Goal: Entertainment & Leisure: Browse casually

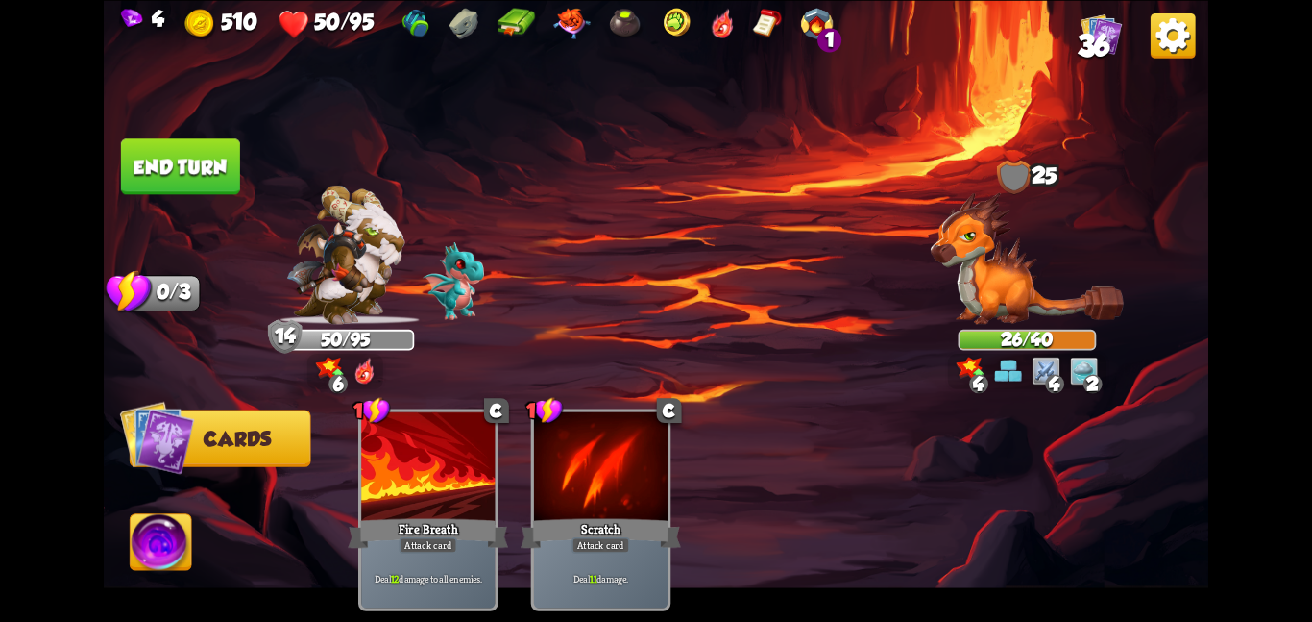
click at [169, 174] on button "End turn" at bounding box center [180, 166] width 119 height 56
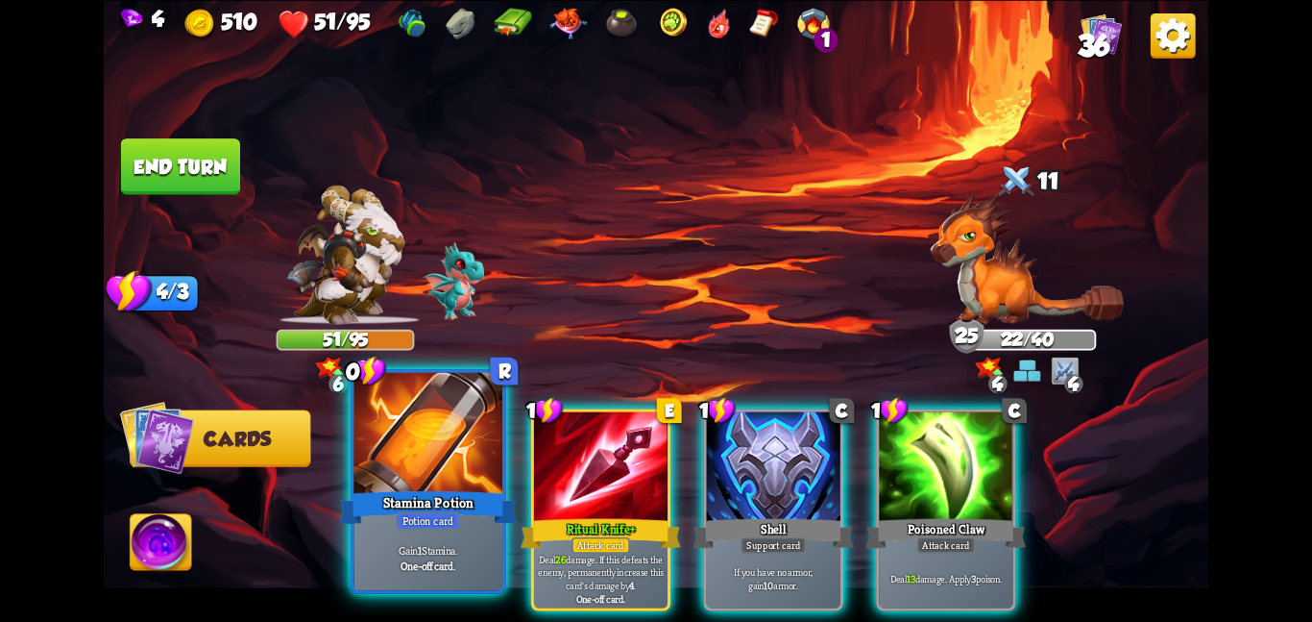
click at [479, 467] on div at bounding box center [428, 434] width 149 height 125
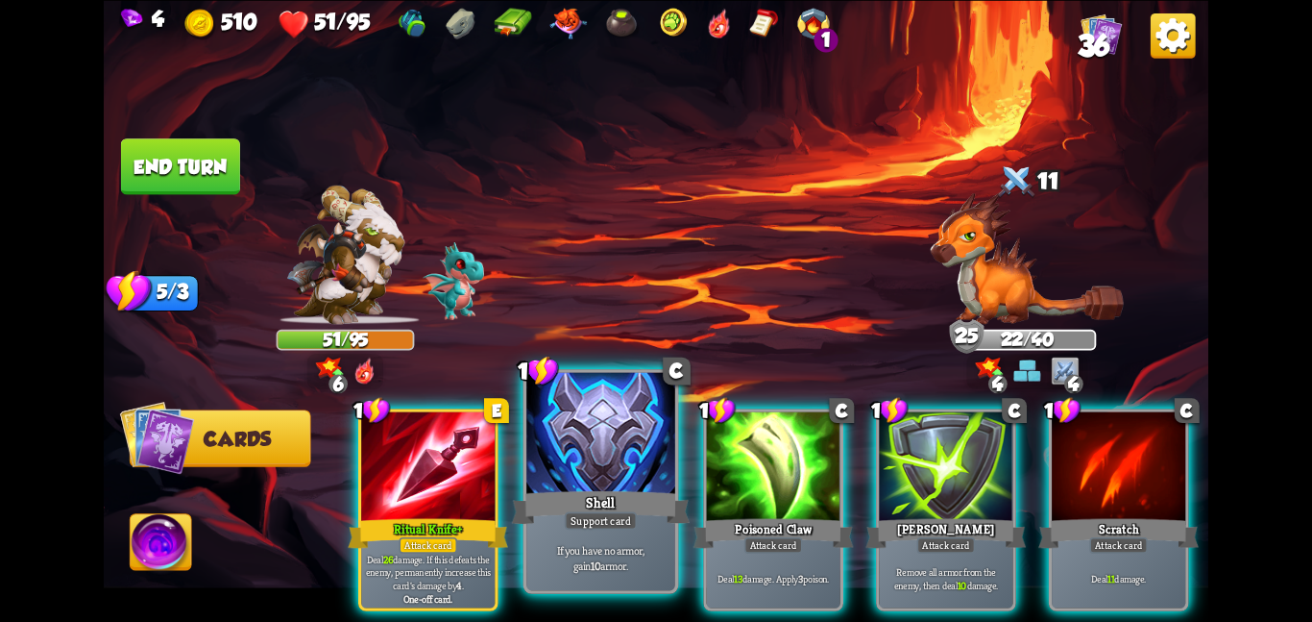
click at [607, 437] on div at bounding box center [601, 434] width 149 height 125
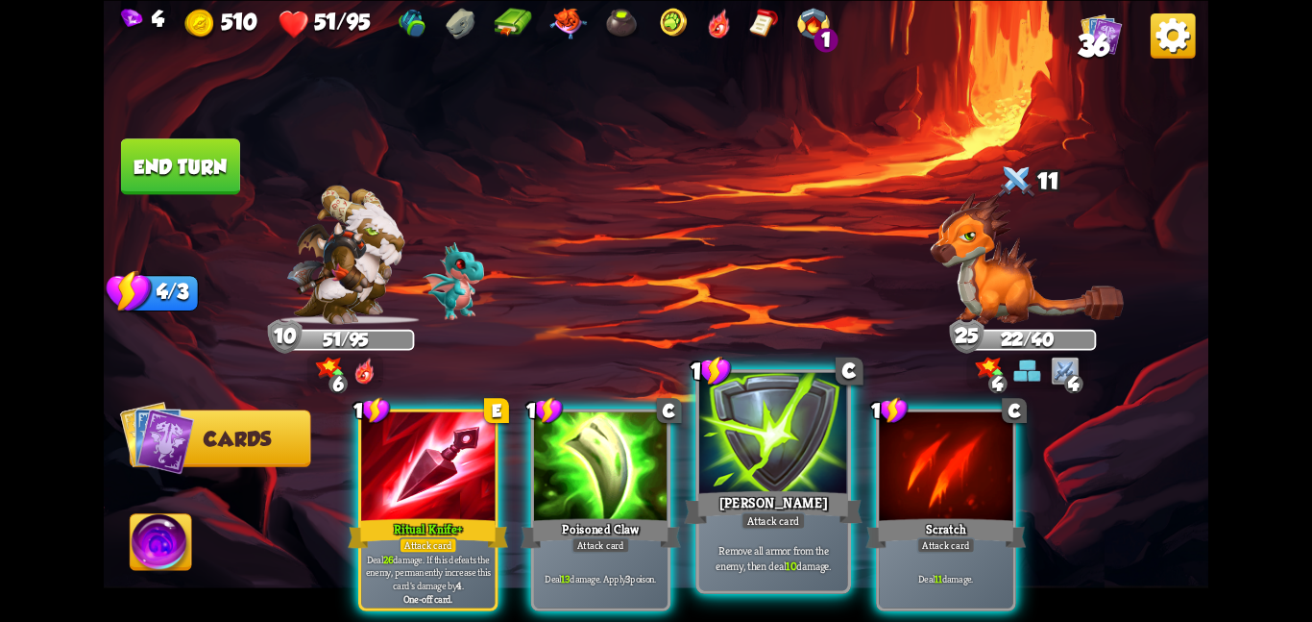
click at [734, 429] on div at bounding box center [773, 434] width 149 height 125
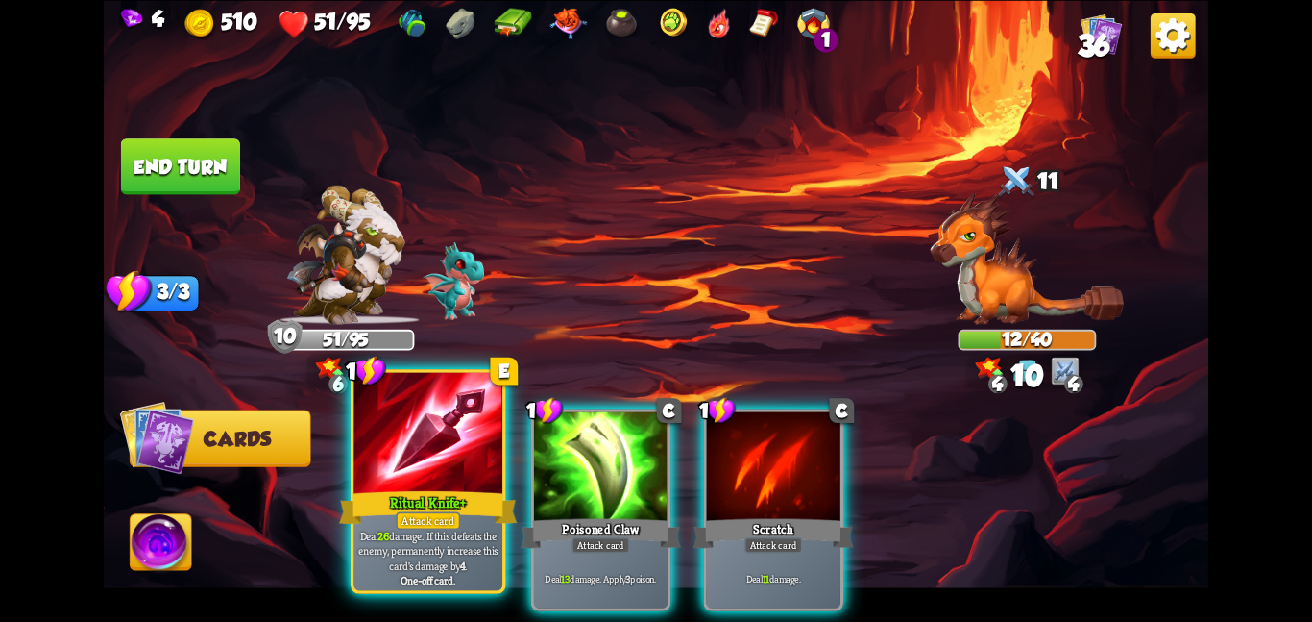
click at [480, 469] on div at bounding box center [428, 434] width 149 height 125
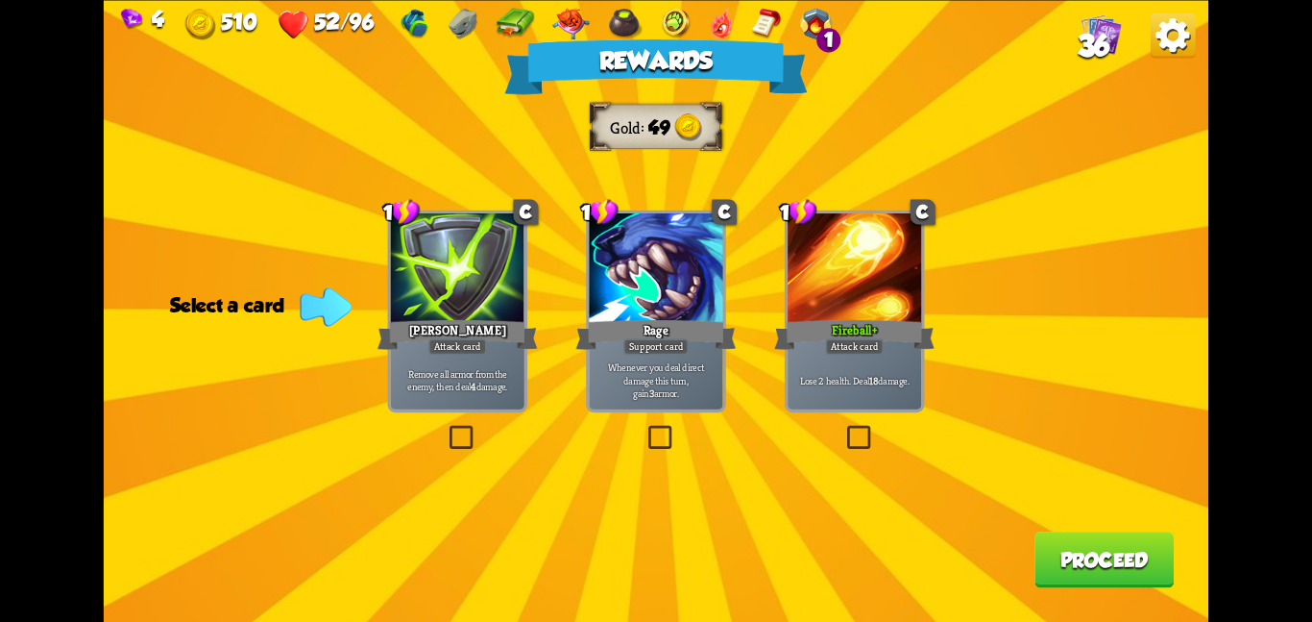
click at [813, 296] on div at bounding box center [855, 269] width 134 height 112
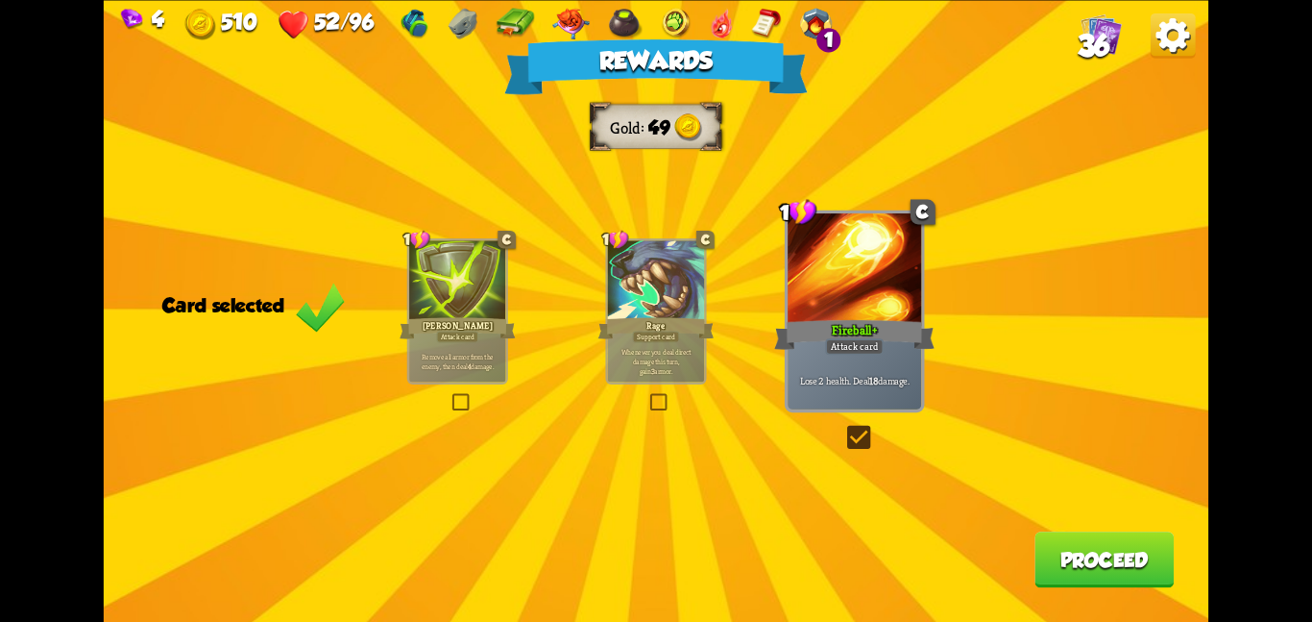
click at [1044, 562] on button "Proceed" at bounding box center [1104, 559] width 139 height 56
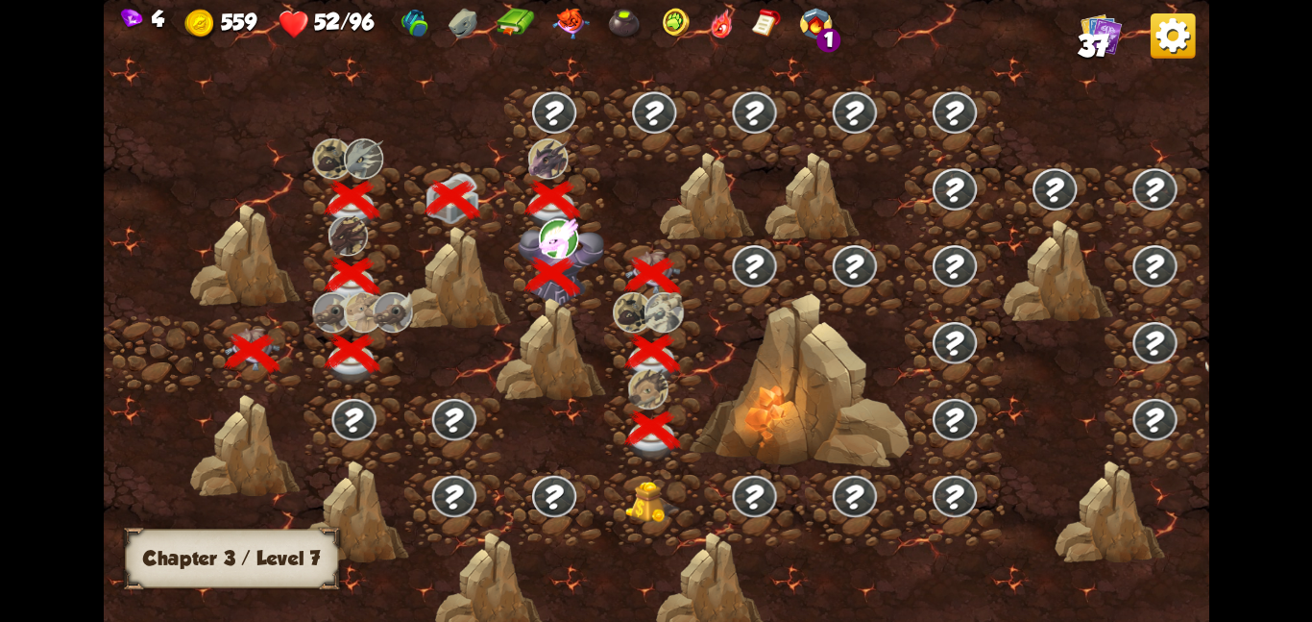
click at [631, 482] on img at bounding box center [653, 501] width 56 height 42
click at [606, 493] on div at bounding box center [654, 506] width 100 height 77
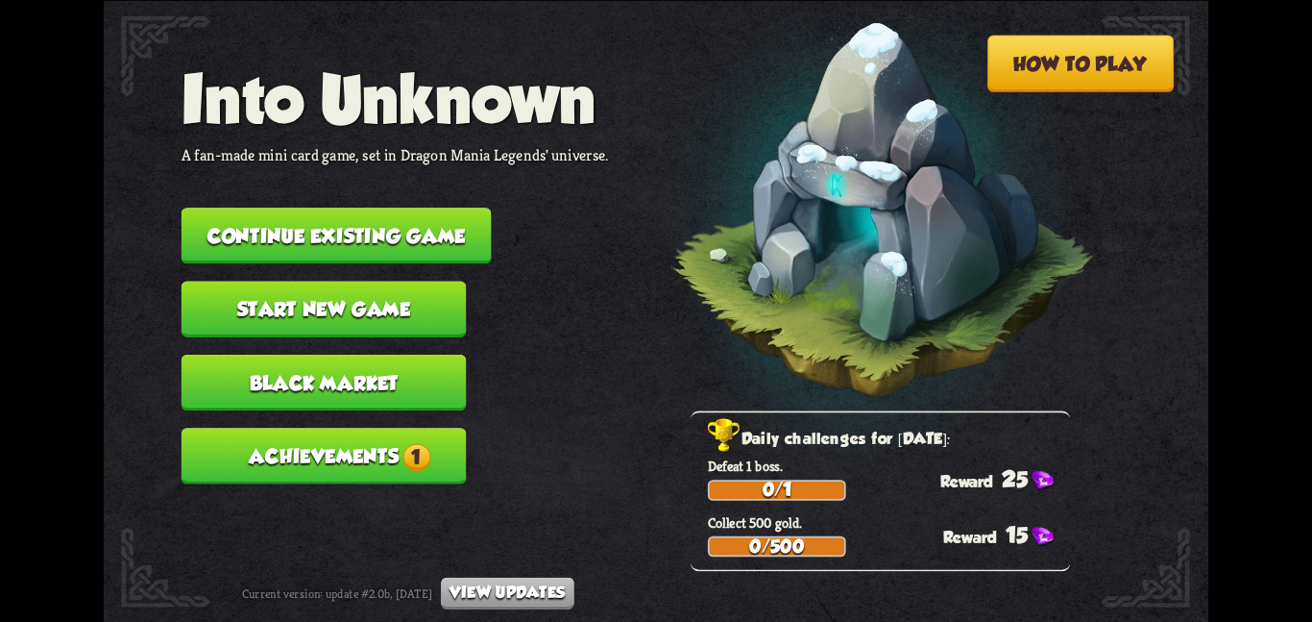
click at [280, 222] on button "Continue existing game" at bounding box center [337, 236] width 310 height 56
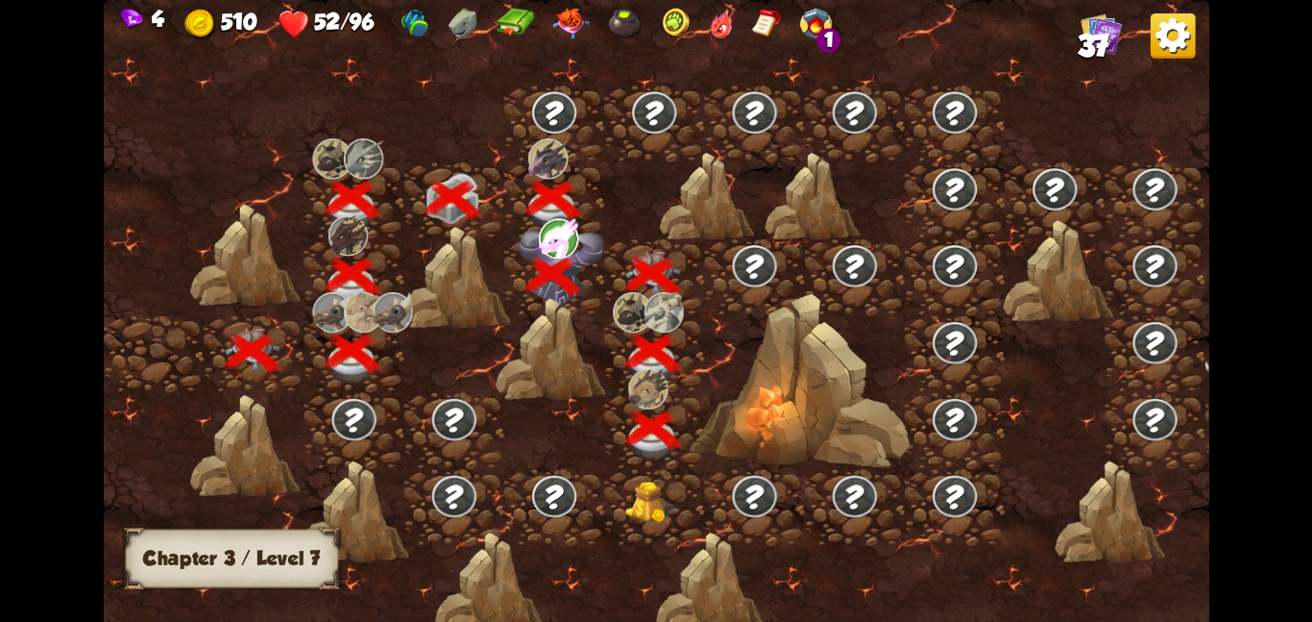
click at [638, 487] on img at bounding box center [653, 501] width 56 height 42
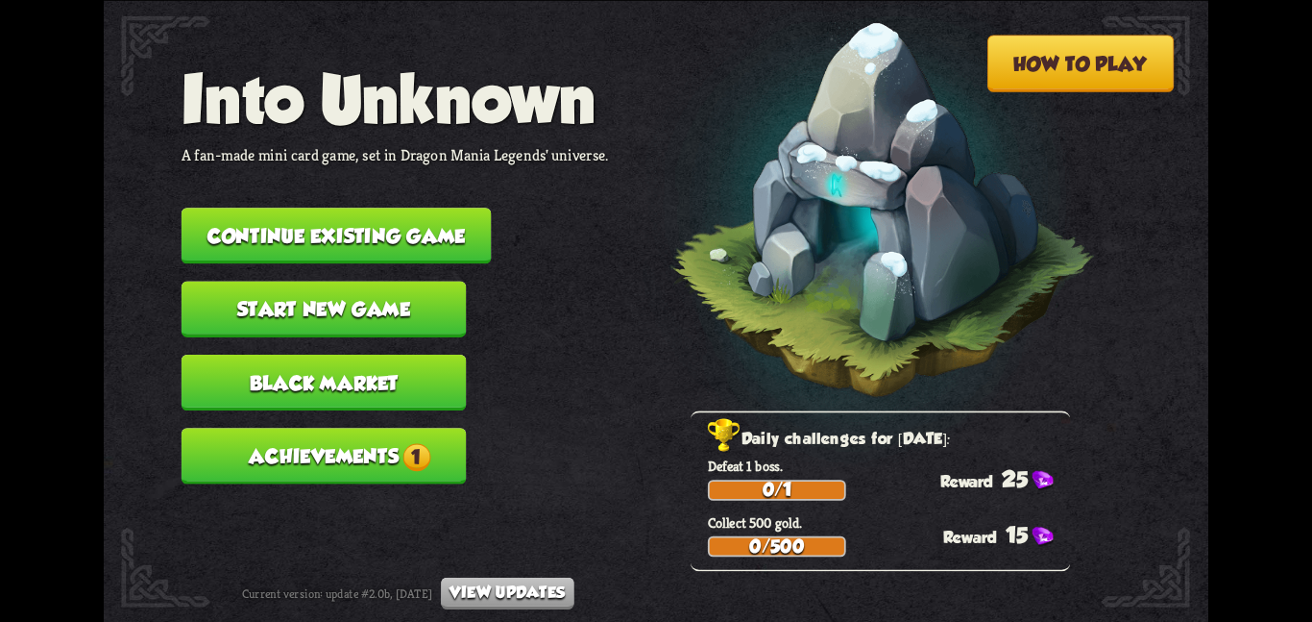
click at [390, 219] on button "Continue existing game" at bounding box center [337, 236] width 310 height 56
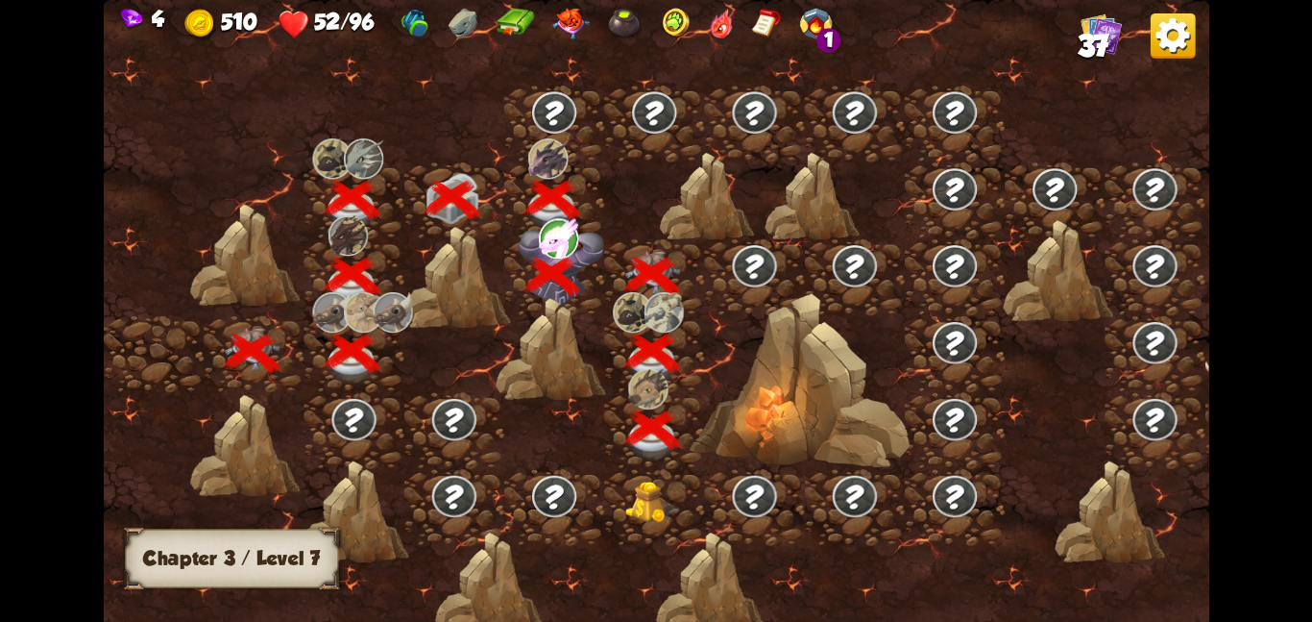
click at [633, 498] on img at bounding box center [653, 501] width 56 height 42
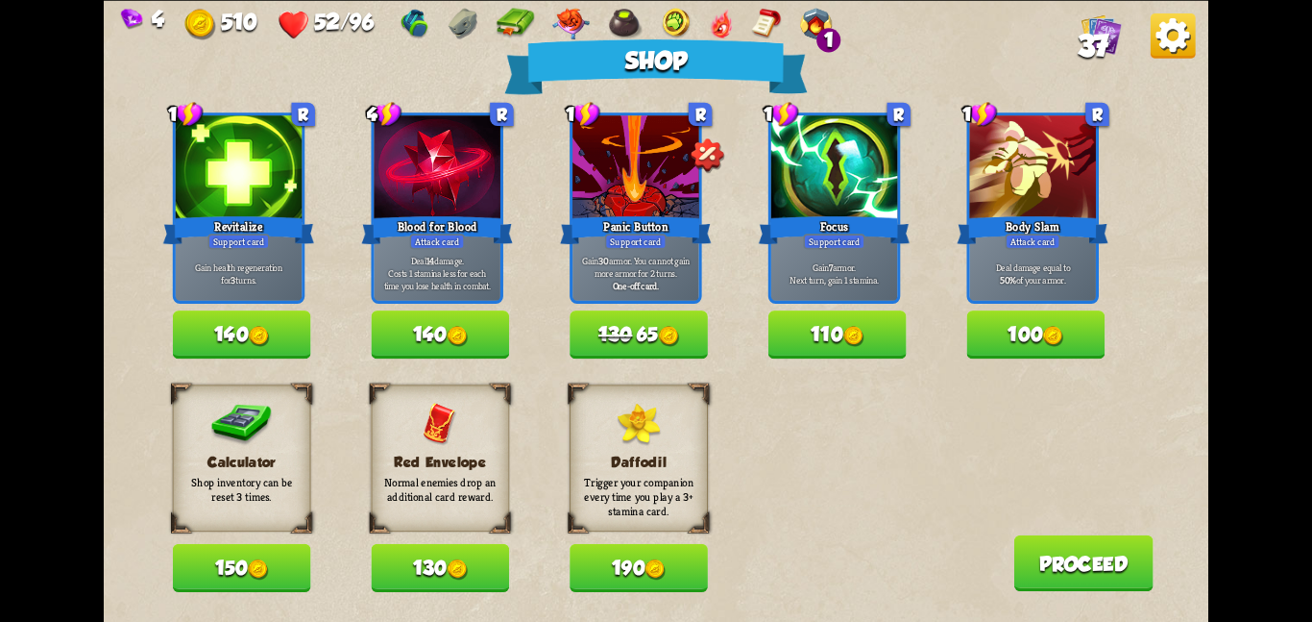
click at [215, 576] on button "150" at bounding box center [242, 568] width 138 height 48
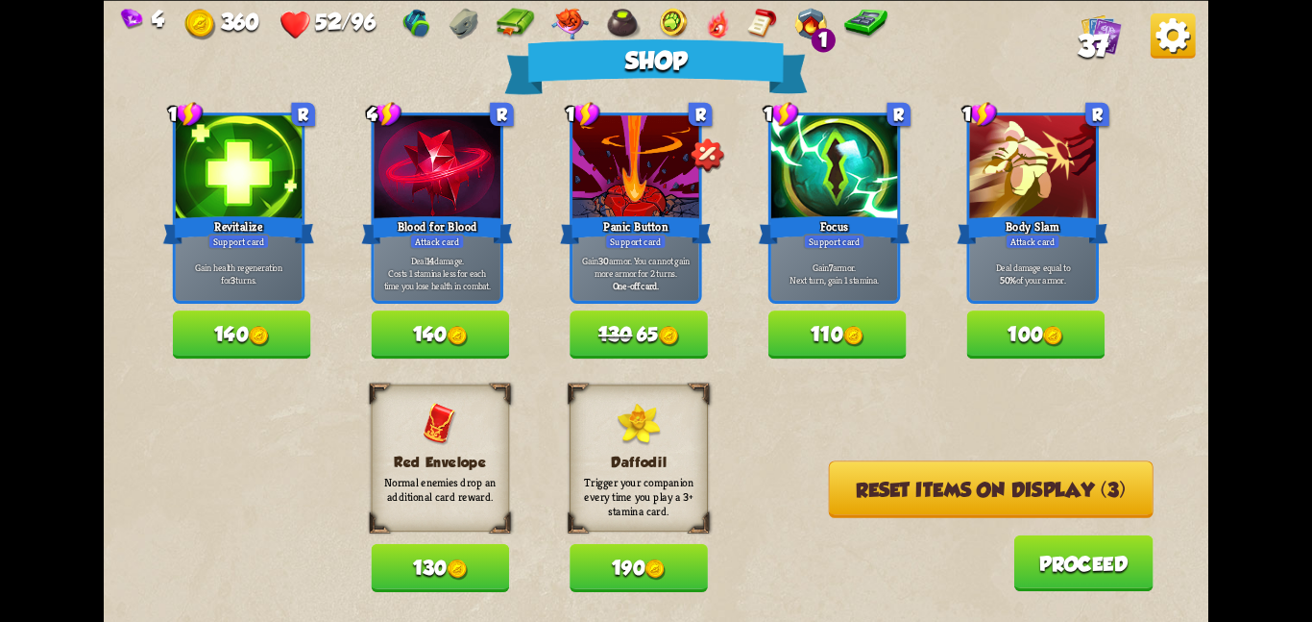
click at [844, 485] on button "Reset items on display (3)" at bounding box center [991, 488] width 325 height 57
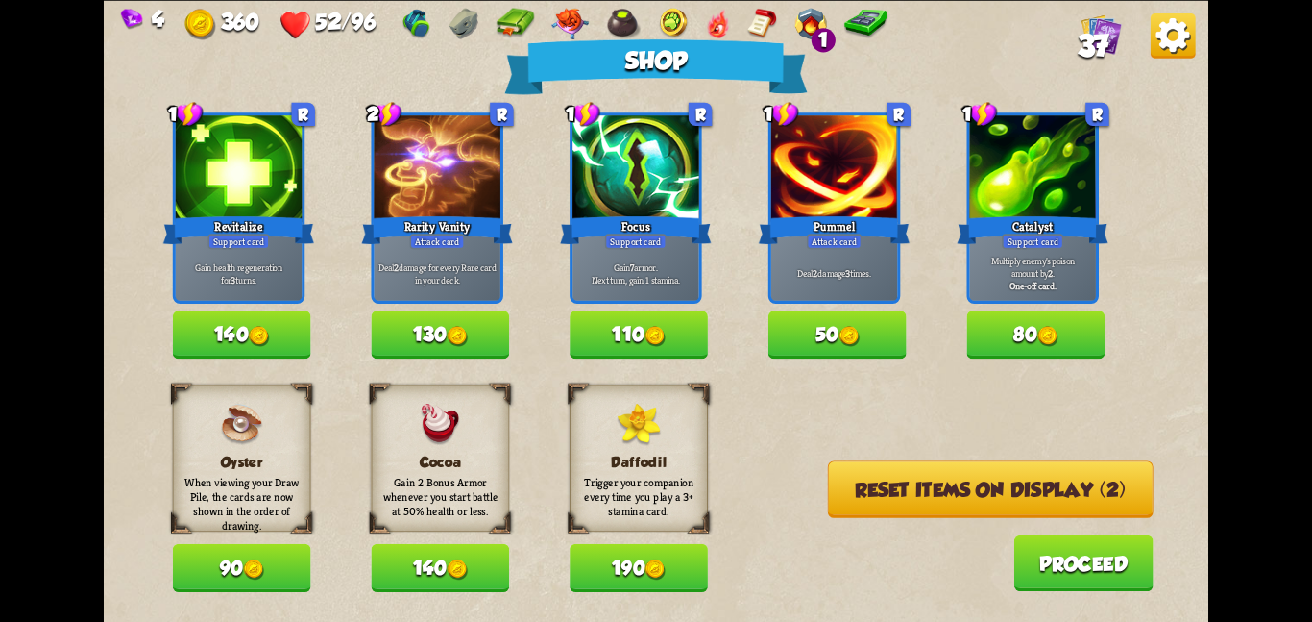
click at [917, 486] on button "Reset items on display (2)" at bounding box center [991, 488] width 326 height 57
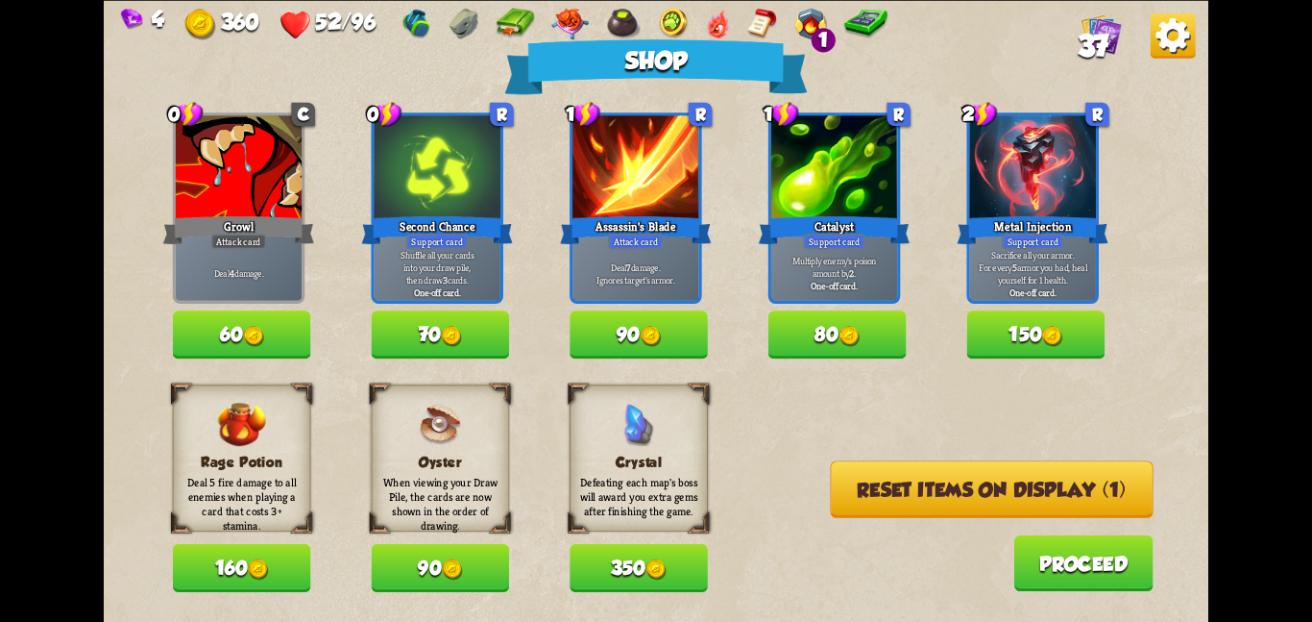
click at [917, 486] on button "Reset items on display (1)" at bounding box center [992, 488] width 323 height 57
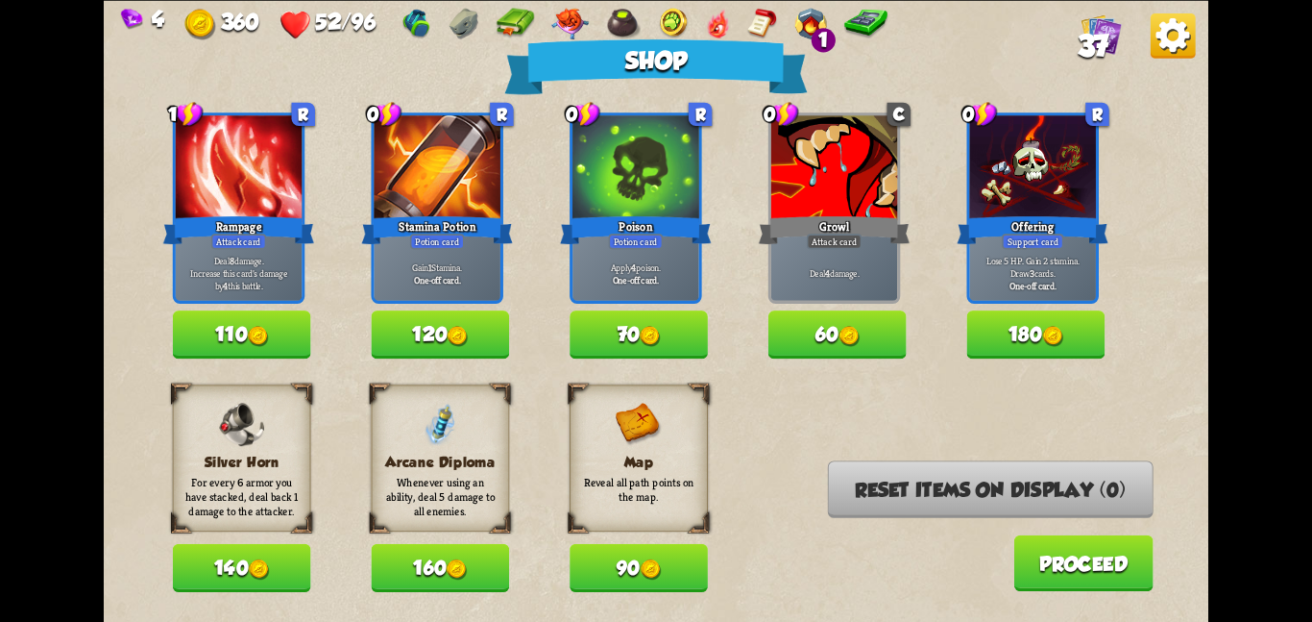
click at [472, 565] on button "160" at bounding box center [440, 568] width 138 height 48
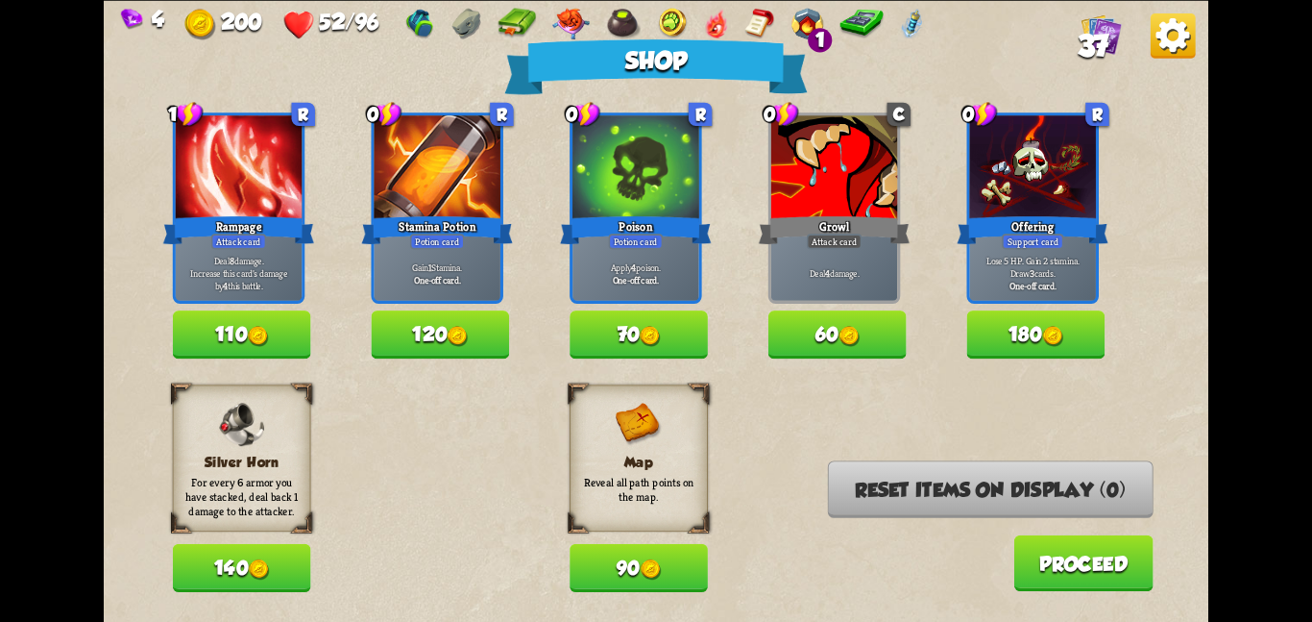
click at [451, 315] on button "120" at bounding box center [440, 334] width 138 height 48
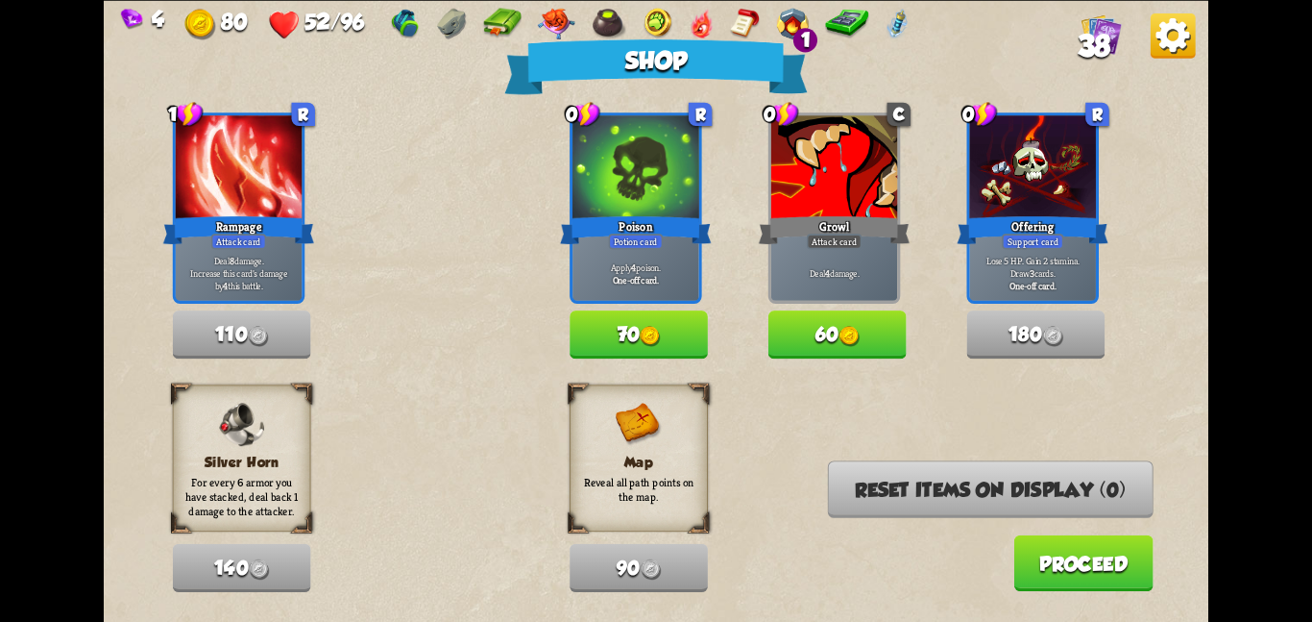
click at [699, 317] on button "70" at bounding box center [639, 334] width 138 height 48
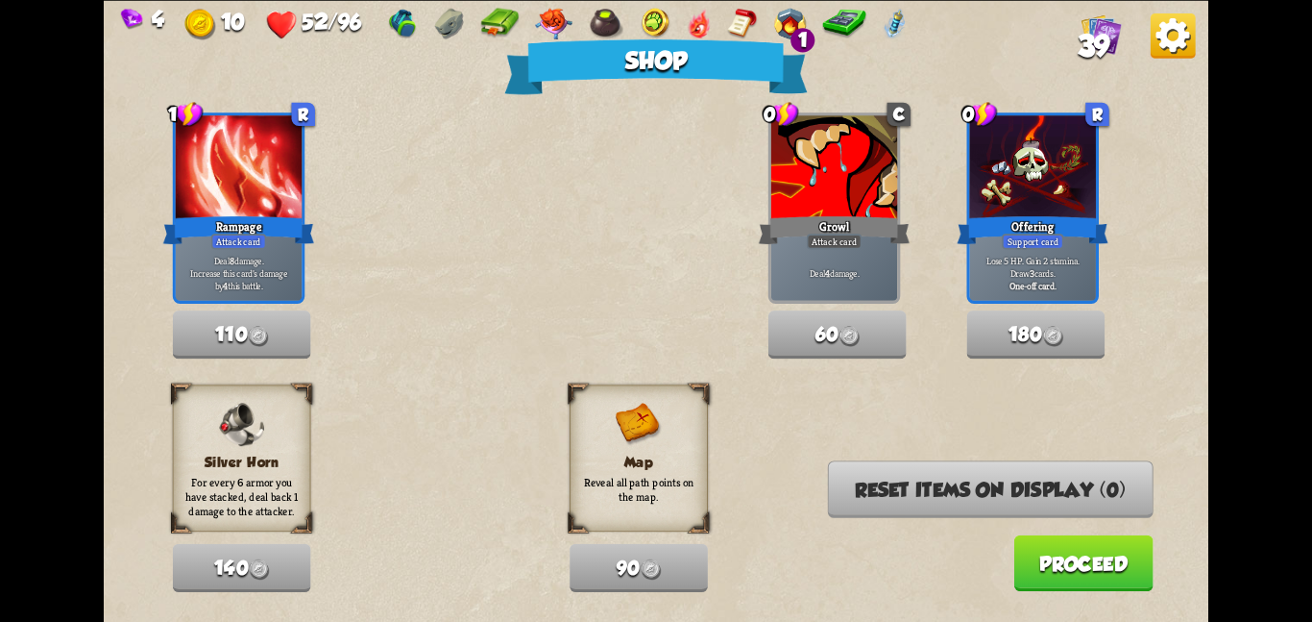
click at [1096, 574] on button "Proceed" at bounding box center [1083, 562] width 139 height 56
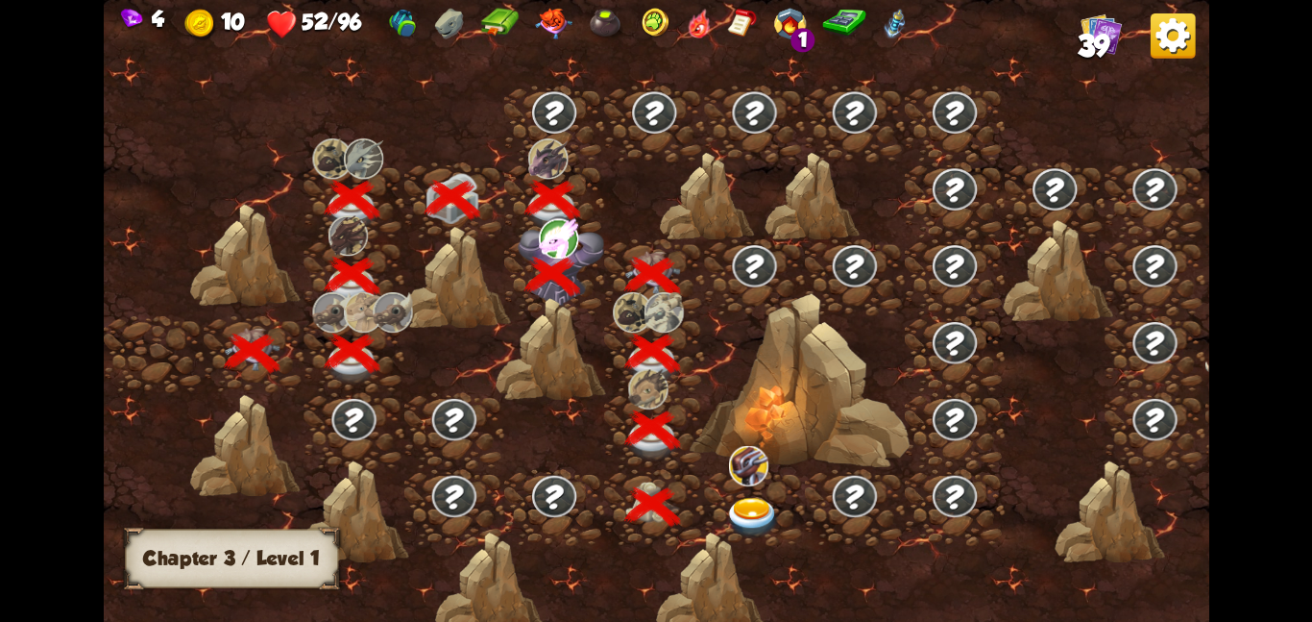
click at [731, 509] on img at bounding box center [753, 517] width 56 height 40
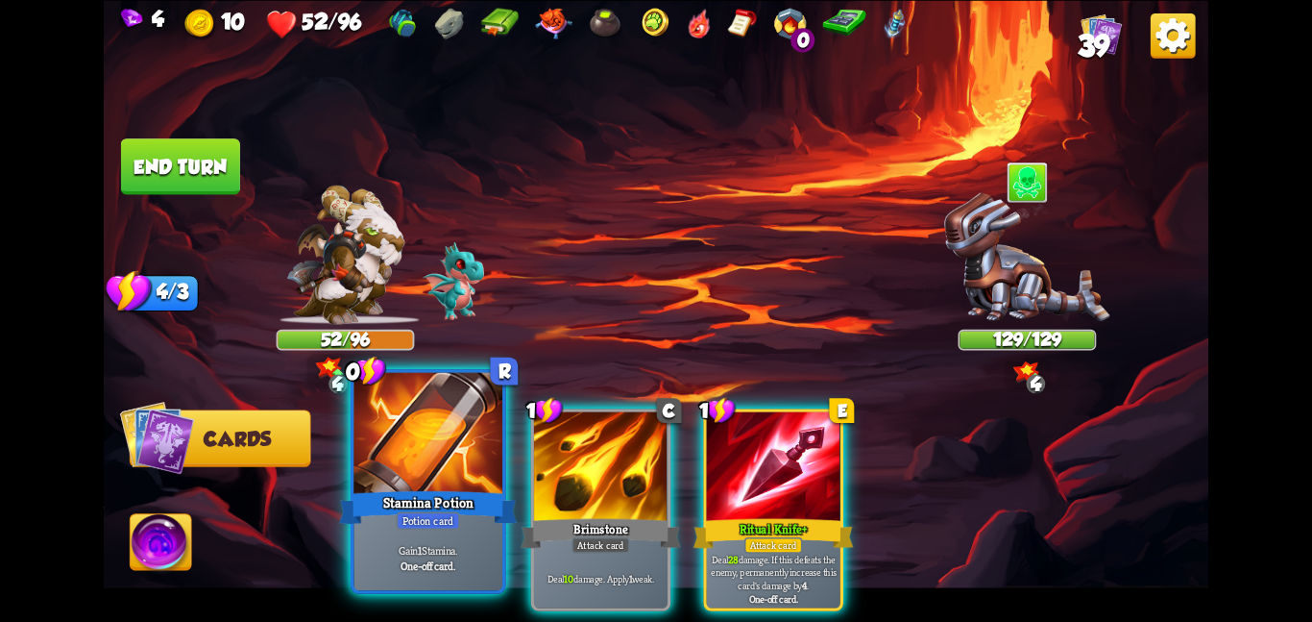
click at [426, 440] on div at bounding box center [428, 434] width 149 height 125
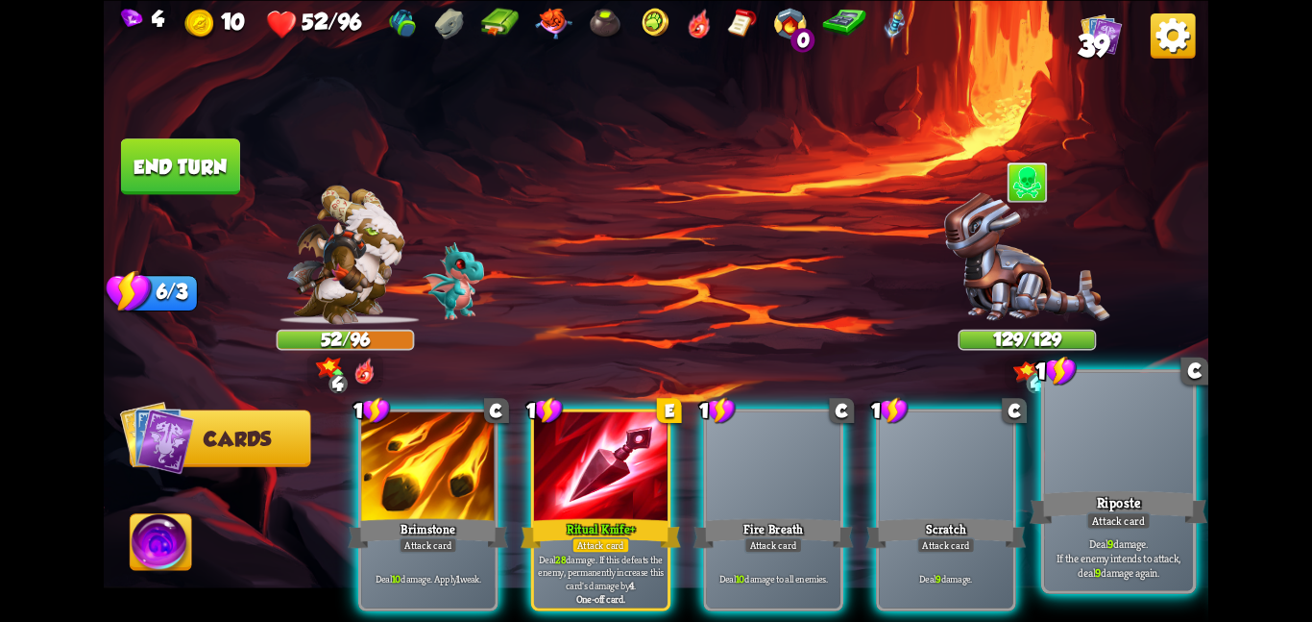
scroll to position [0, 183]
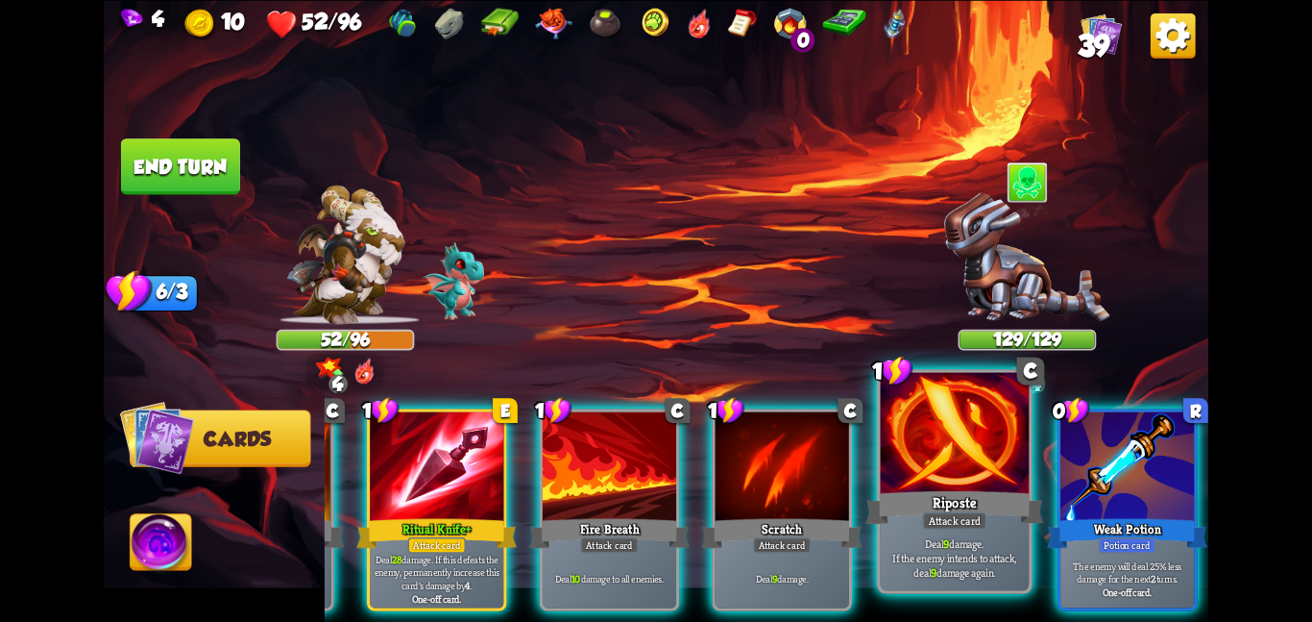
click at [1148, 558] on p "The enemy will deal 25% less damage for the next 2 turns." at bounding box center [1128, 571] width 127 height 26
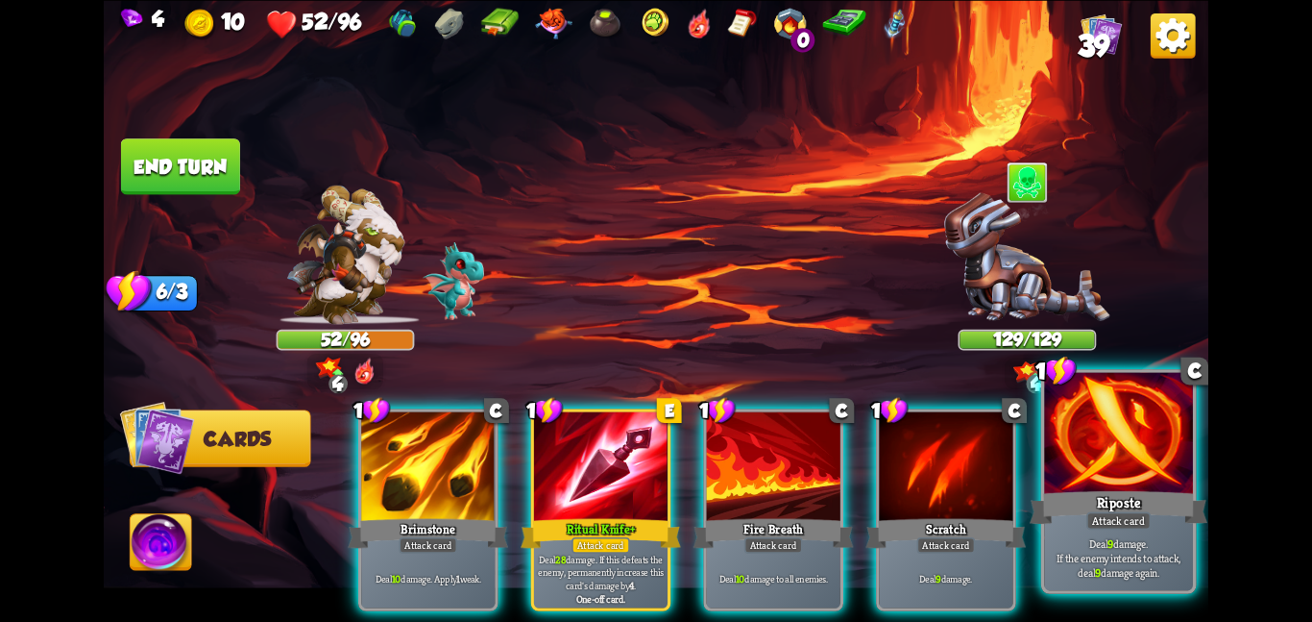
scroll to position [0, 0]
click at [1144, 518] on div "Attack card" at bounding box center [1119, 520] width 64 height 18
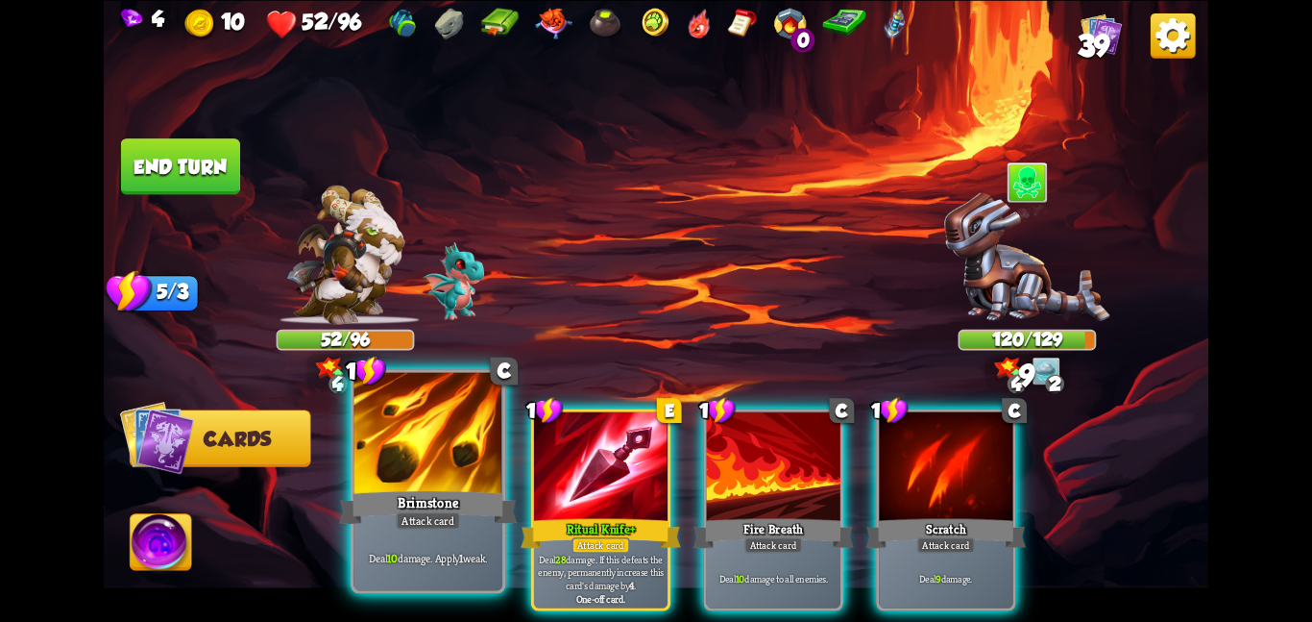
click at [364, 459] on div at bounding box center [428, 434] width 149 height 125
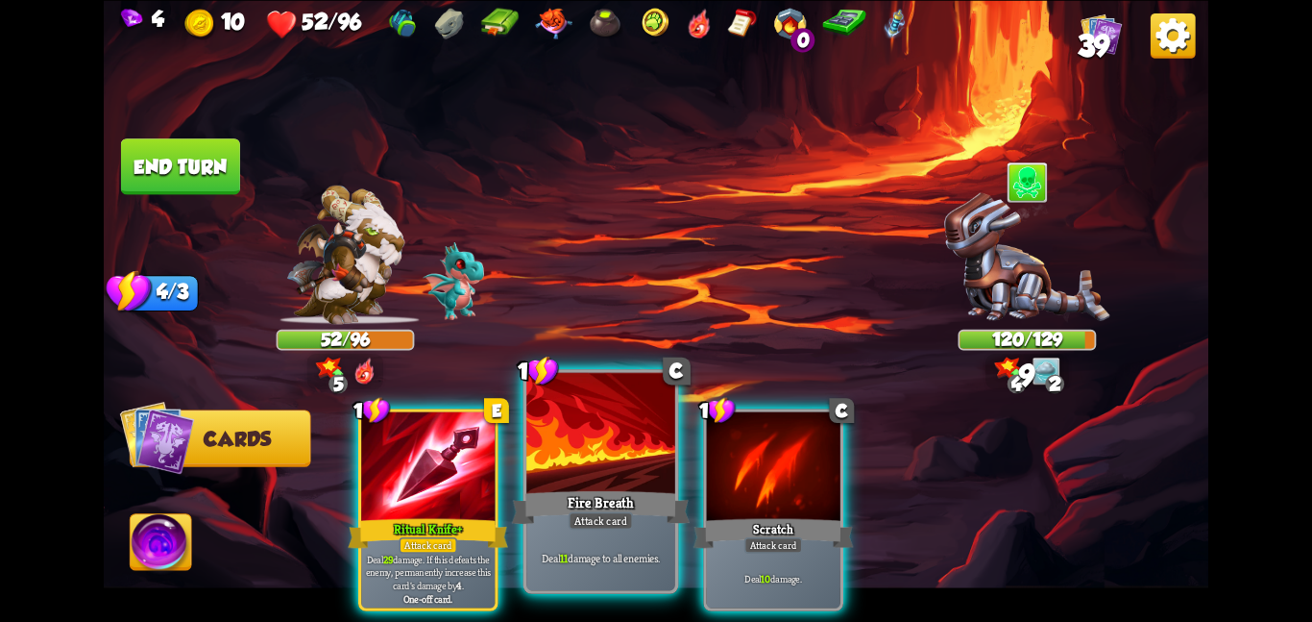
click at [596, 445] on div at bounding box center [601, 434] width 149 height 125
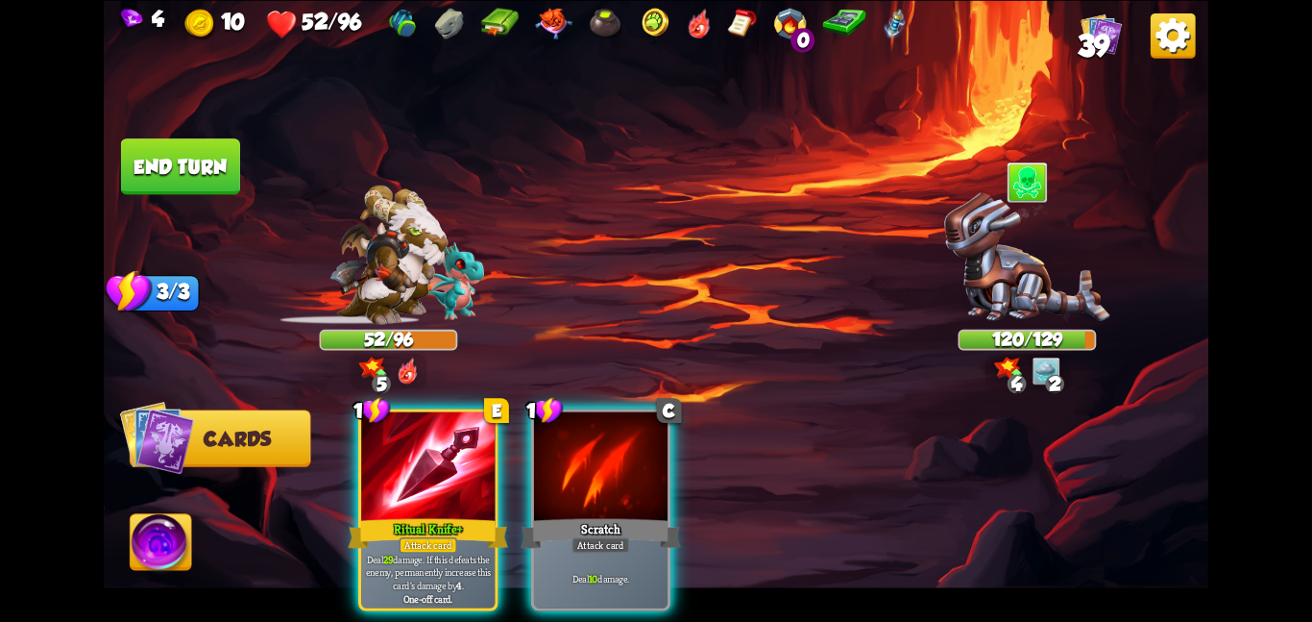
click at [596, 445] on div at bounding box center [601, 467] width 134 height 112
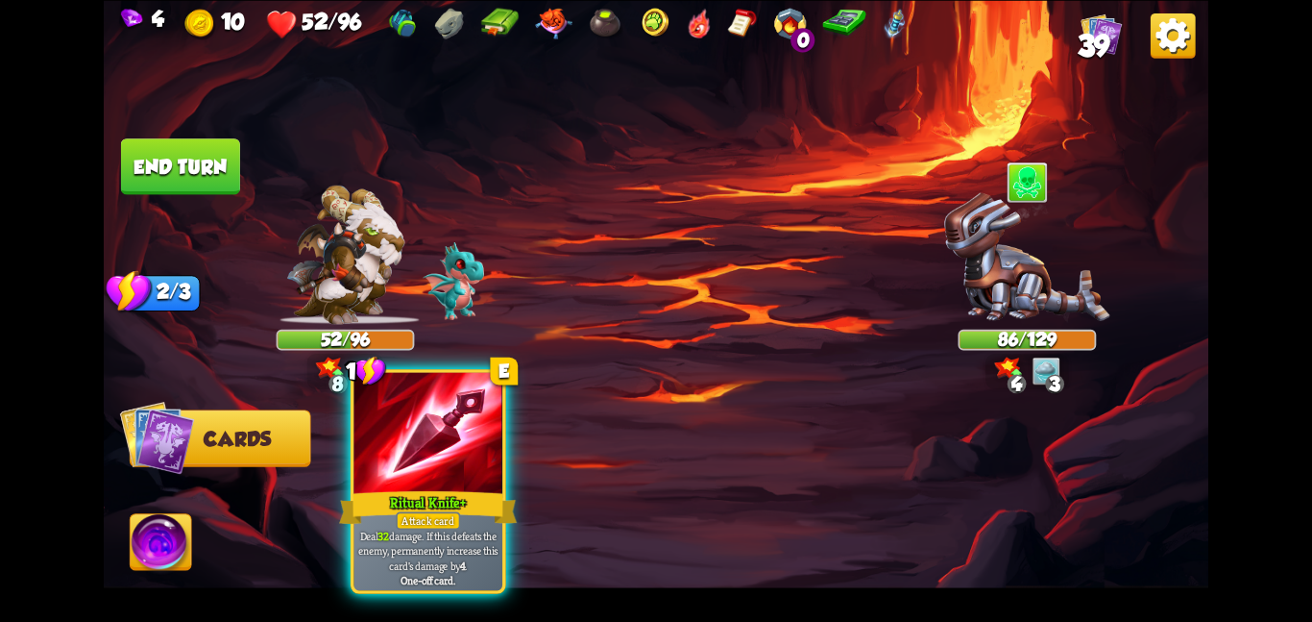
click at [449, 442] on div at bounding box center [428, 434] width 149 height 125
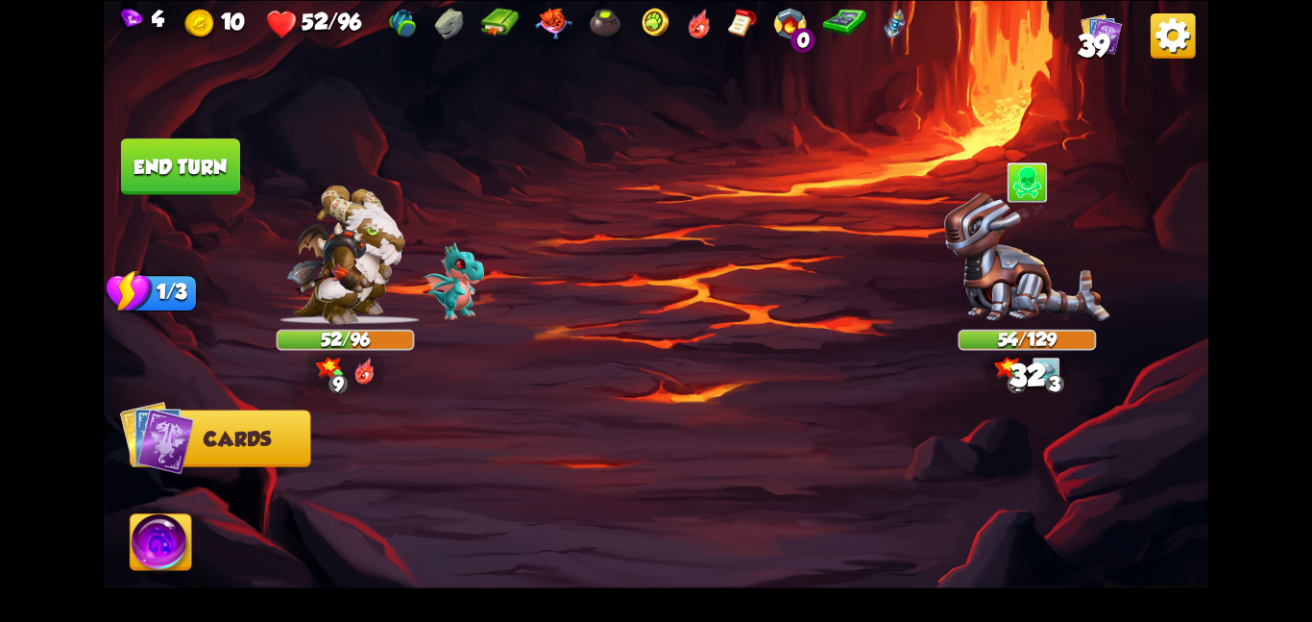
click at [192, 155] on button "End turn" at bounding box center [180, 166] width 119 height 56
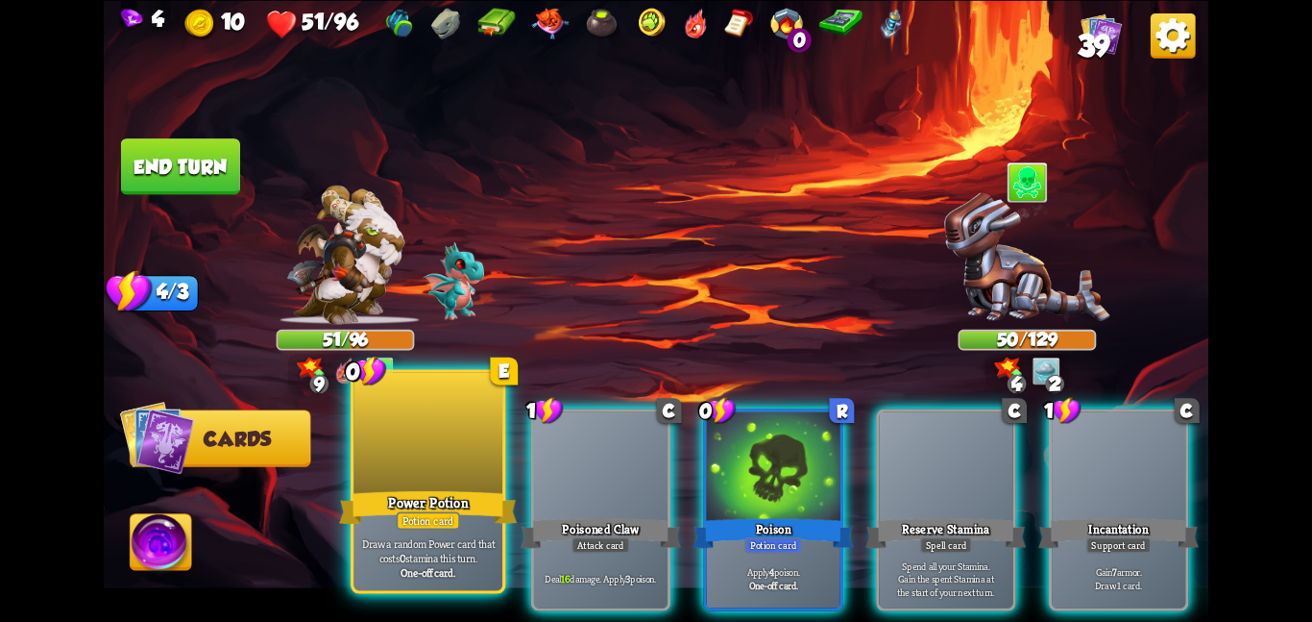
click at [387, 481] on div at bounding box center [428, 434] width 149 height 125
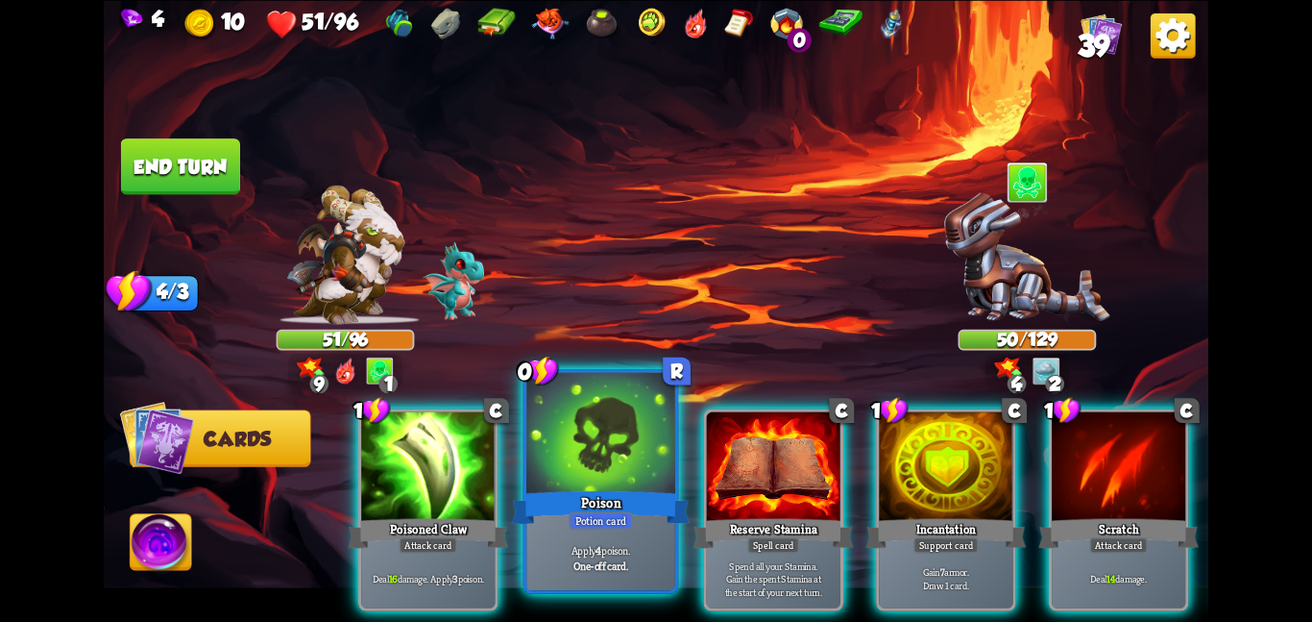
click at [552, 427] on div at bounding box center [601, 434] width 149 height 125
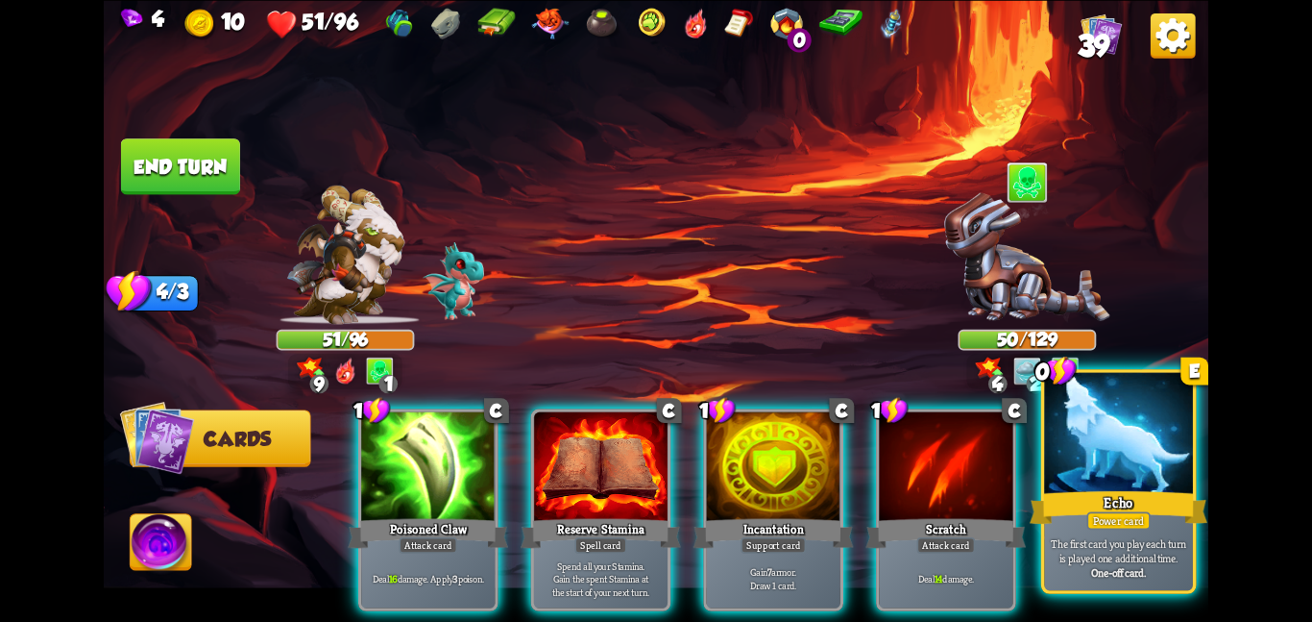
click at [1115, 421] on div at bounding box center [1118, 434] width 149 height 125
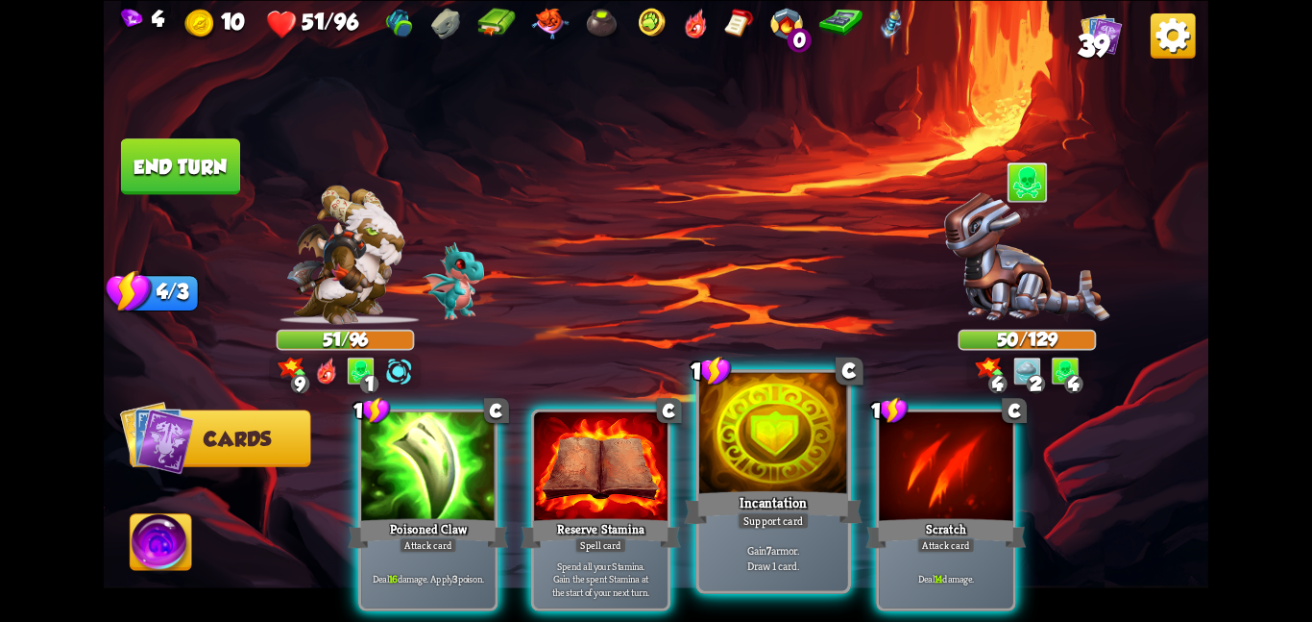
click at [748, 438] on div at bounding box center [773, 434] width 149 height 125
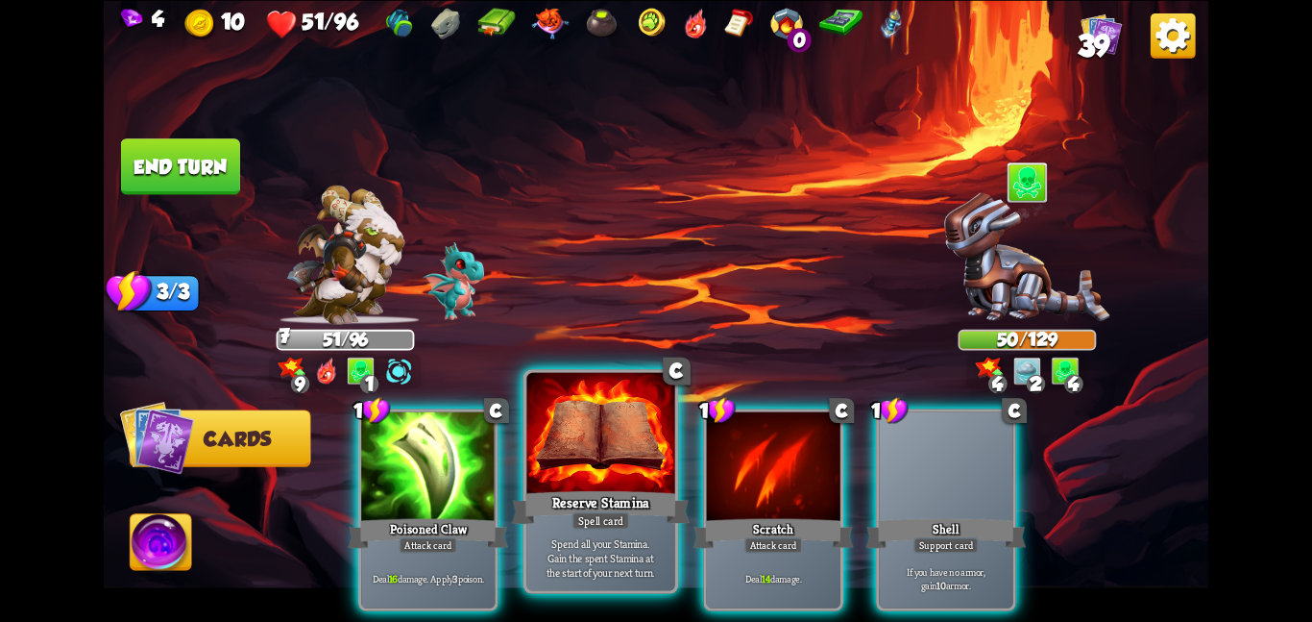
click at [571, 444] on div at bounding box center [601, 434] width 149 height 125
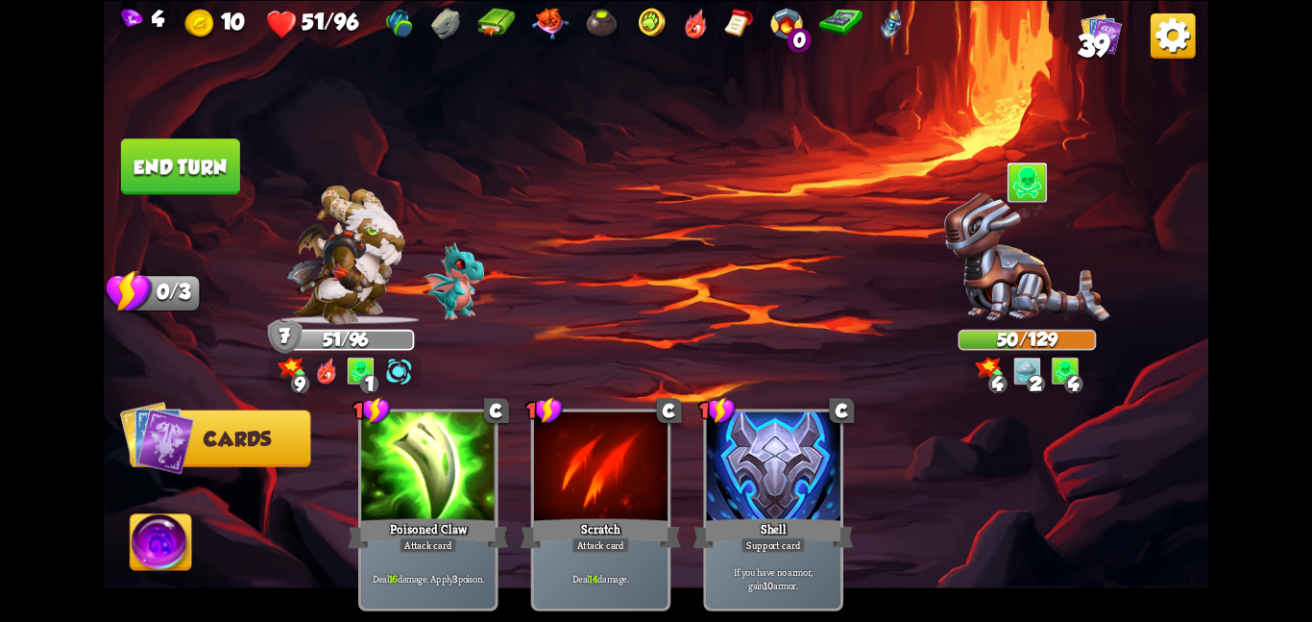
click at [173, 166] on button "End turn" at bounding box center [180, 166] width 119 height 56
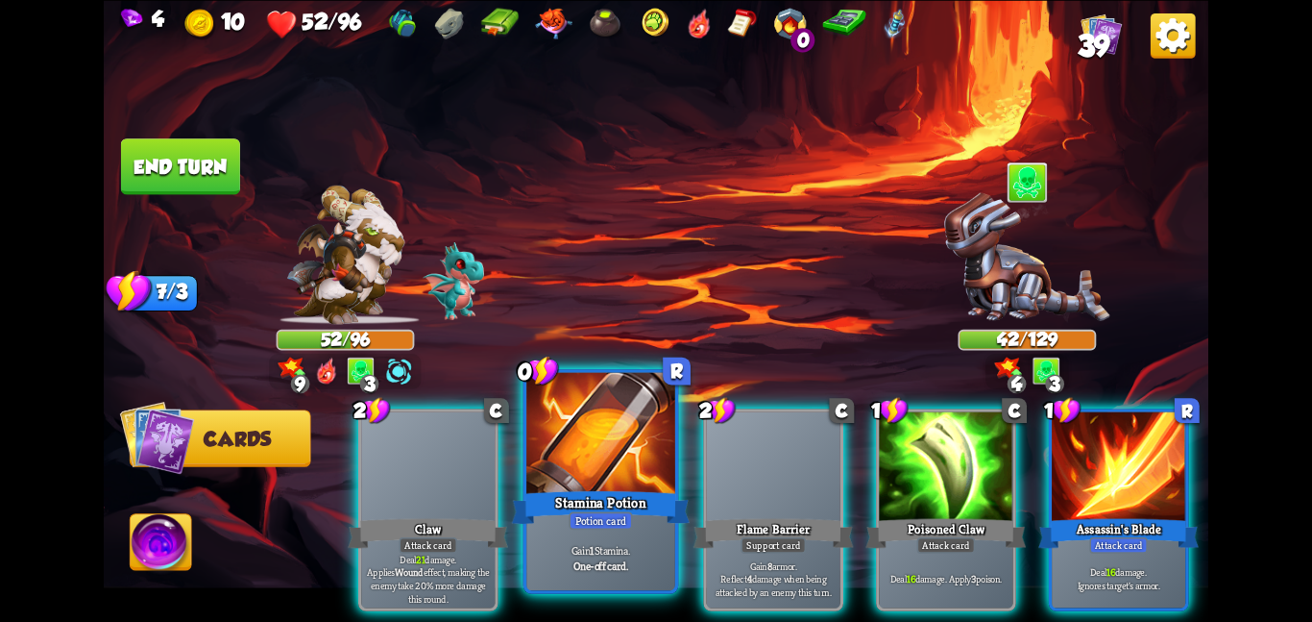
click at [589, 450] on div at bounding box center [601, 434] width 149 height 125
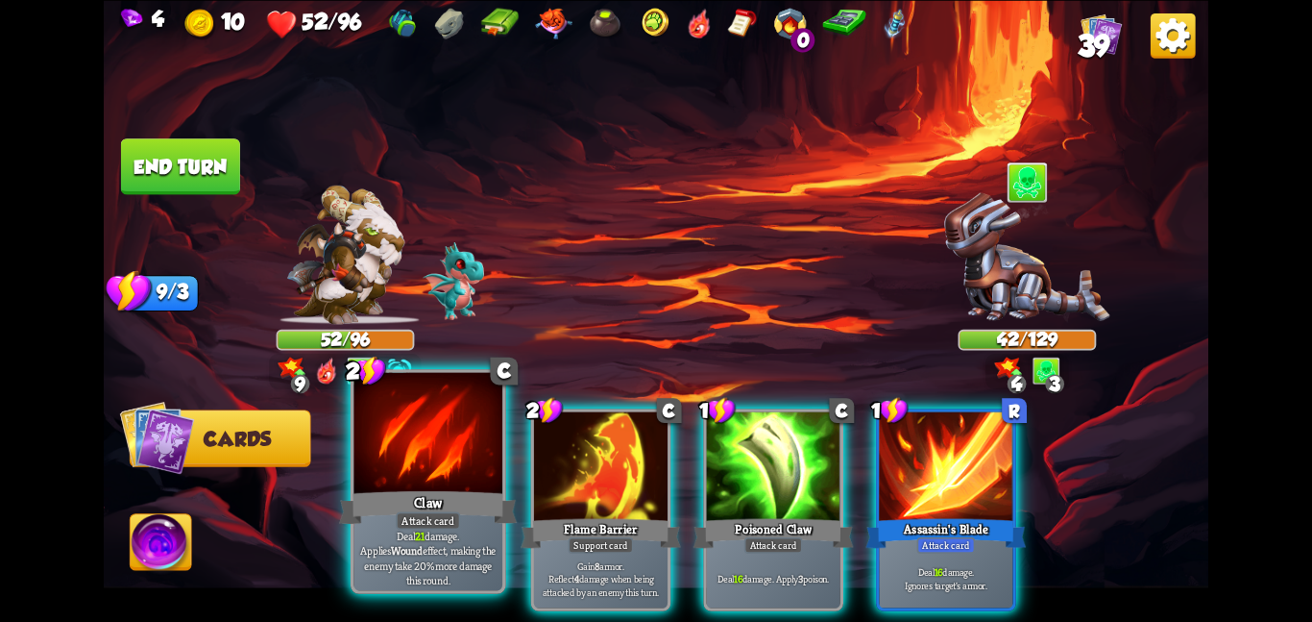
click at [383, 468] on div at bounding box center [428, 434] width 149 height 125
click at [383, 468] on div "2 C Claw Attack card Deal 21 damage. Applies Wound effect, making the enemy tak…" at bounding box center [767, 483] width 884 height 277
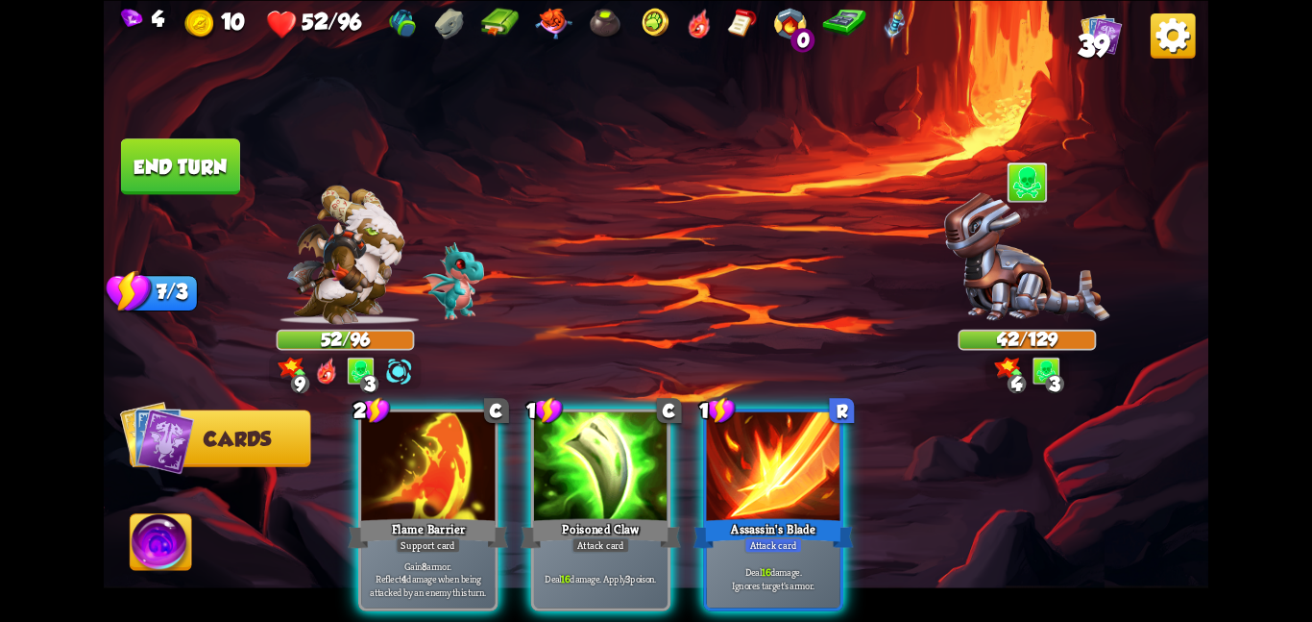
click at [383, 468] on div at bounding box center [428, 467] width 134 height 112
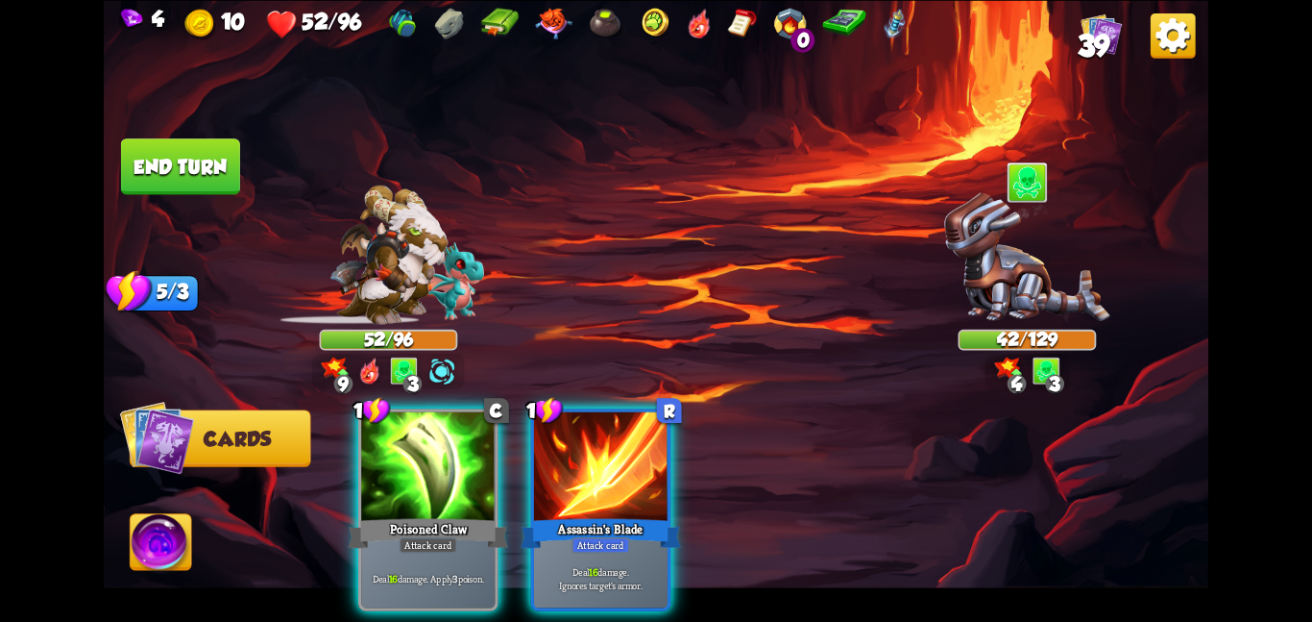
click at [383, 468] on div "1 C Poisoned Claw Attack card Deal 16 damage. Apply 3 poison. 1 R Assassin's Bl…" at bounding box center [767, 483] width 884 height 277
click at [383, 468] on div at bounding box center [428, 467] width 134 height 112
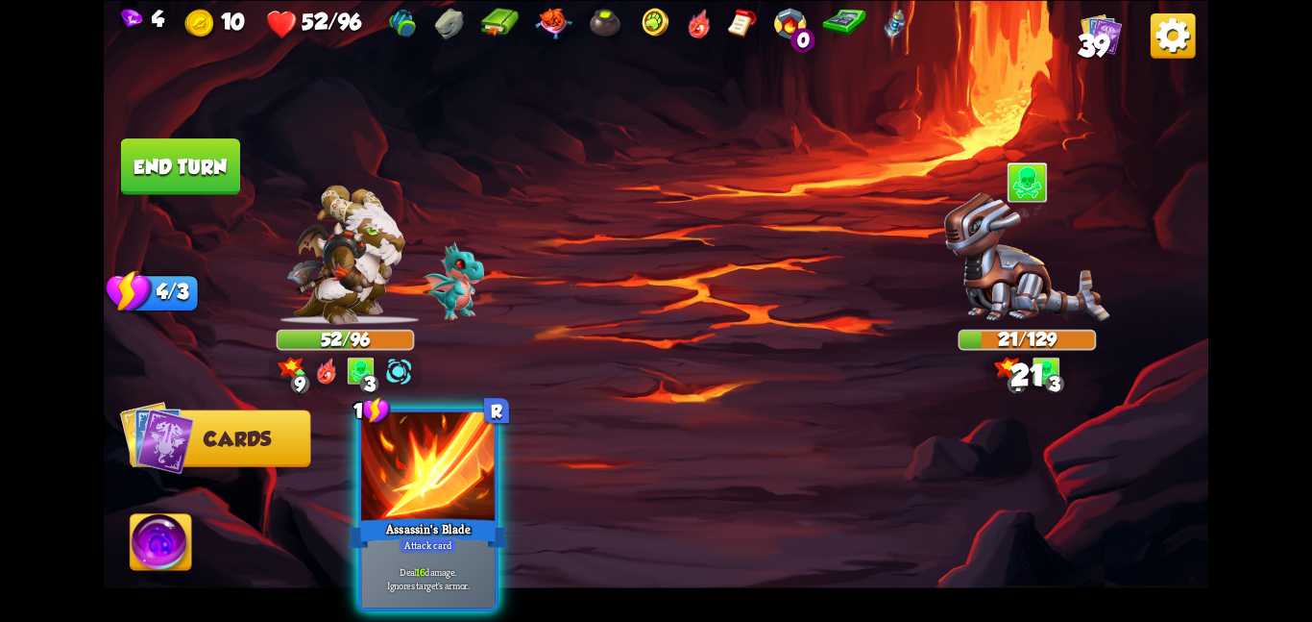
click at [383, 468] on div "1 R Assassin's Blade Attack card Deal 16 damage. Ignores target's armor." at bounding box center [767, 483] width 884 height 277
click at [383, 468] on div at bounding box center [428, 467] width 134 height 112
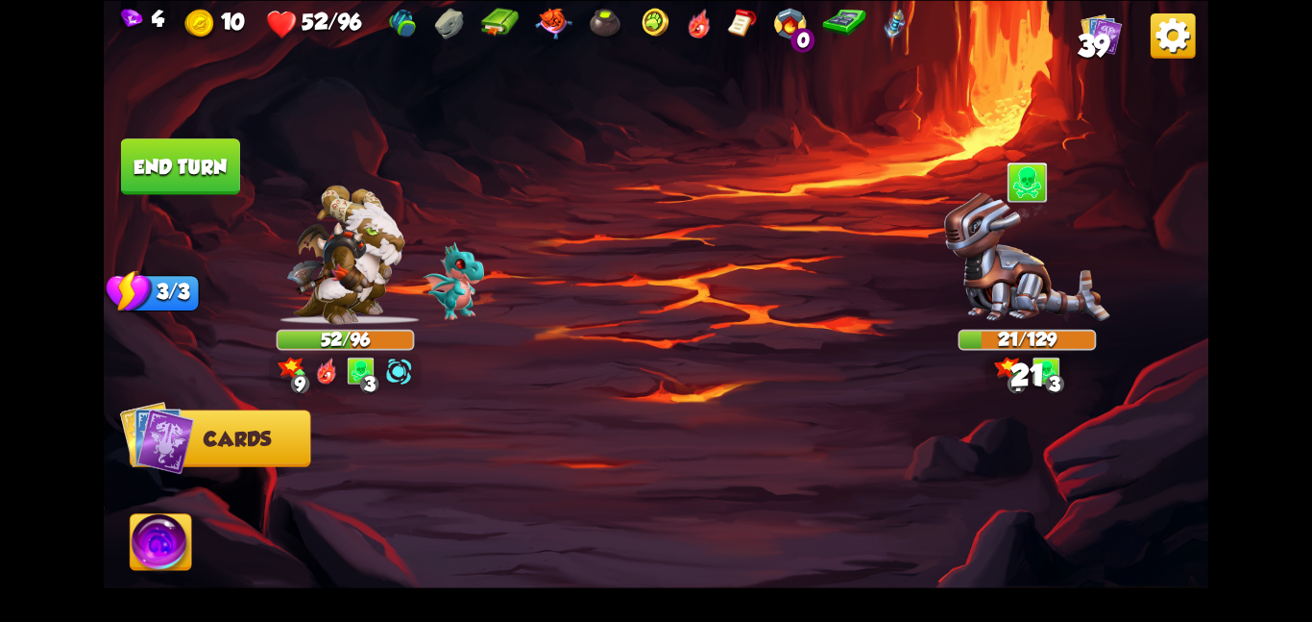
click at [383, 468] on div at bounding box center [767, 483] width 884 height 277
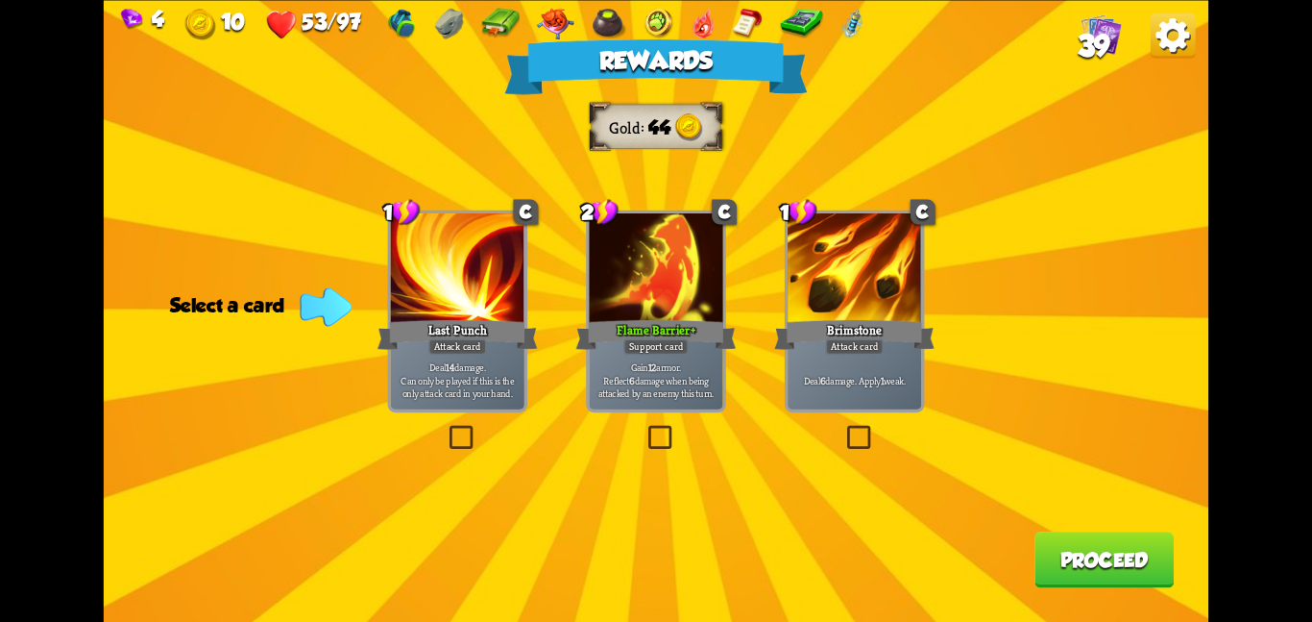
click at [684, 290] on div at bounding box center [656, 269] width 134 height 112
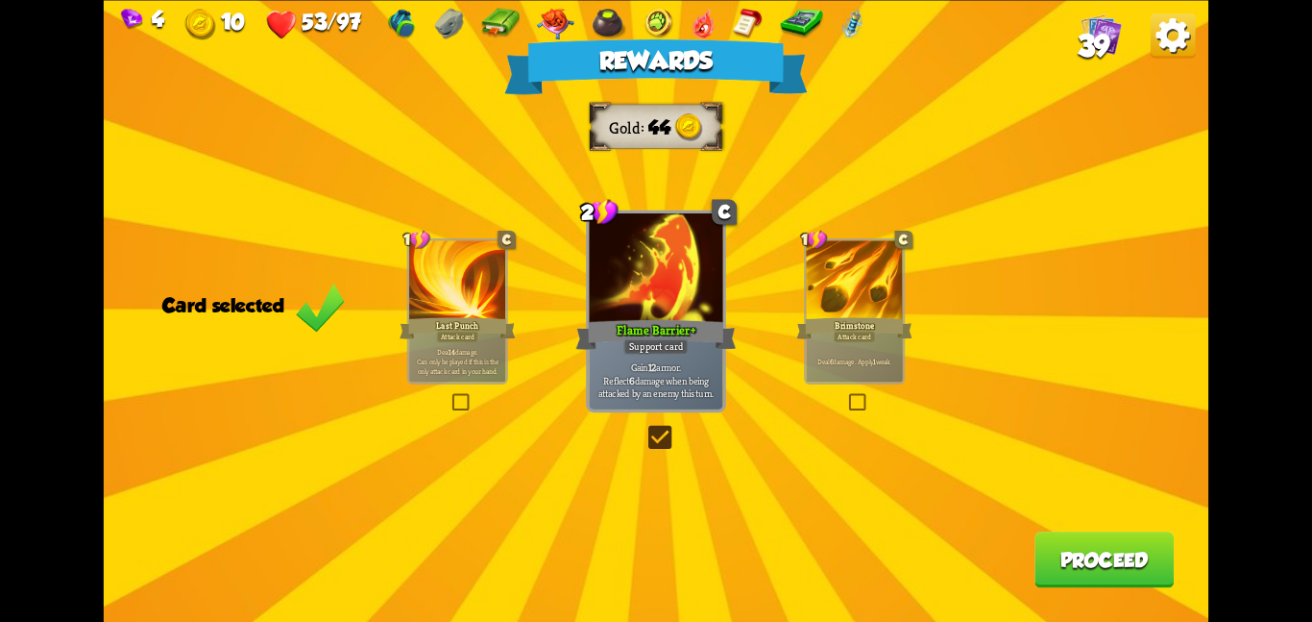
click at [1106, 554] on button "Proceed" at bounding box center [1104, 559] width 139 height 56
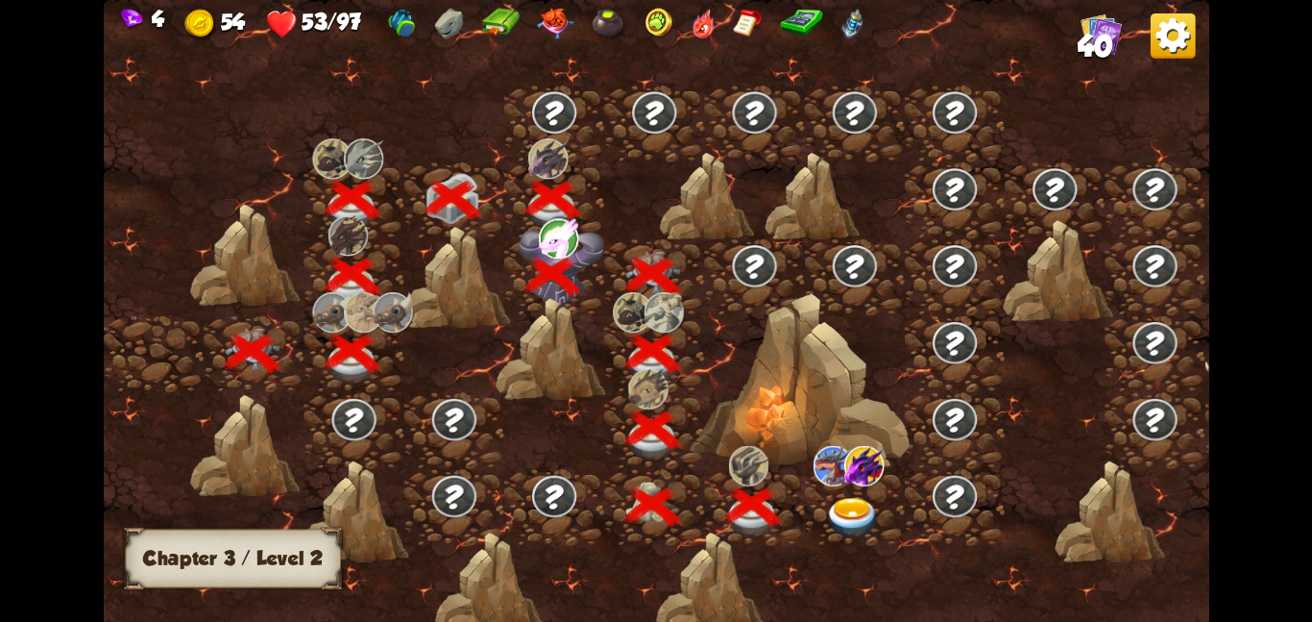
click at [840, 515] on img at bounding box center [853, 517] width 56 height 40
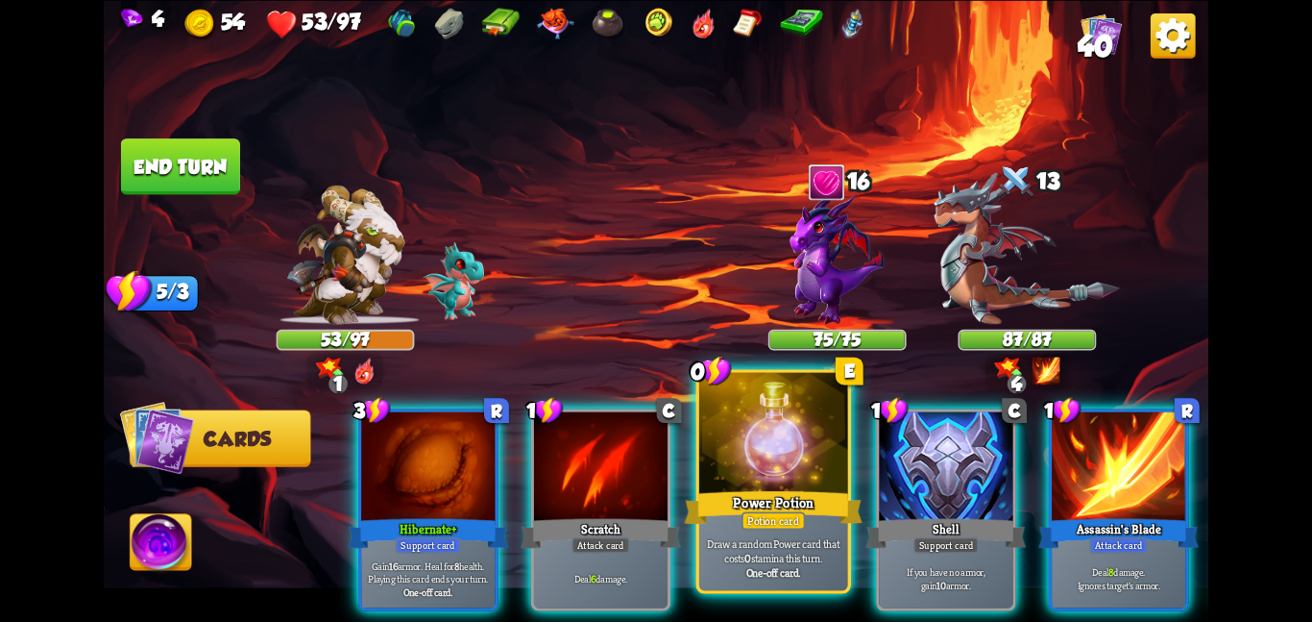
click at [743, 438] on div at bounding box center [773, 434] width 149 height 125
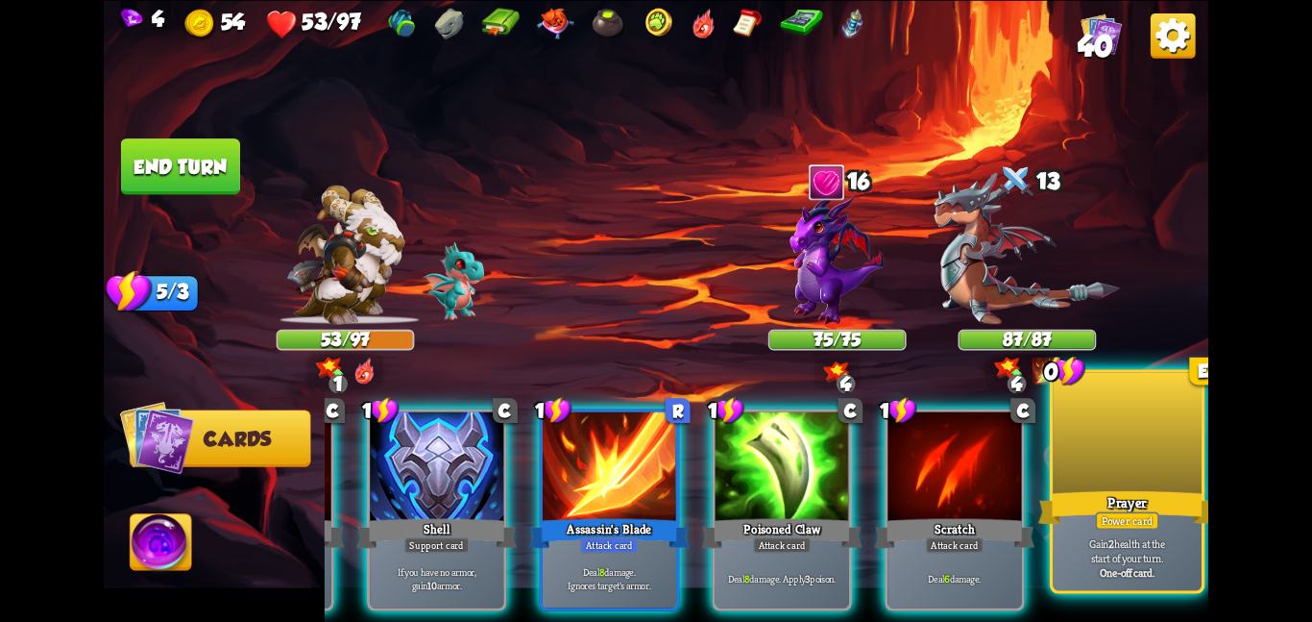
click at [1067, 437] on div at bounding box center [1127, 434] width 149 height 125
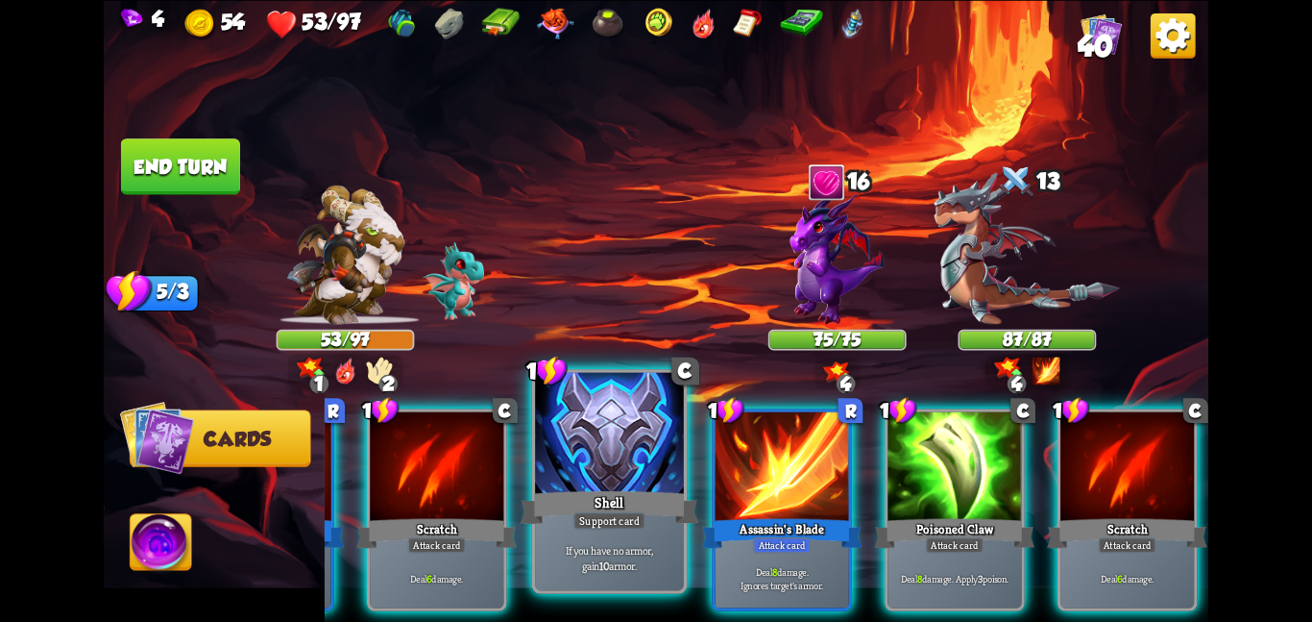
click at [626, 458] on div at bounding box center [609, 434] width 149 height 125
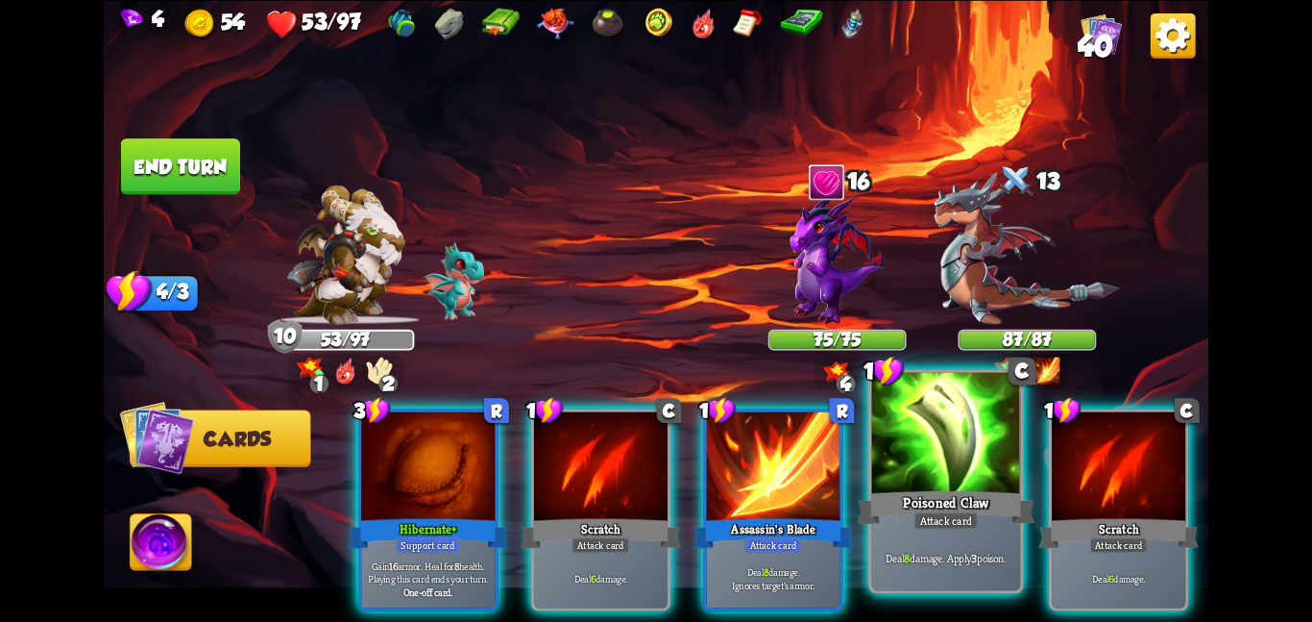
click at [910, 429] on div at bounding box center [946, 434] width 149 height 125
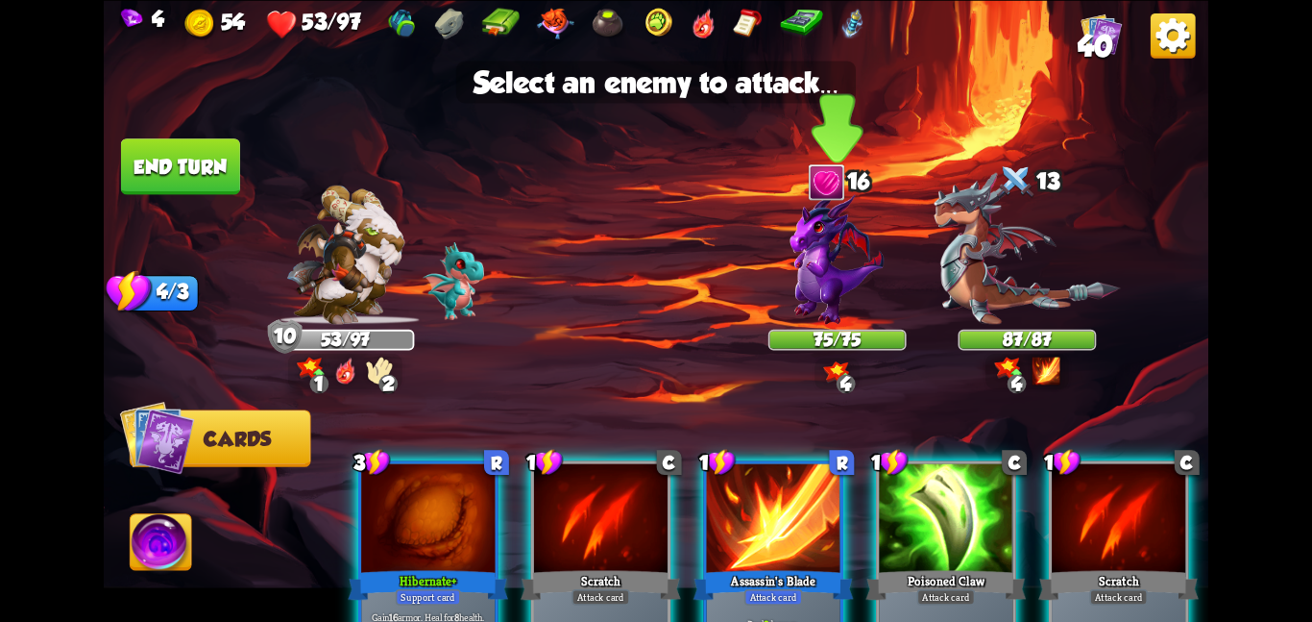
click at [836, 286] on img at bounding box center [838, 257] width 94 height 133
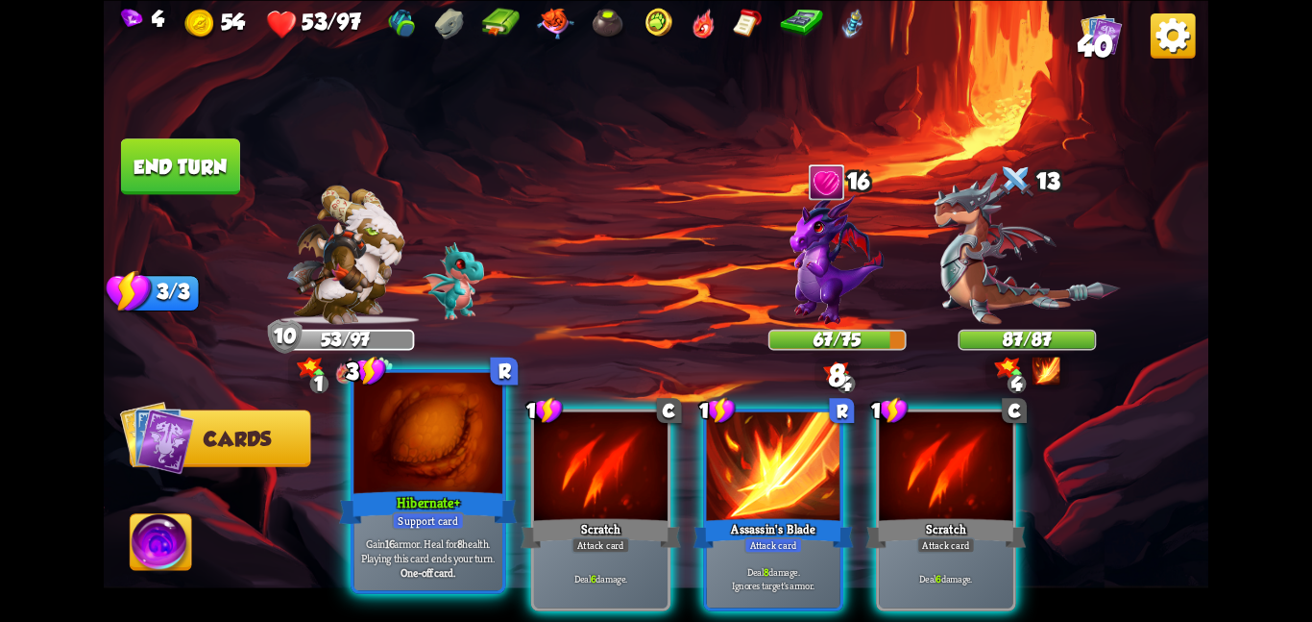
click at [380, 468] on div at bounding box center [428, 434] width 149 height 125
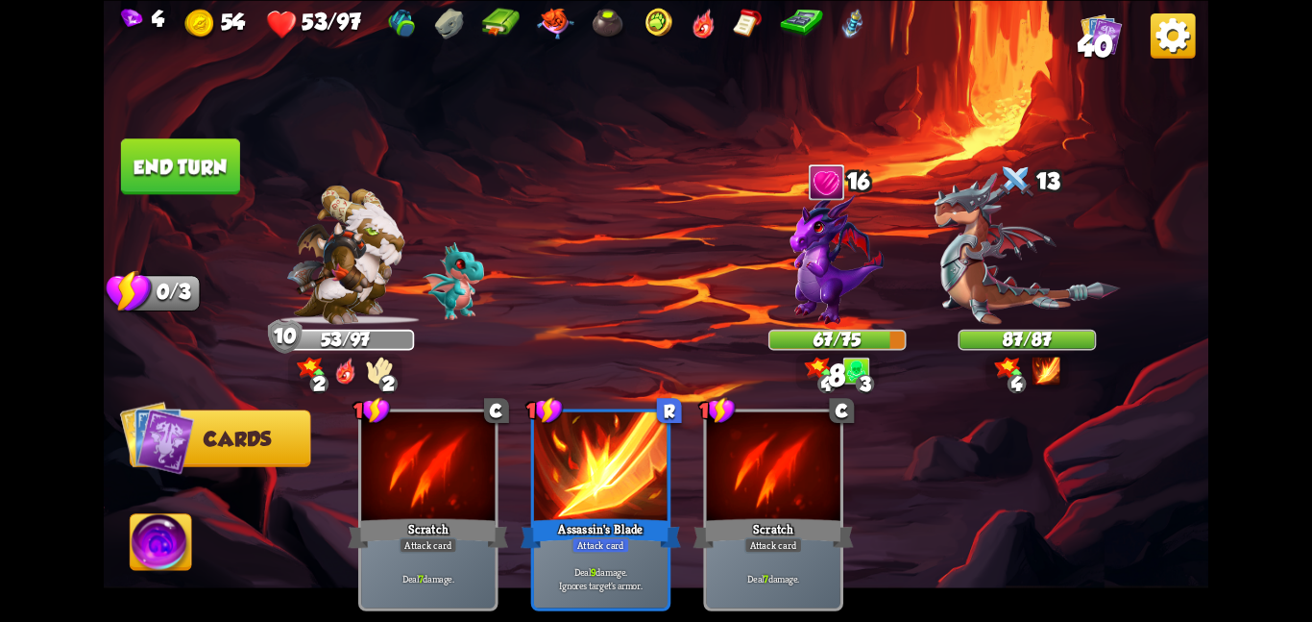
click at [174, 141] on button "End turn" at bounding box center [180, 166] width 119 height 56
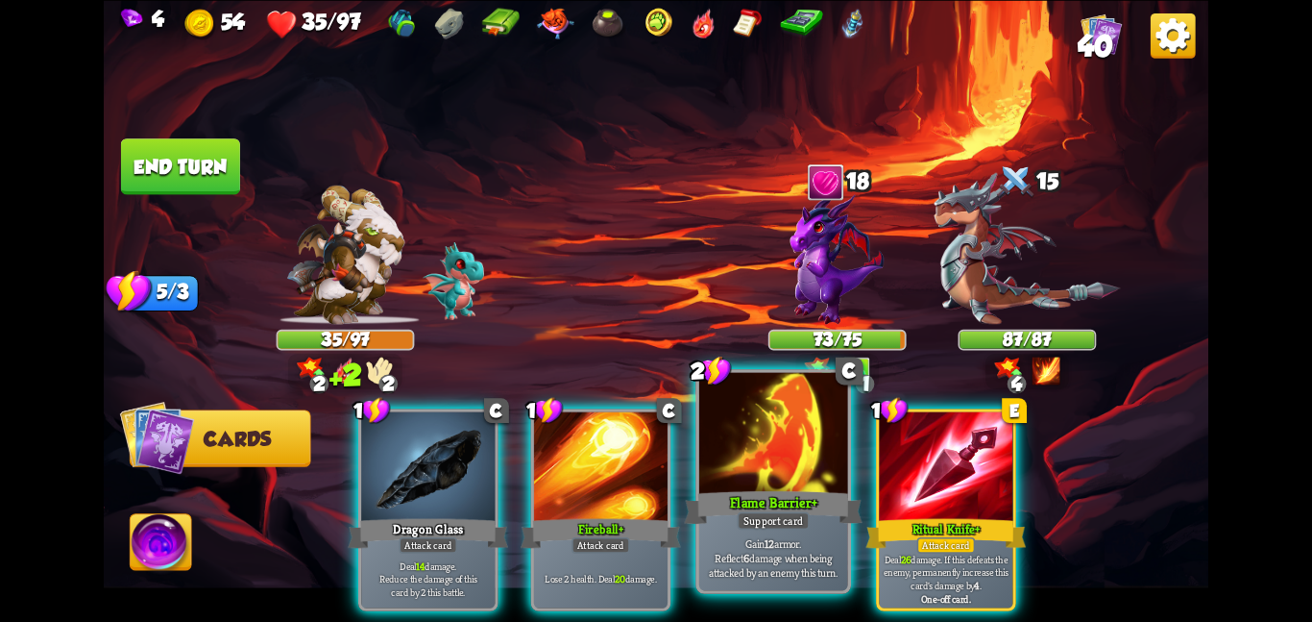
click at [790, 474] on div at bounding box center [773, 434] width 149 height 125
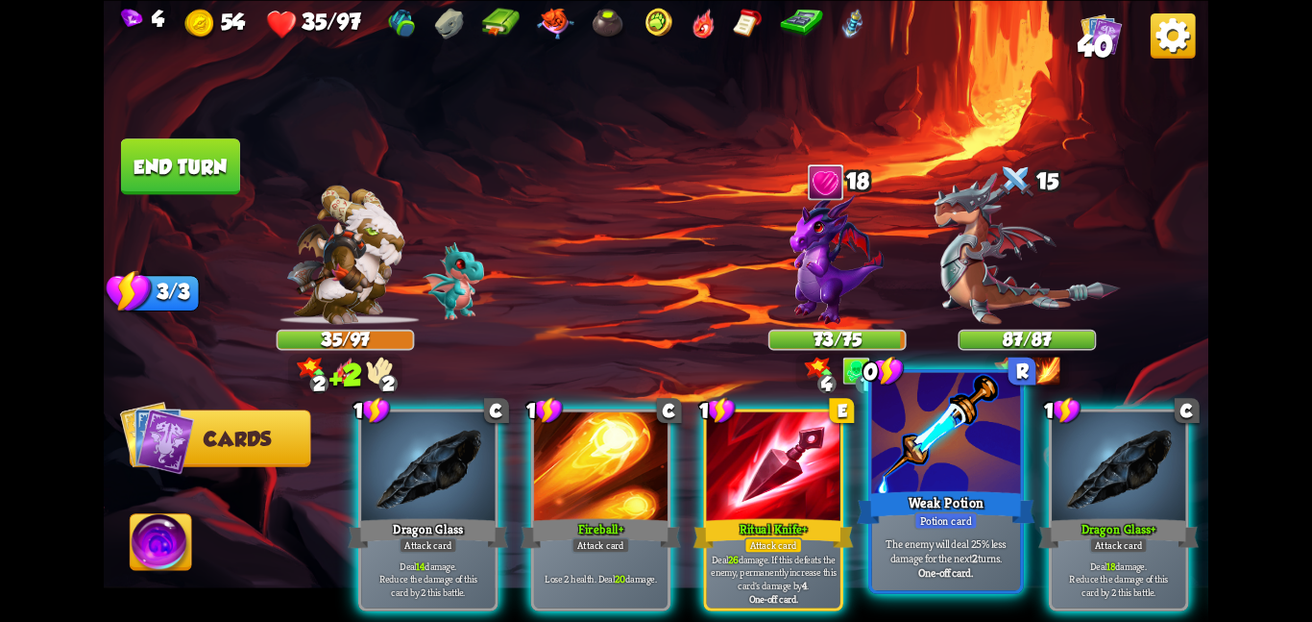
click at [894, 437] on div at bounding box center [946, 434] width 149 height 125
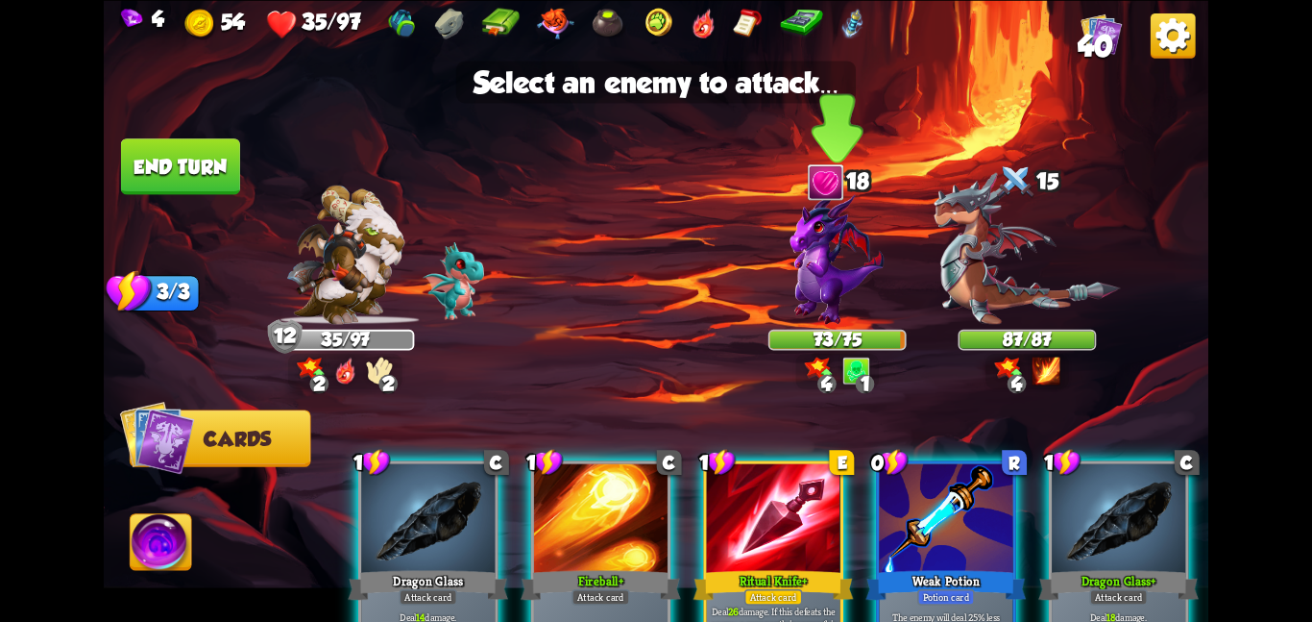
click at [833, 273] on img at bounding box center [838, 257] width 94 height 133
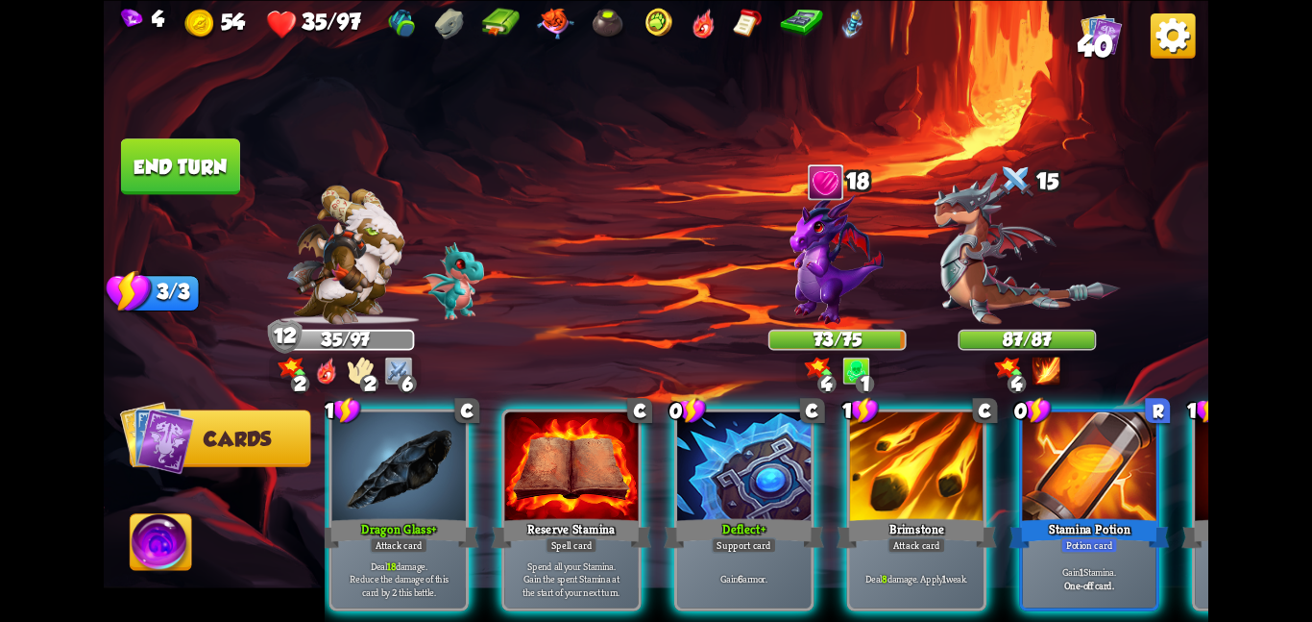
scroll to position [0, 759]
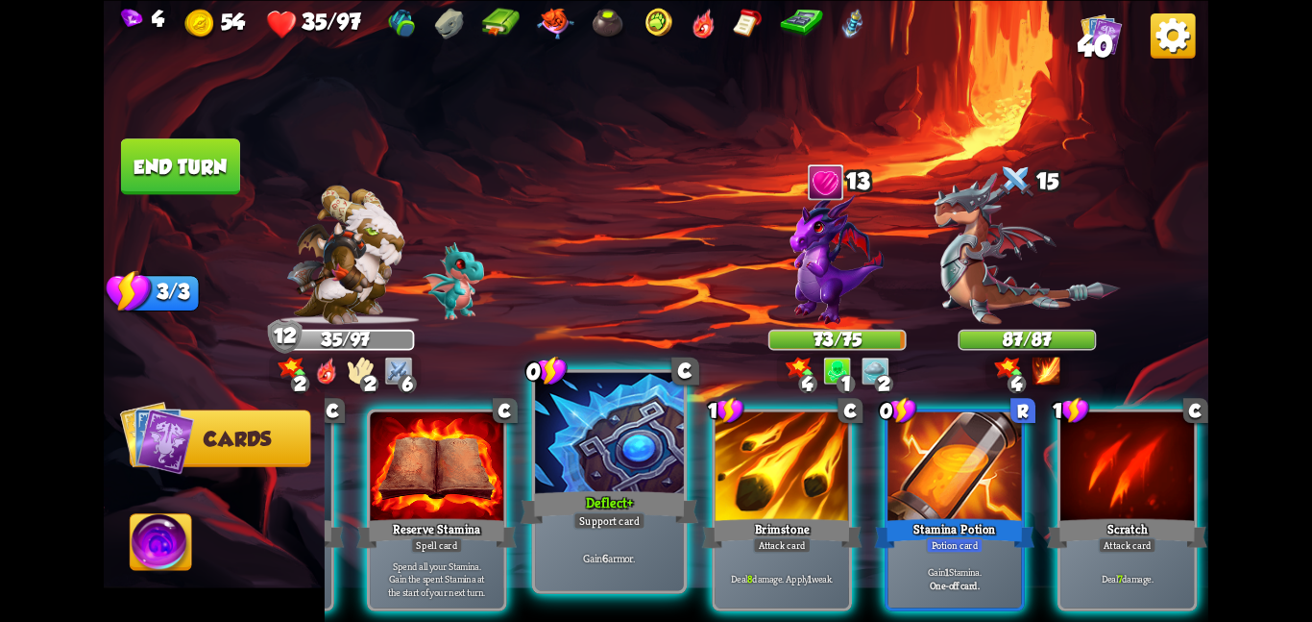
click at [674, 500] on div "Deflect+" at bounding box center [610, 506] width 178 height 39
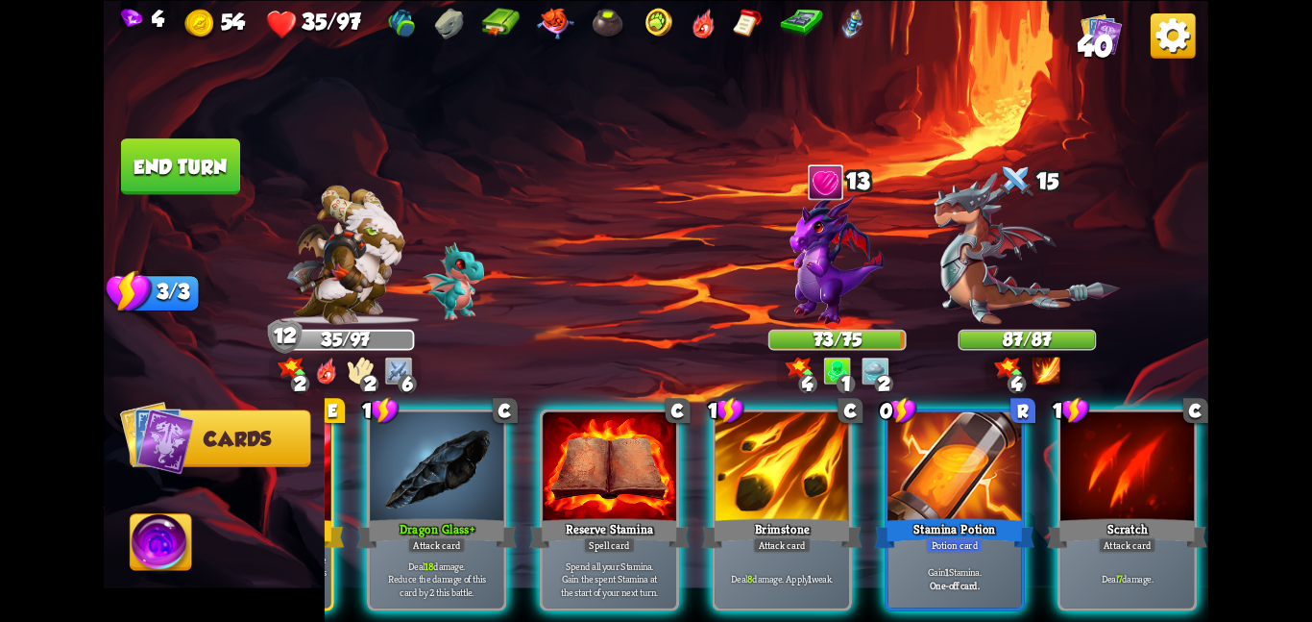
click at [674, 500] on div "1 C Dragon Glass Attack card Deal 14 damage. Reduce the damage of this card by …" at bounding box center [767, 483] width 884 height 277
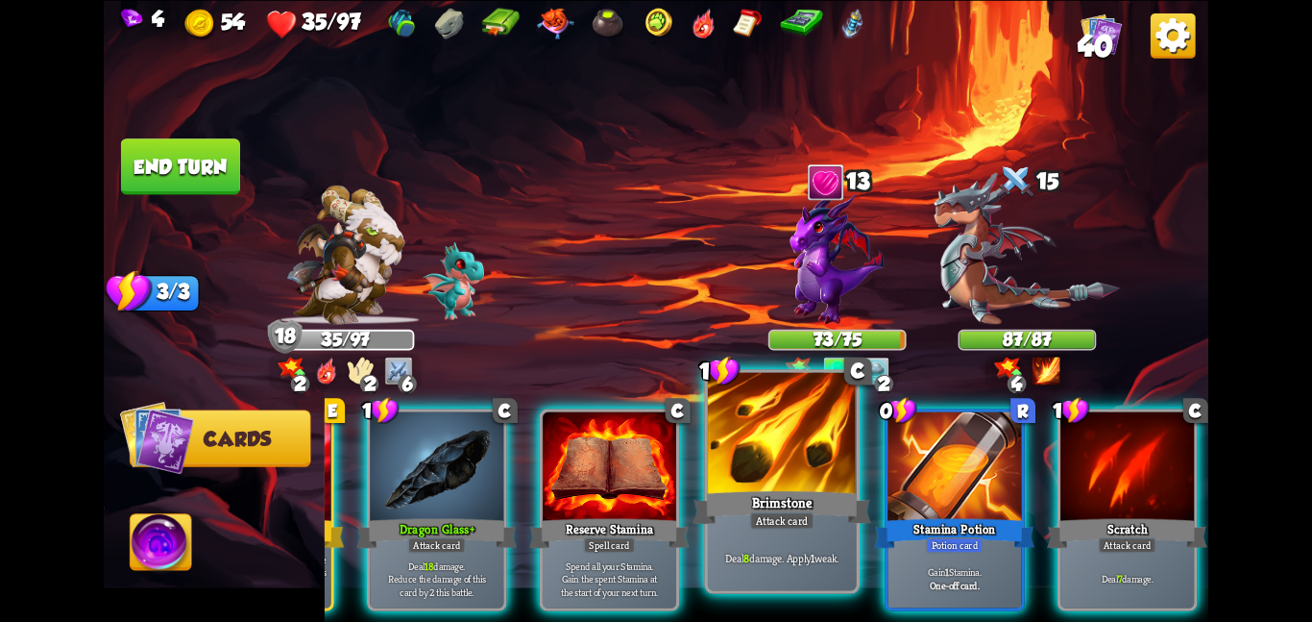
click at [795, 469] on div at bounding box center [782, 434] width 149 height 125
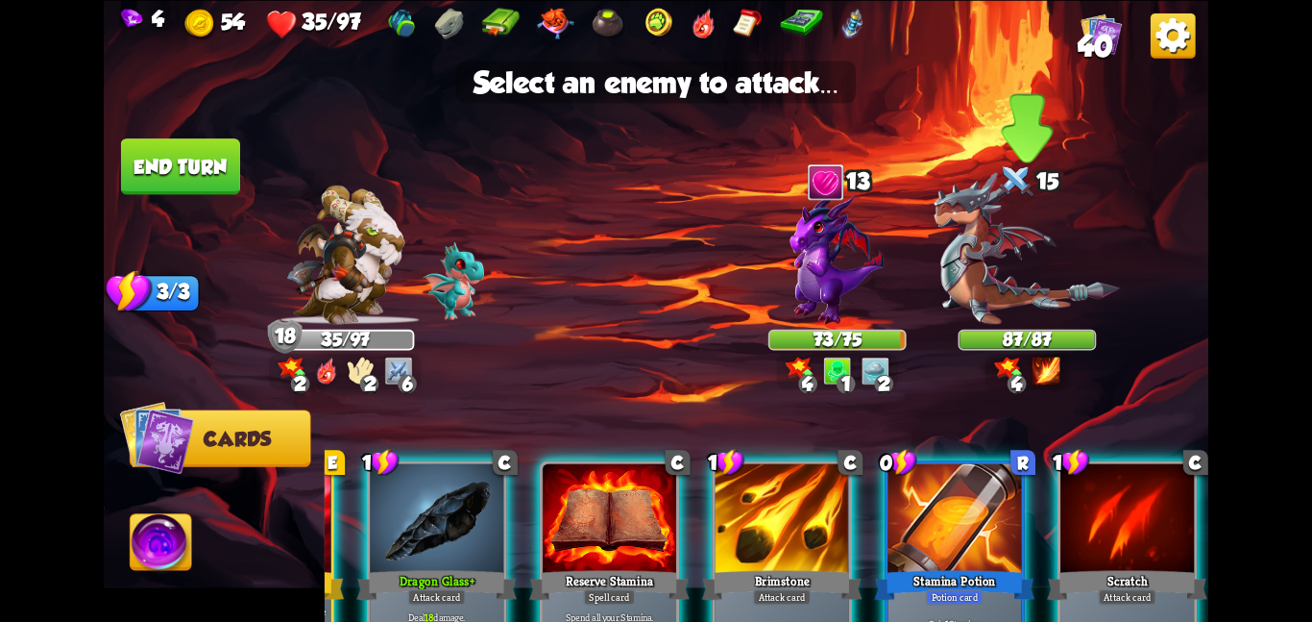
click at [1001, 236] on img at bounding box center [1027, 248] width 186 height 152
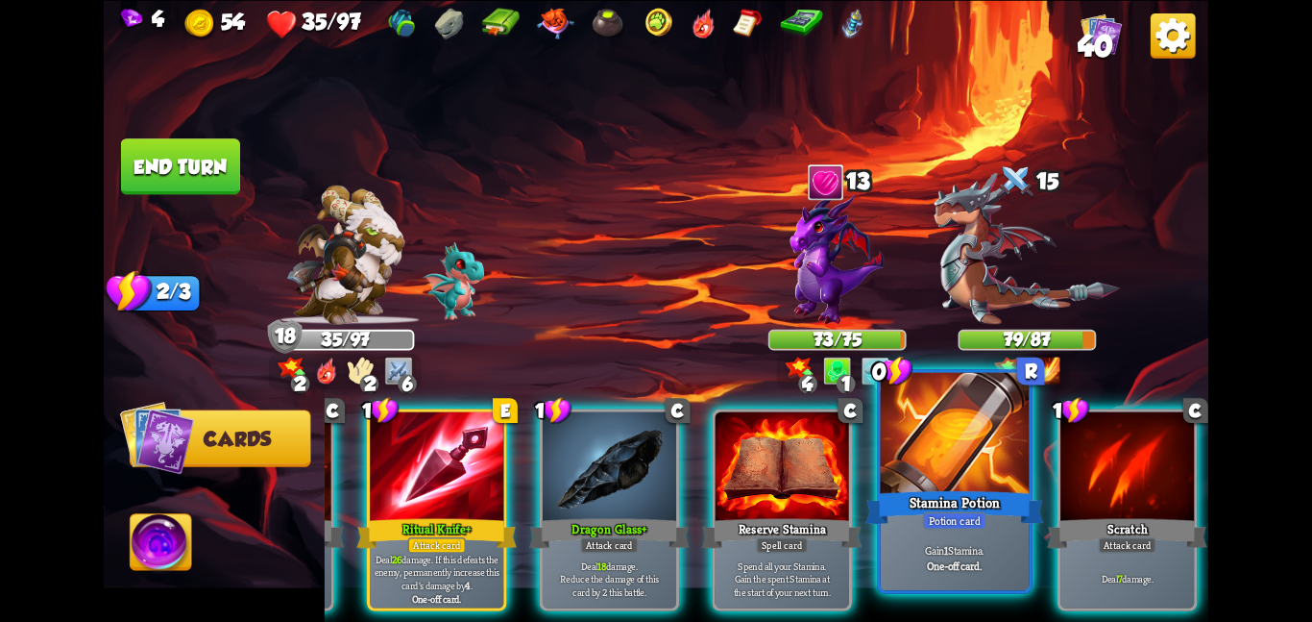
click at [906, 455] on div at bounding box center [955, 434] width 149 height 125
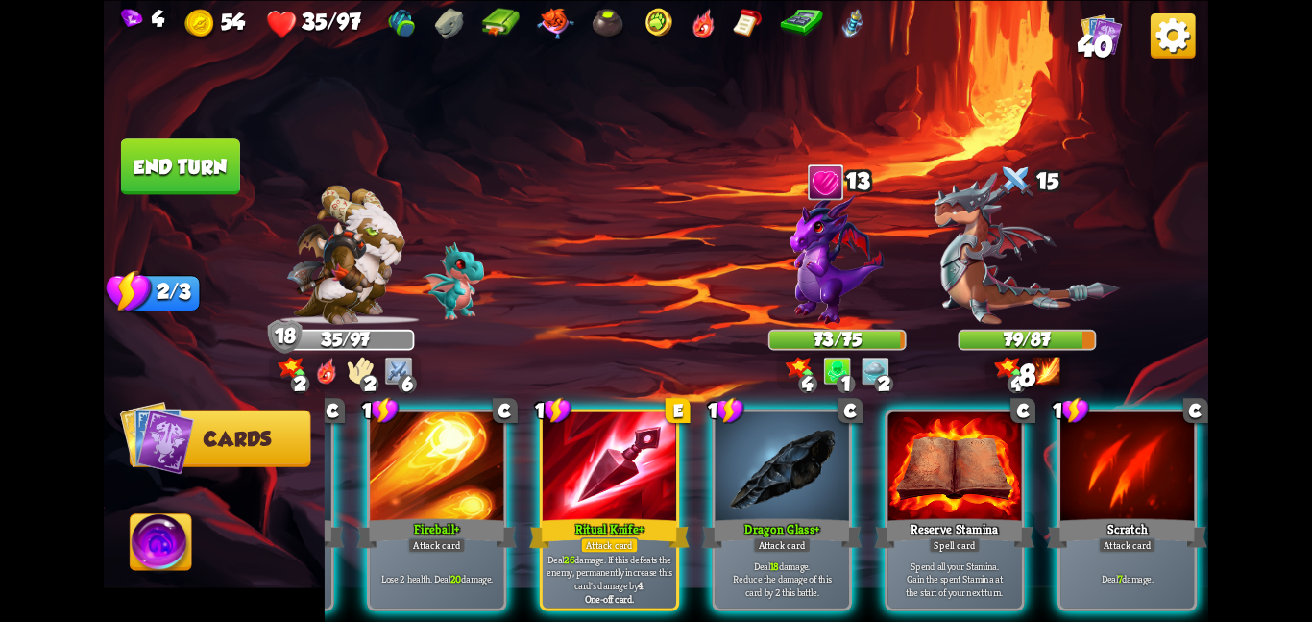
scroll to position [0, 183]
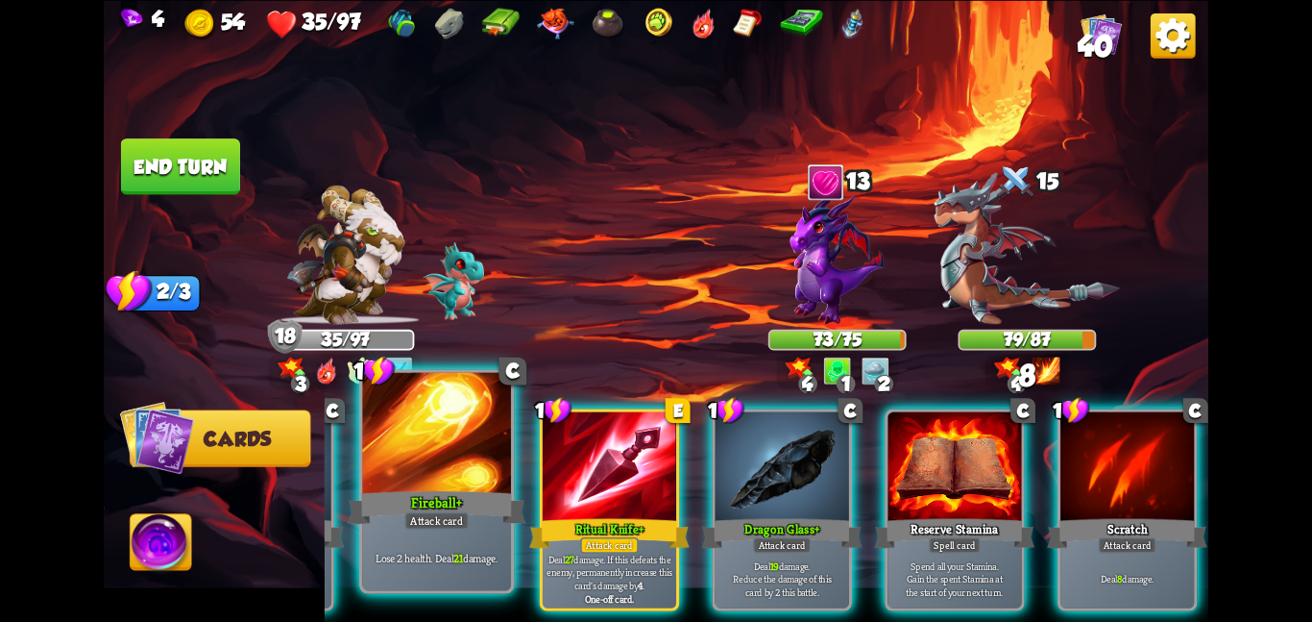
click at [450, 518] on div "Attack card" at bounding box center [436, 520] width 64 height 18
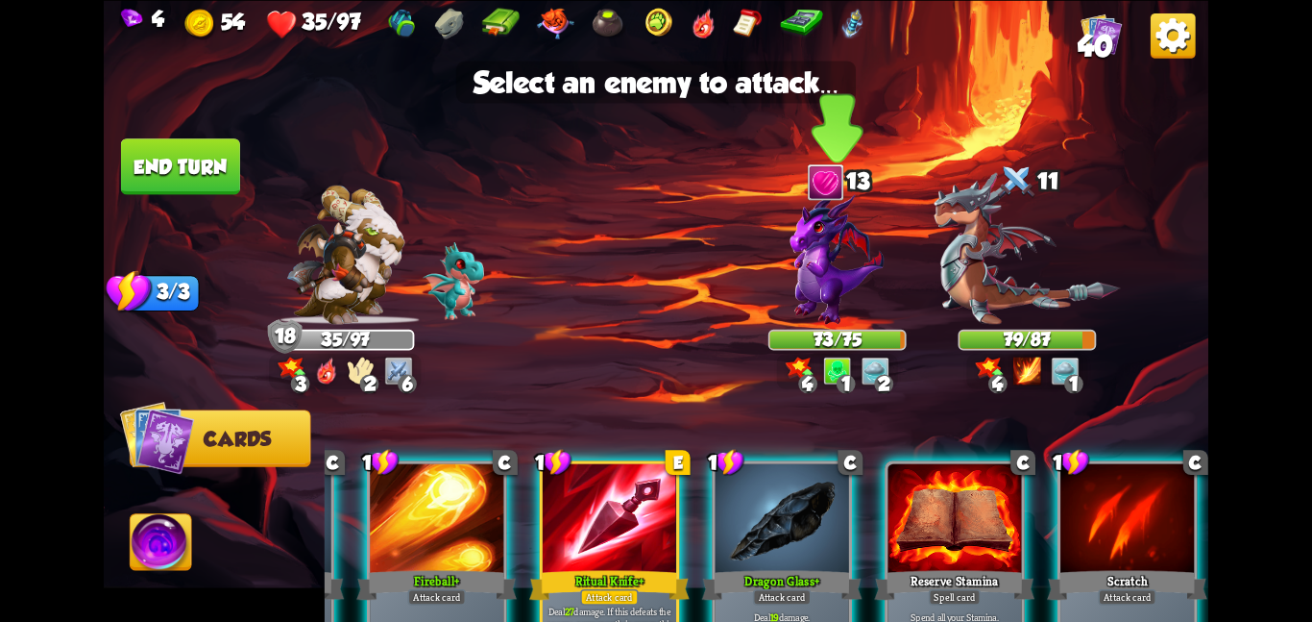
click at [839, 265] on img at bounding box center [838, 257] width 94 height 133
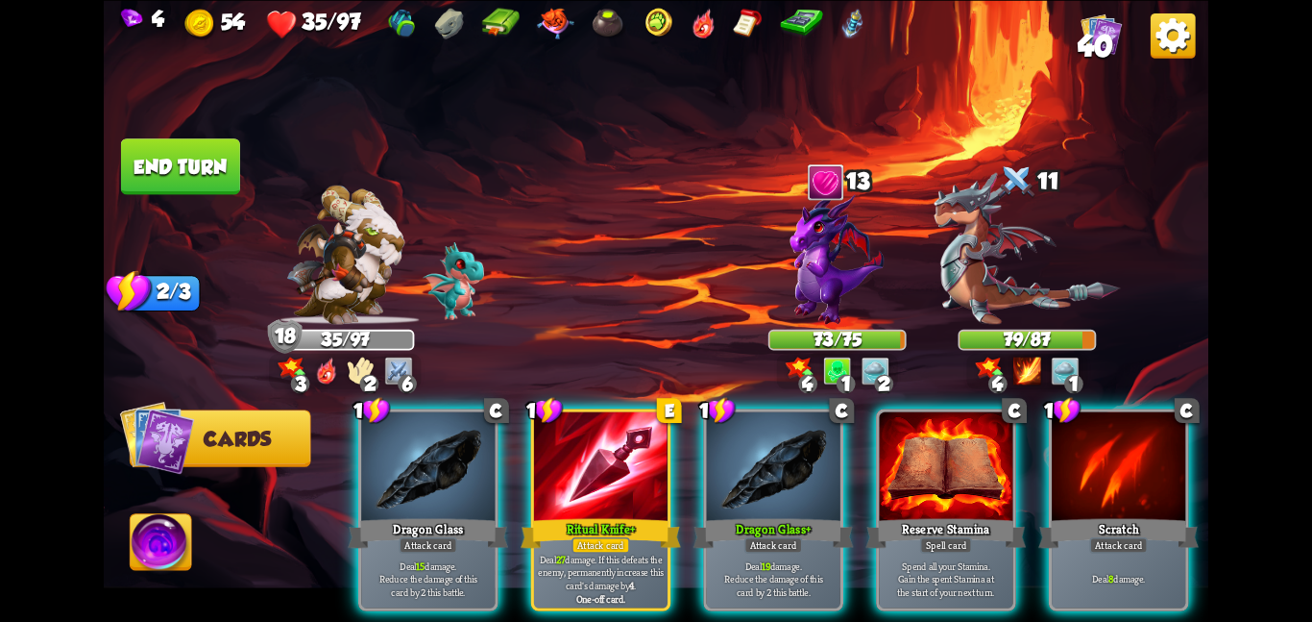
scroll to position [0, 0]
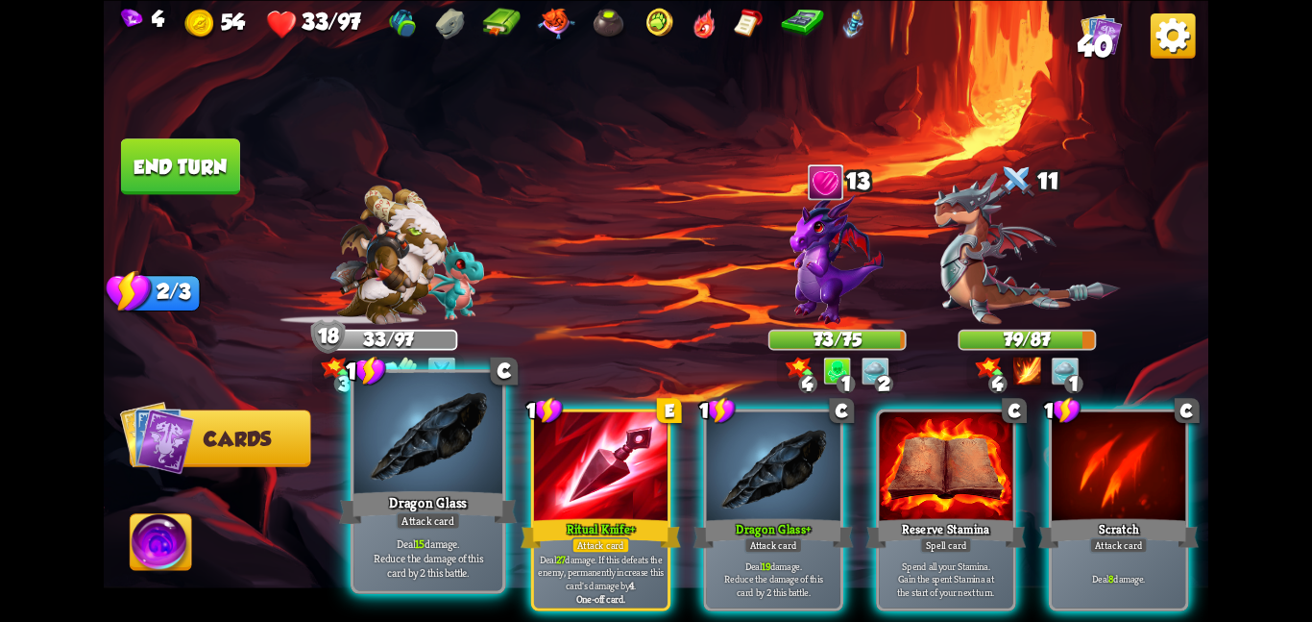
click at [460, 433] on div at bounding box center [428, 434] width 149 height 125
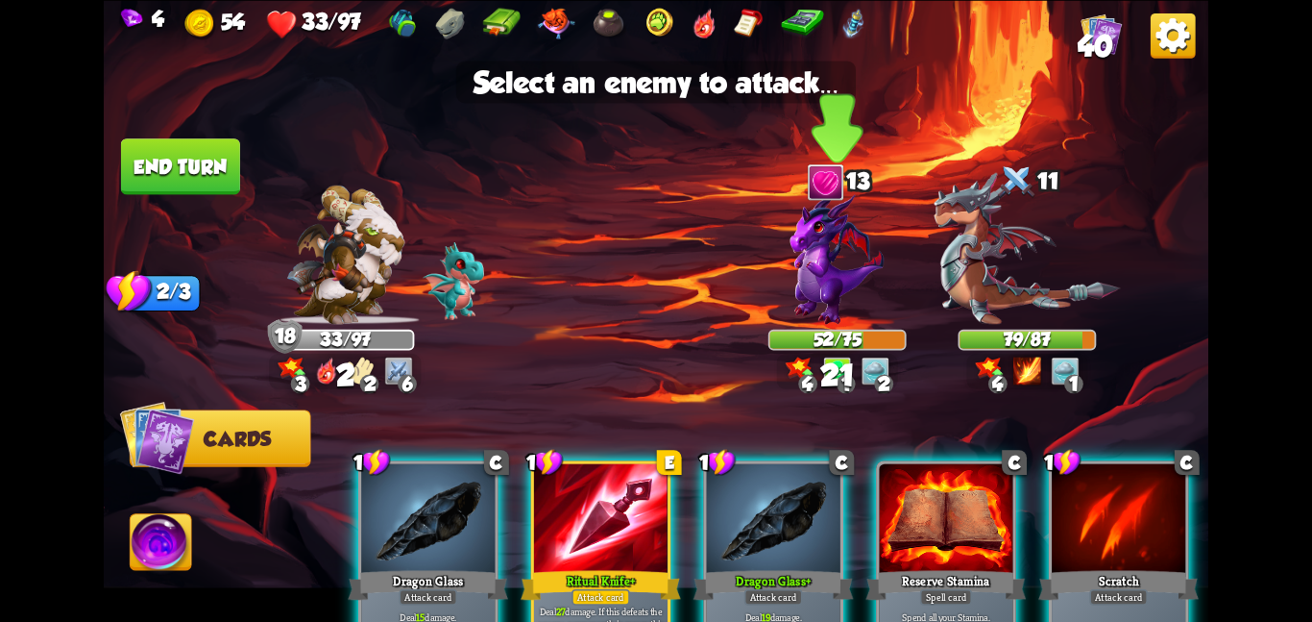
click at [796, 290] on img at bounding box center [838, 257] width 94 height 133
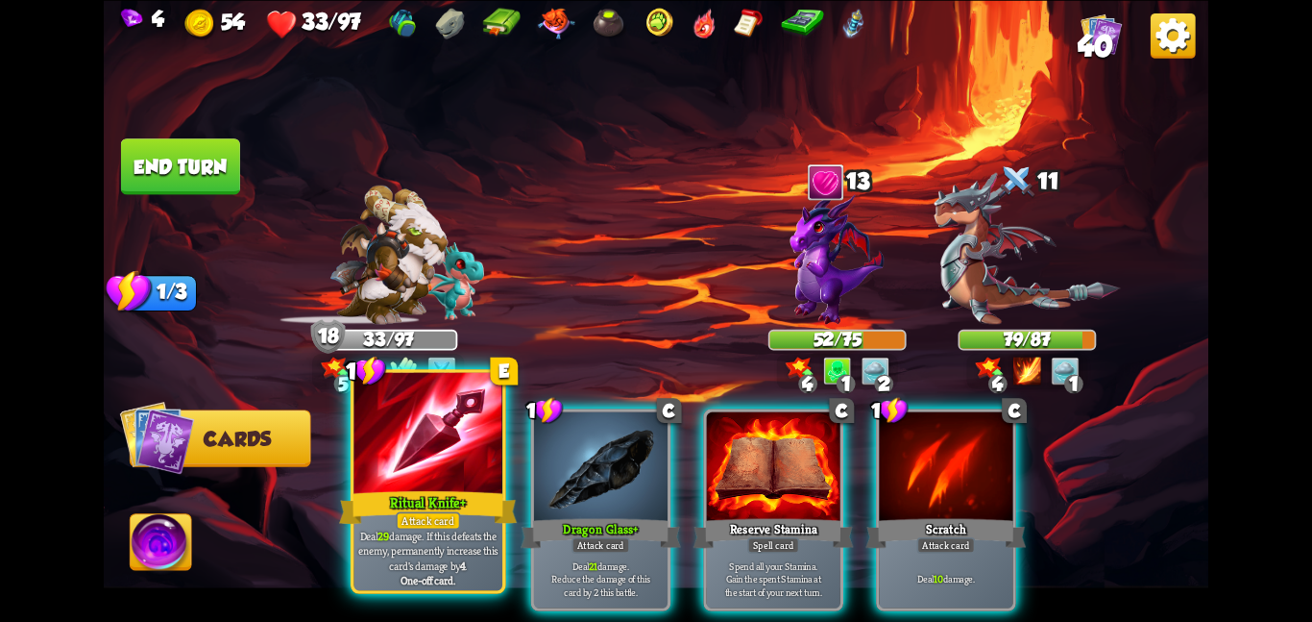
click at [404, 470] on div at bounding box center [428, 434] width 149 height 125
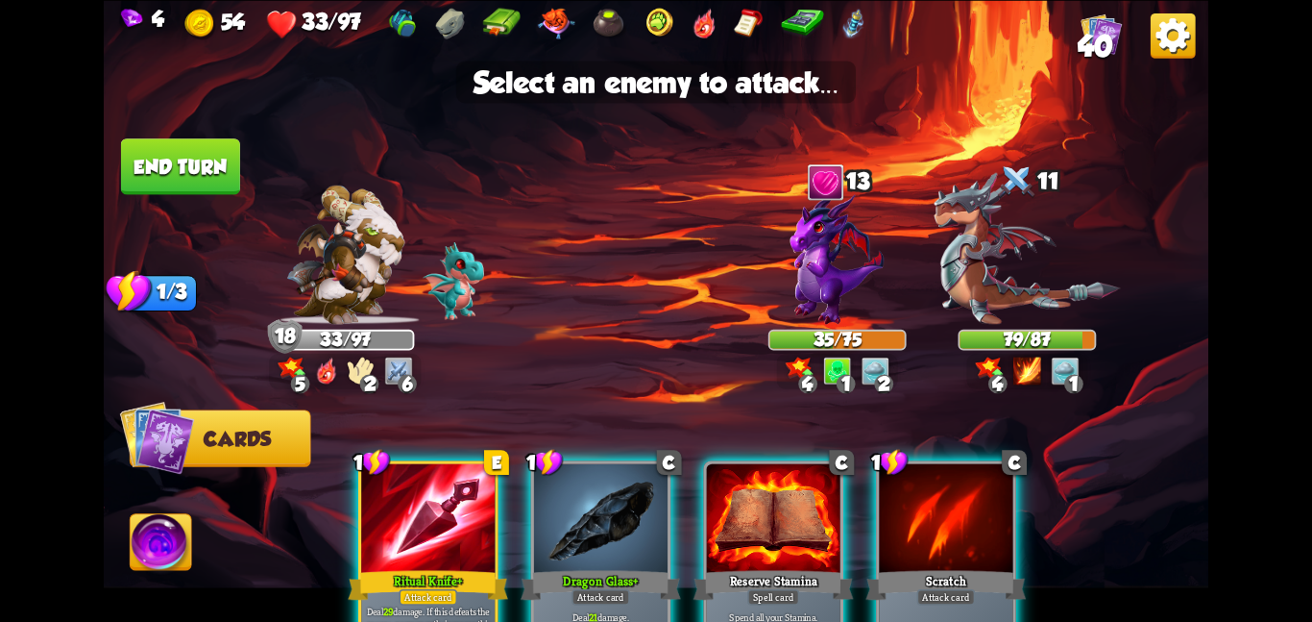
click at [396, 532] on div at bounding box center [428, 519] width 134 height 112
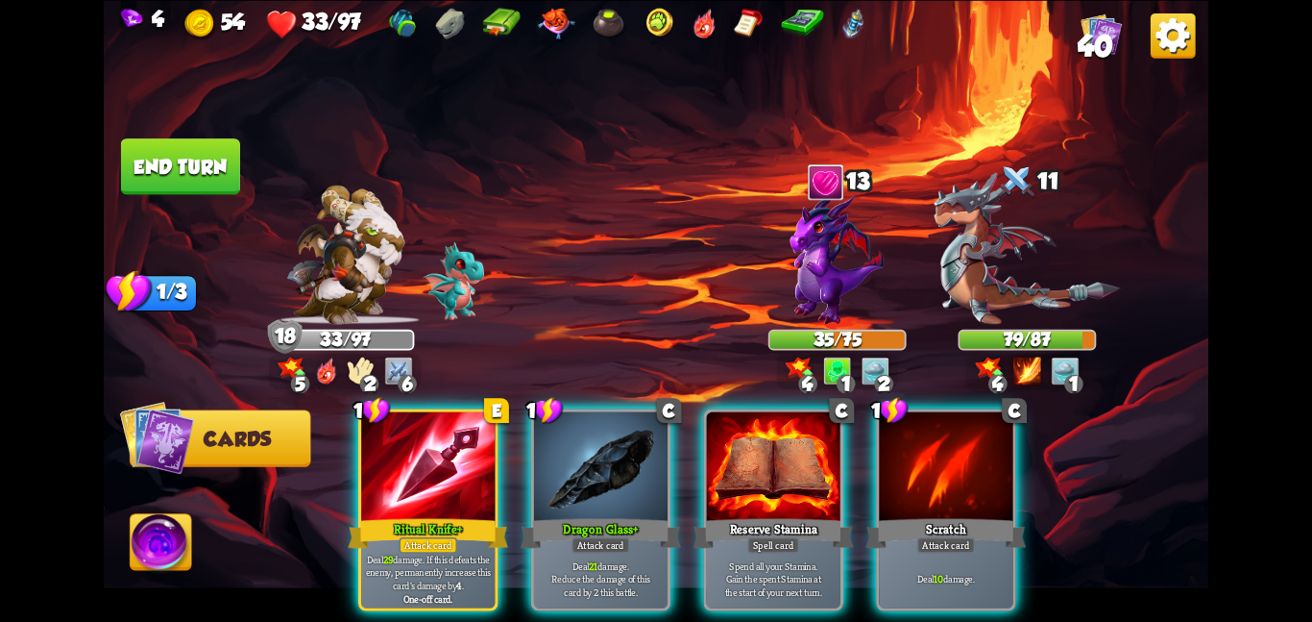
click at [131, 562] on img at bounding box center [161, 545] width 61 height 62
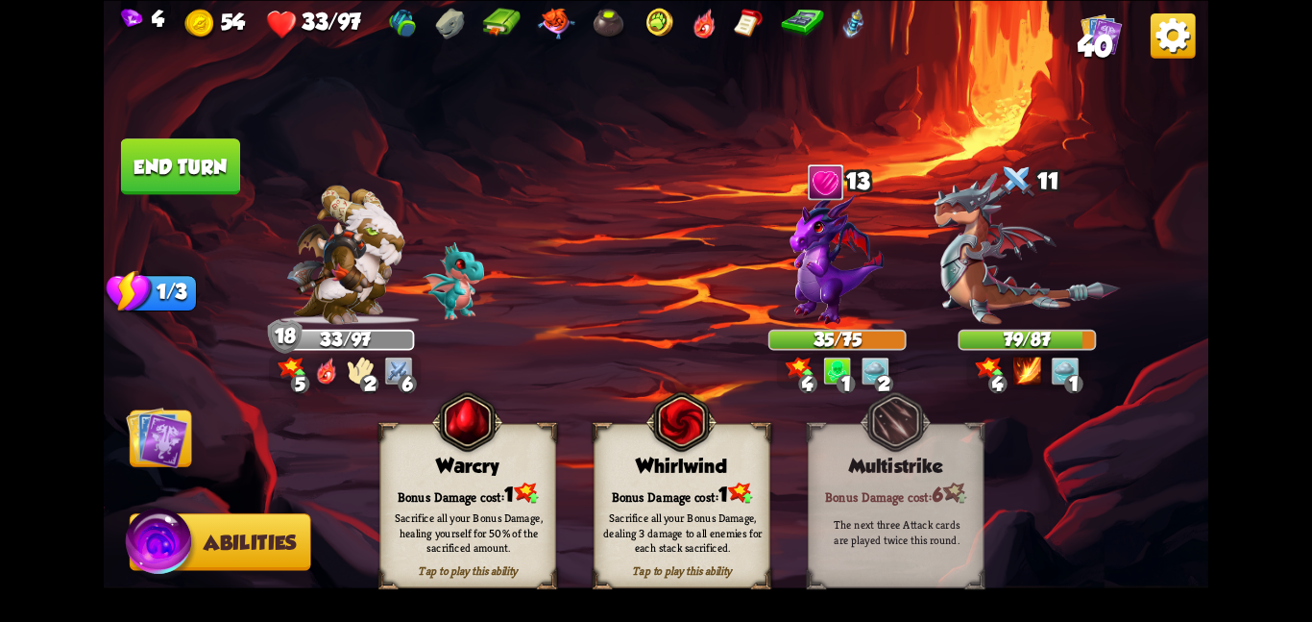
click at [599, 464] on div "Whirlwind" at bounding box center [682, 465] width 175 height 22
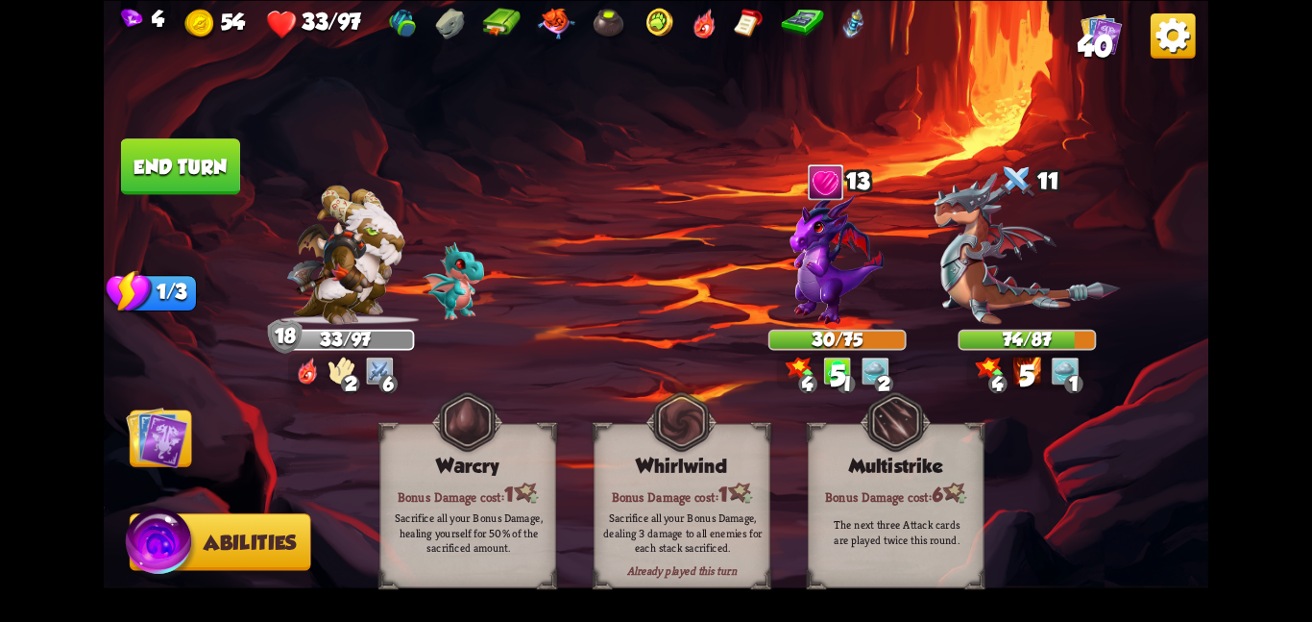
click at [185, 444] on img at bounding box center [157, 436] width 62 height 62
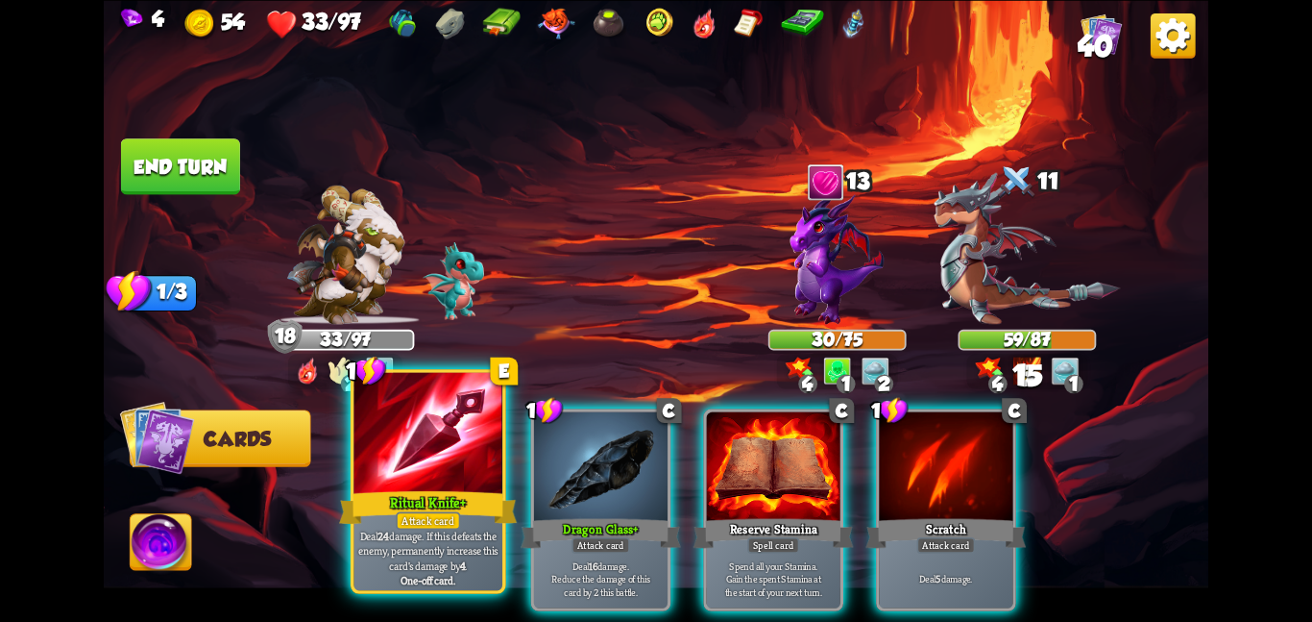
click at [358, 459] on div at bounding box center [428, 434] width 149 height 125
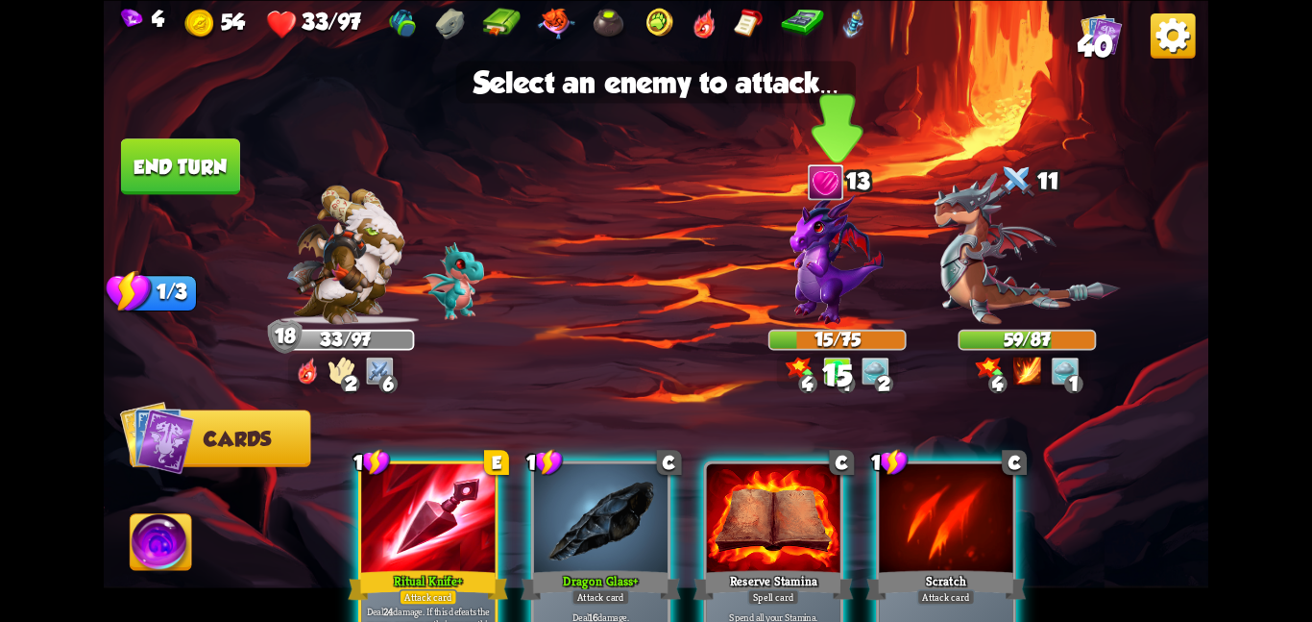
click at [827, 234] on img at bounding box center [838, 257] width 94 height 133
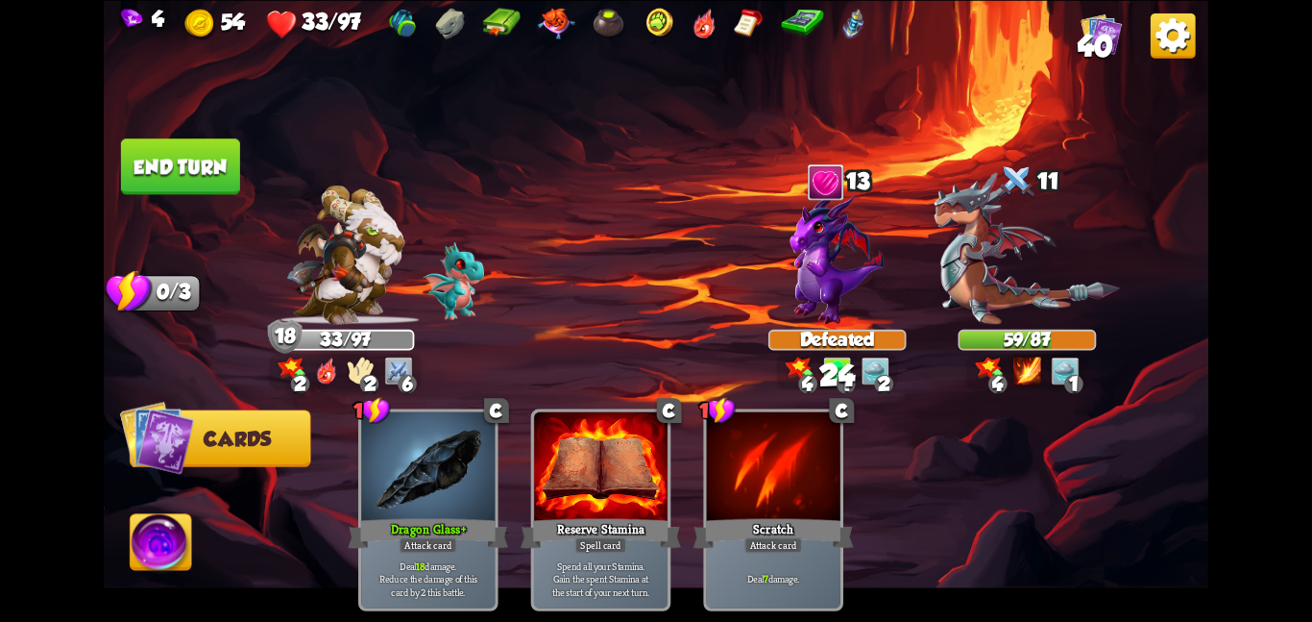
click at [204, 182] on button "End turn" at bounding box center [180, 166] width 119 height 56
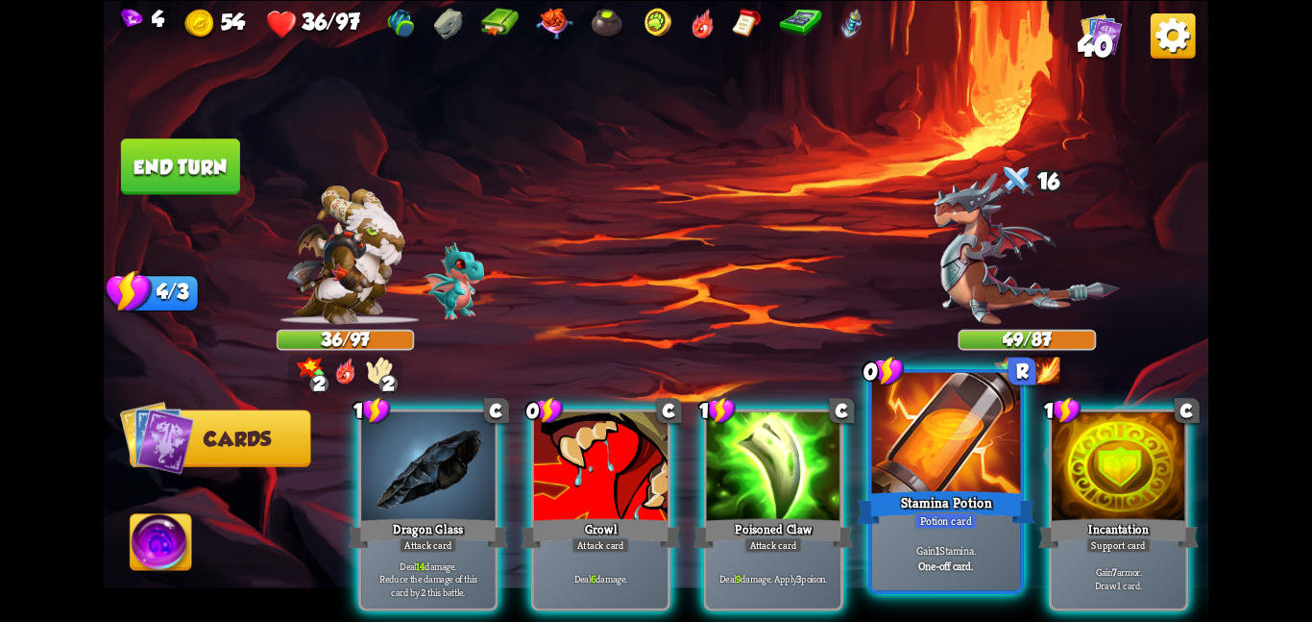
click at [948, 440] on div at bounding box center [946, 434] width 149 height 125
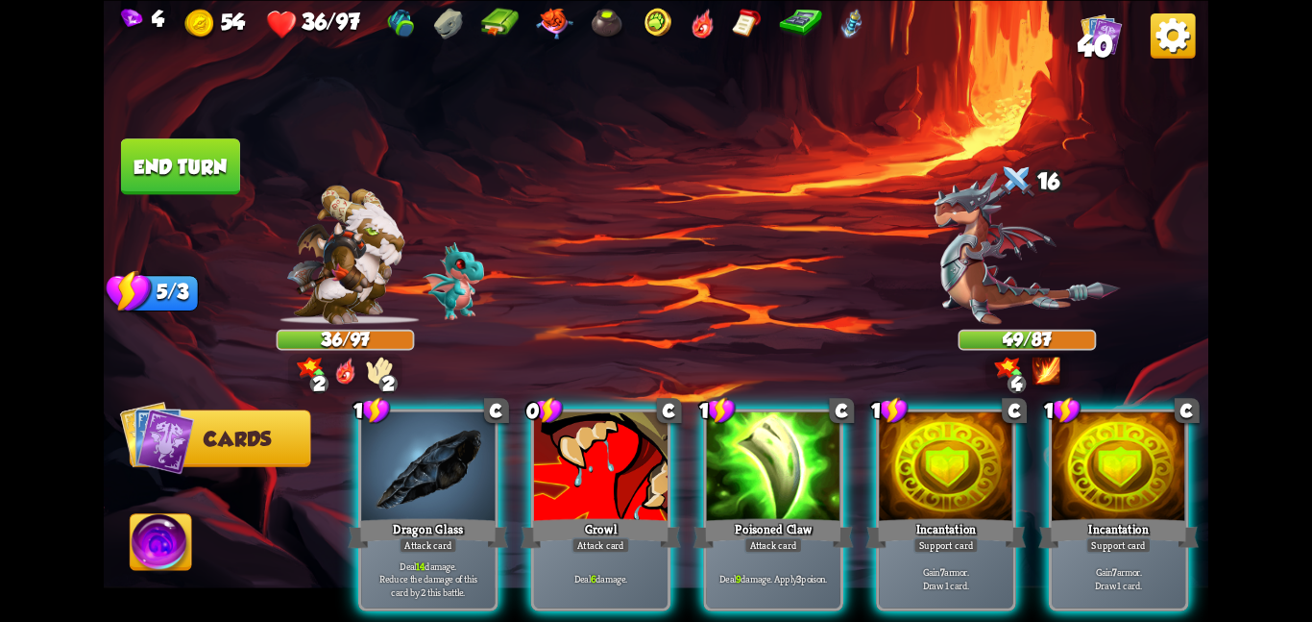
click at [948, 440] on div at bounding box center [946, 467] width 134 height 112
click at [1052, 440] on div at bounding box center [1119, 467] width 134 height 112
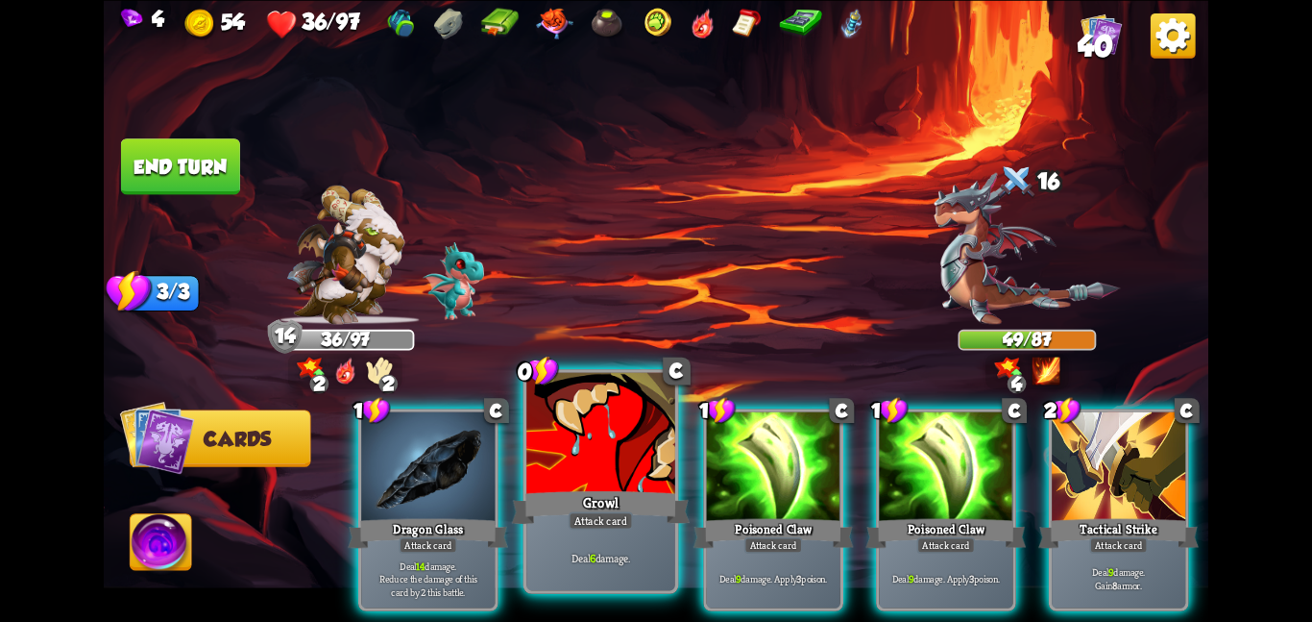
click at [587, 448] on div at bounding box center [601, 434] width 149 height 125
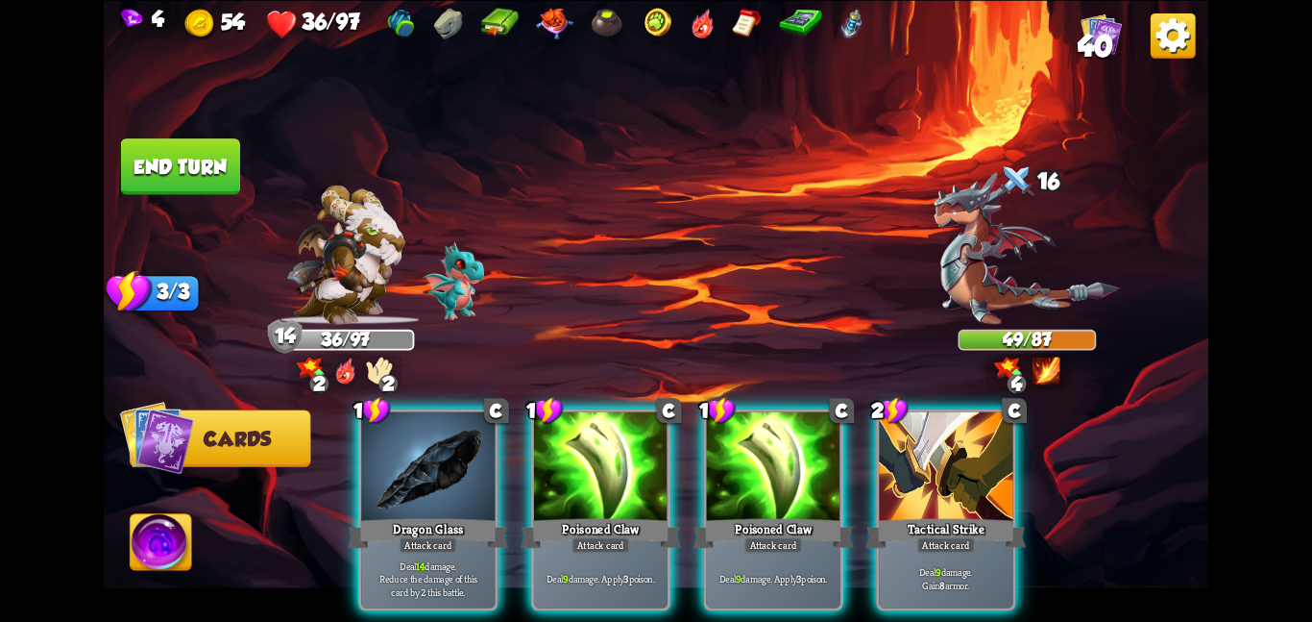
click at [587, 448] on div at bounding box center [601, 467] width 134 height 112
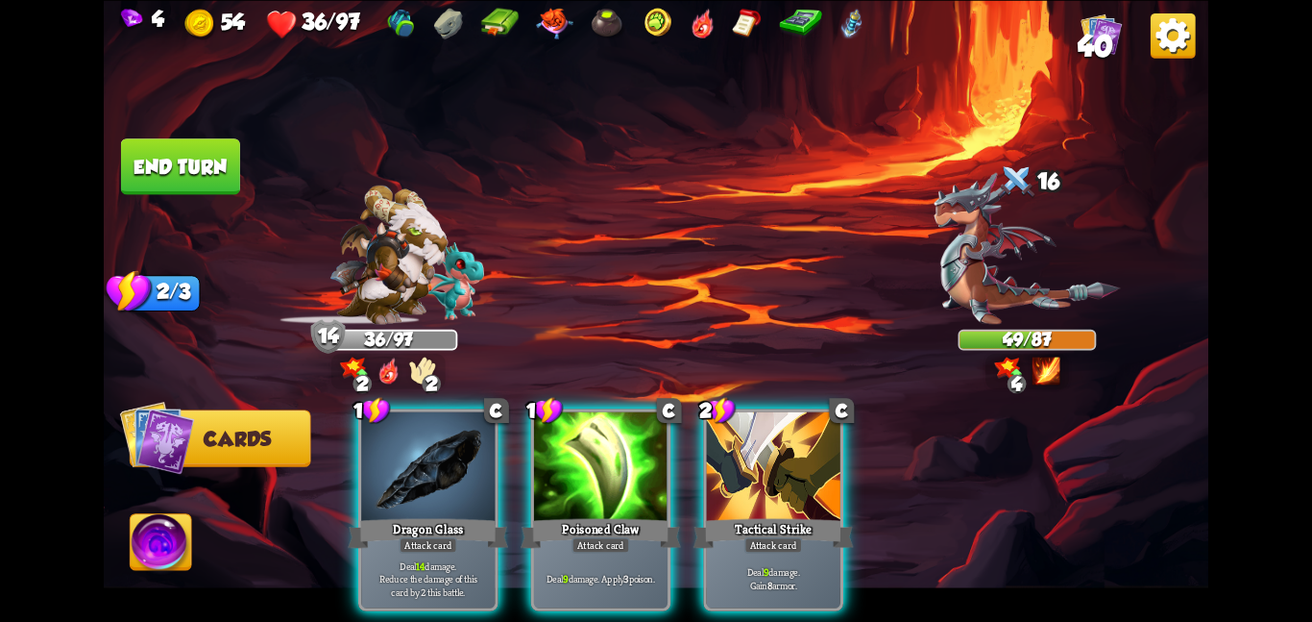
click at [587, 448] on div at bounding box center [601, 467] width 134 height 112
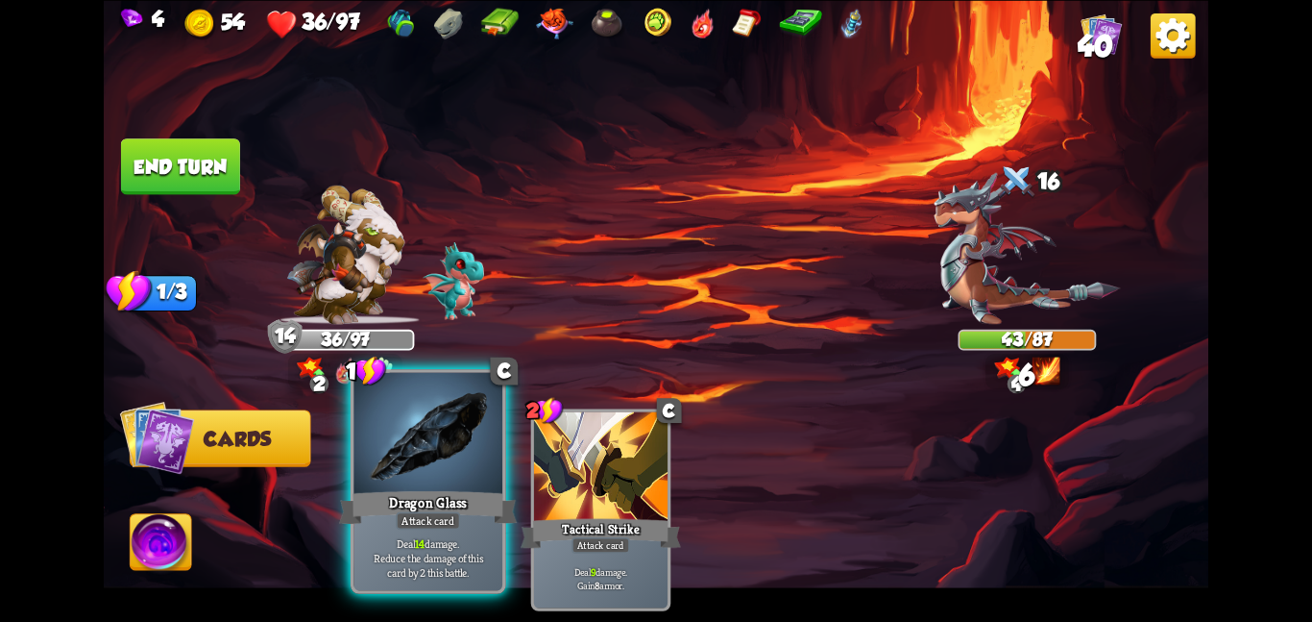
click at [479, 453] on div at bounding box center [428, 434] width 149 height 125
click at [534, 453] on div at bounding box center [601, 467] width 134 height 112
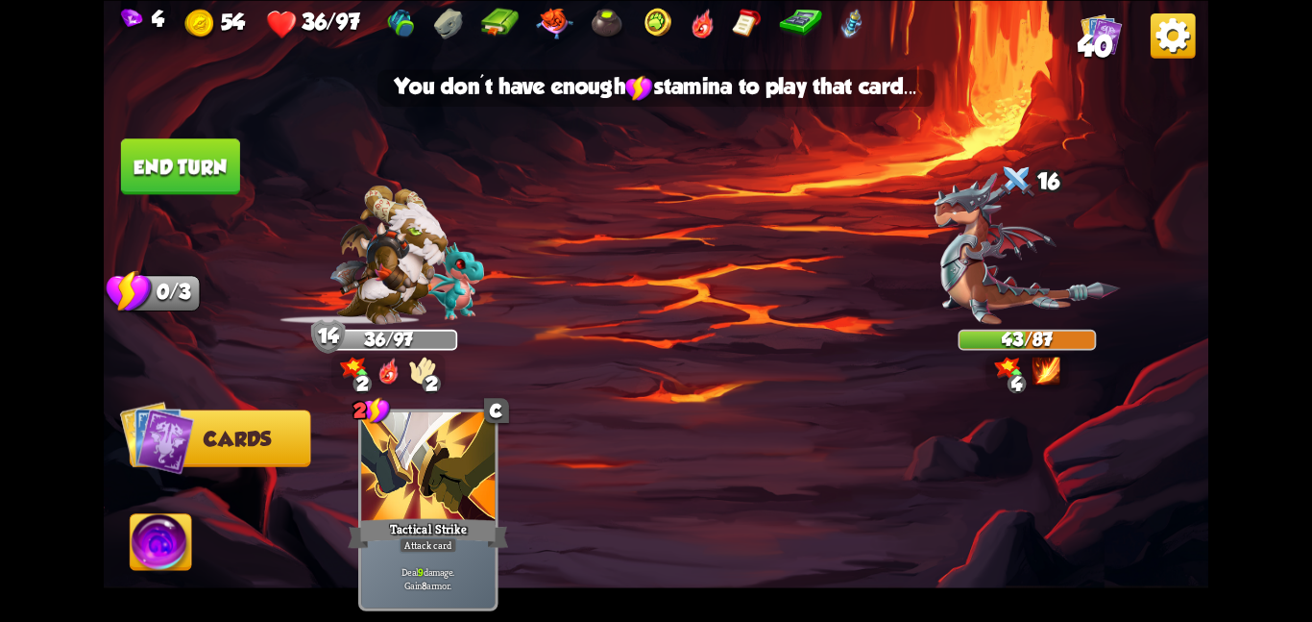
click at [208, 168] on button "End turn" at bounding box center [180, 166] width 119 height 56
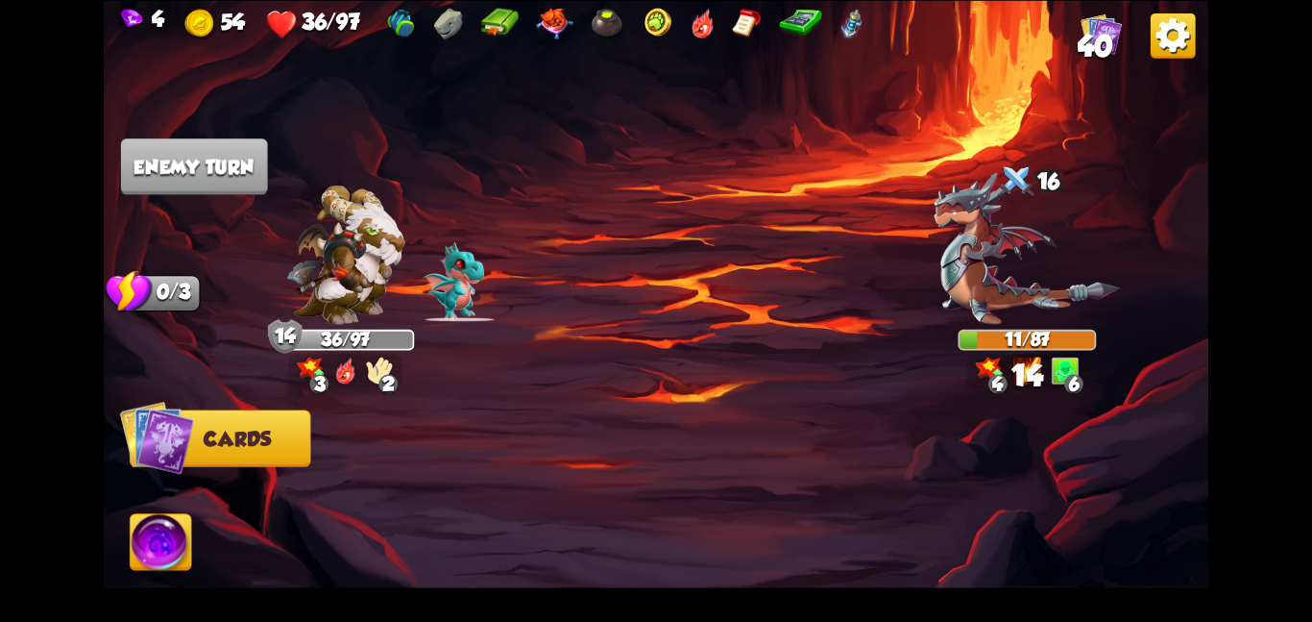
click at [160, 537] on img at bounding box center [161, 545] width 61 height 62
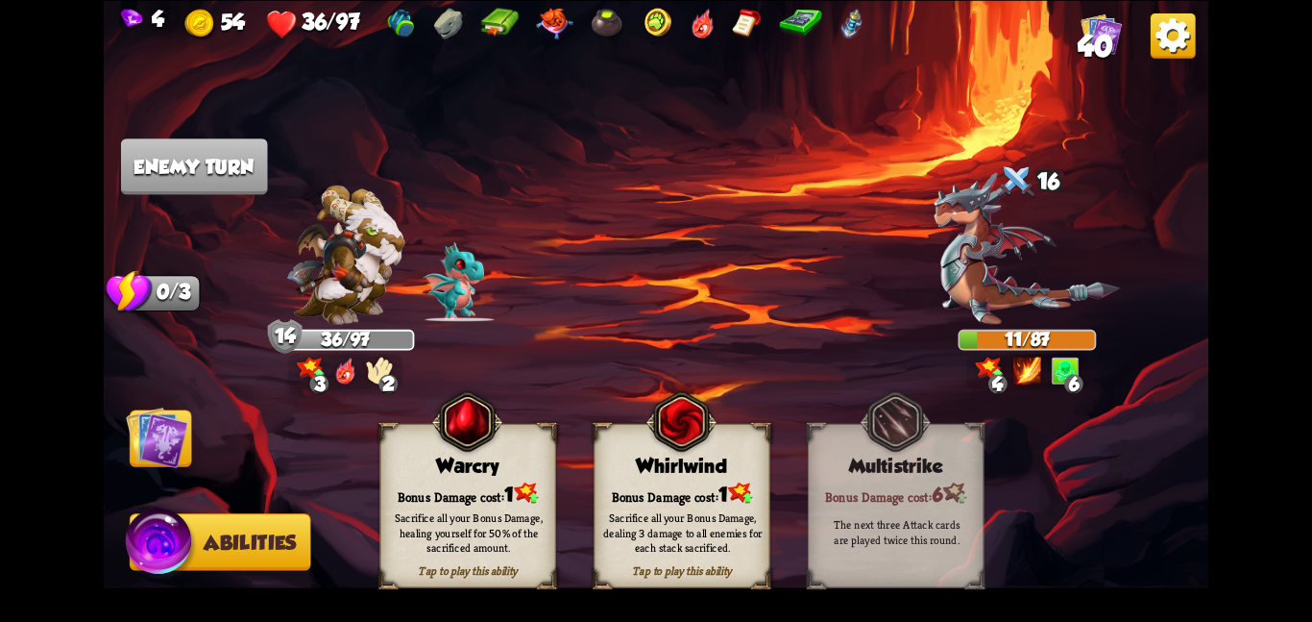
click at [698, 493] on div "Bonus Damage cost: 1" at bounding box center [682, 492] width 175 height 25
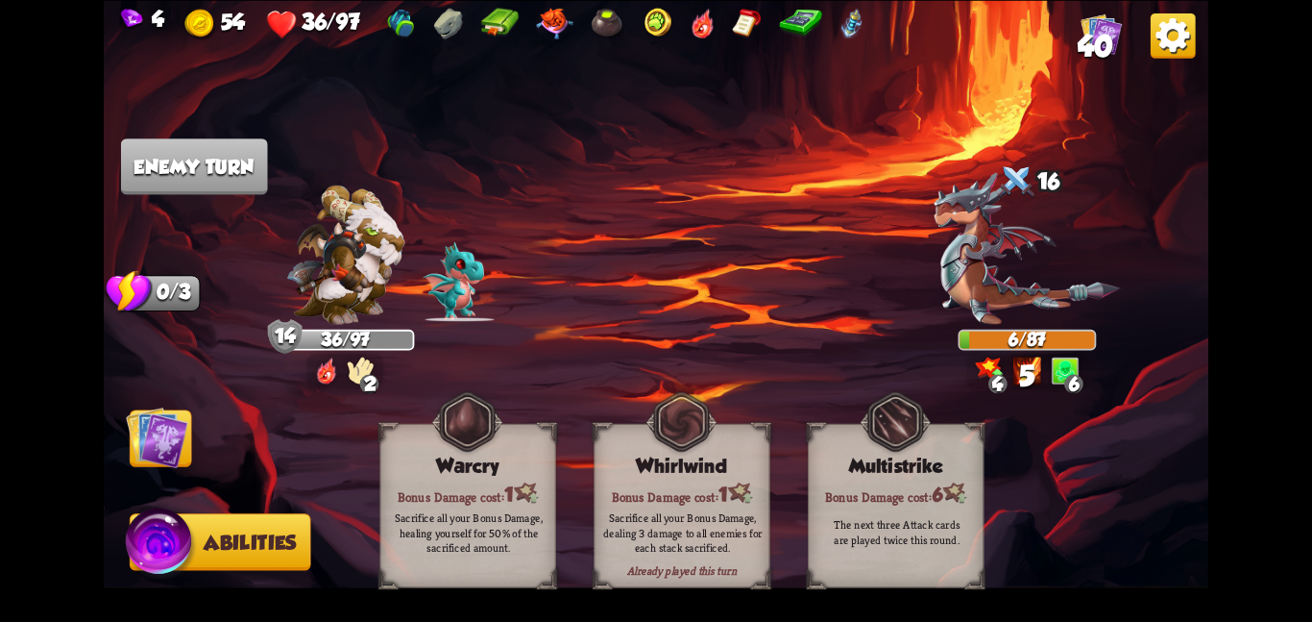
click at [147, 441] on img at bounding box center [157, 436] width 62 height 62
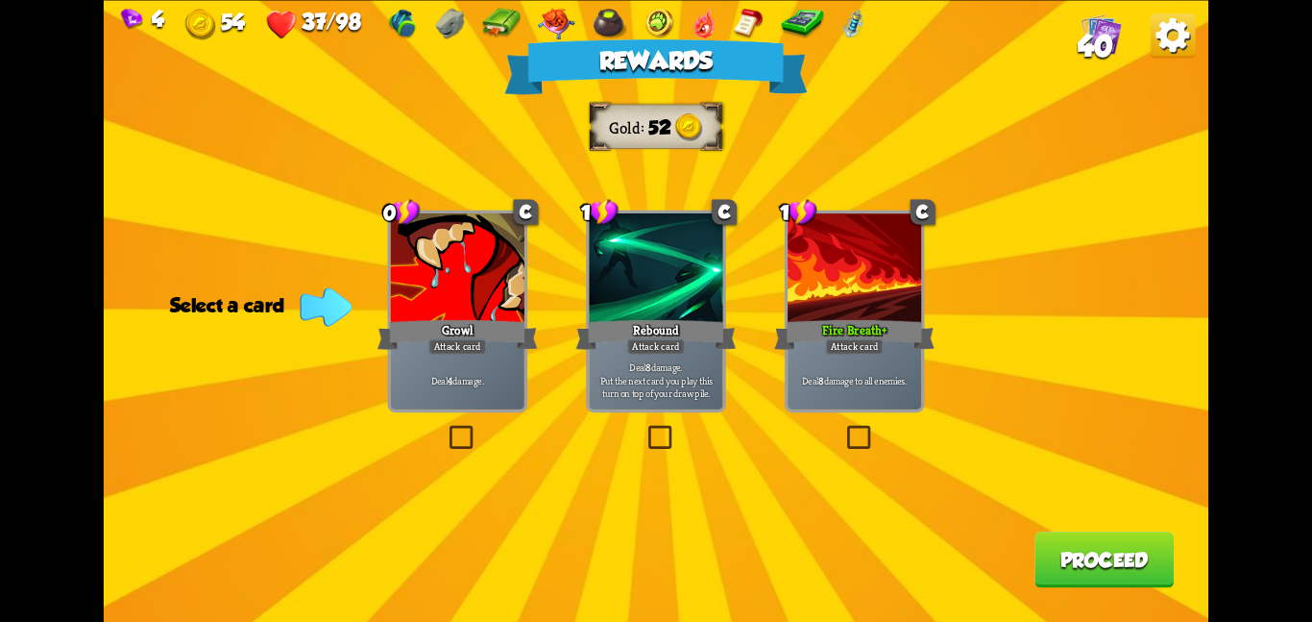
click at [816, 333] on div "Fire Breath+" at bounding box center [854, 334] width 160 height 36
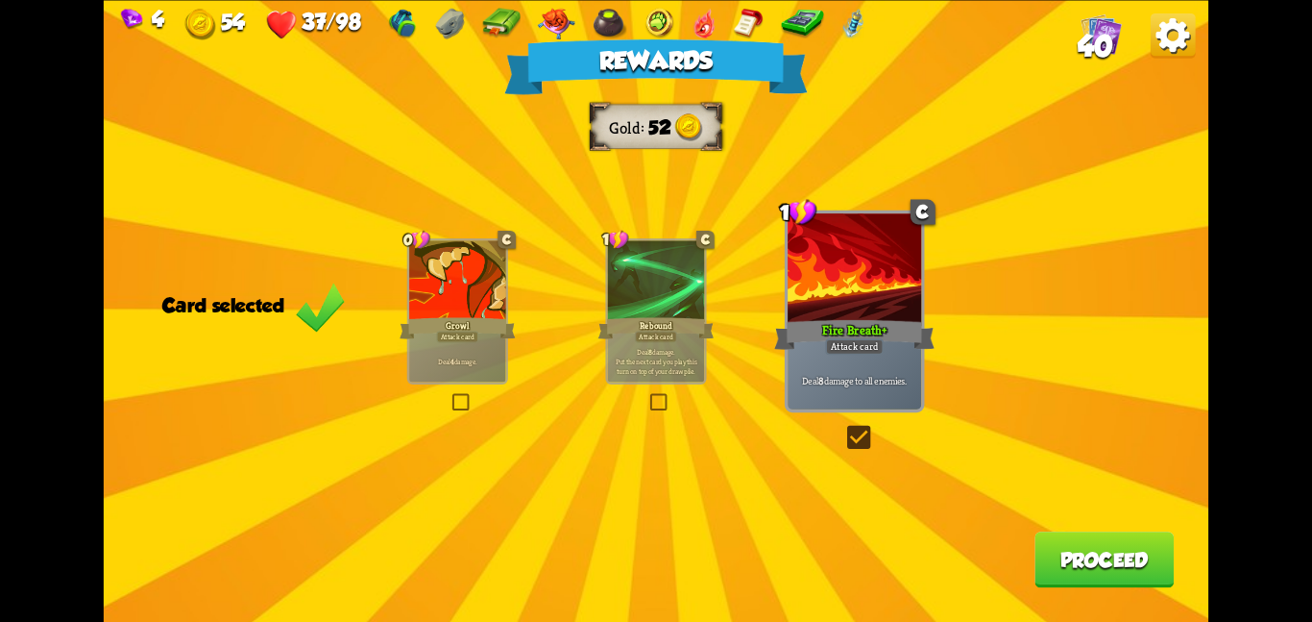
click at [1057, 571] on button "Proceed" at bounding box center [1104, 559] width 139 height 56
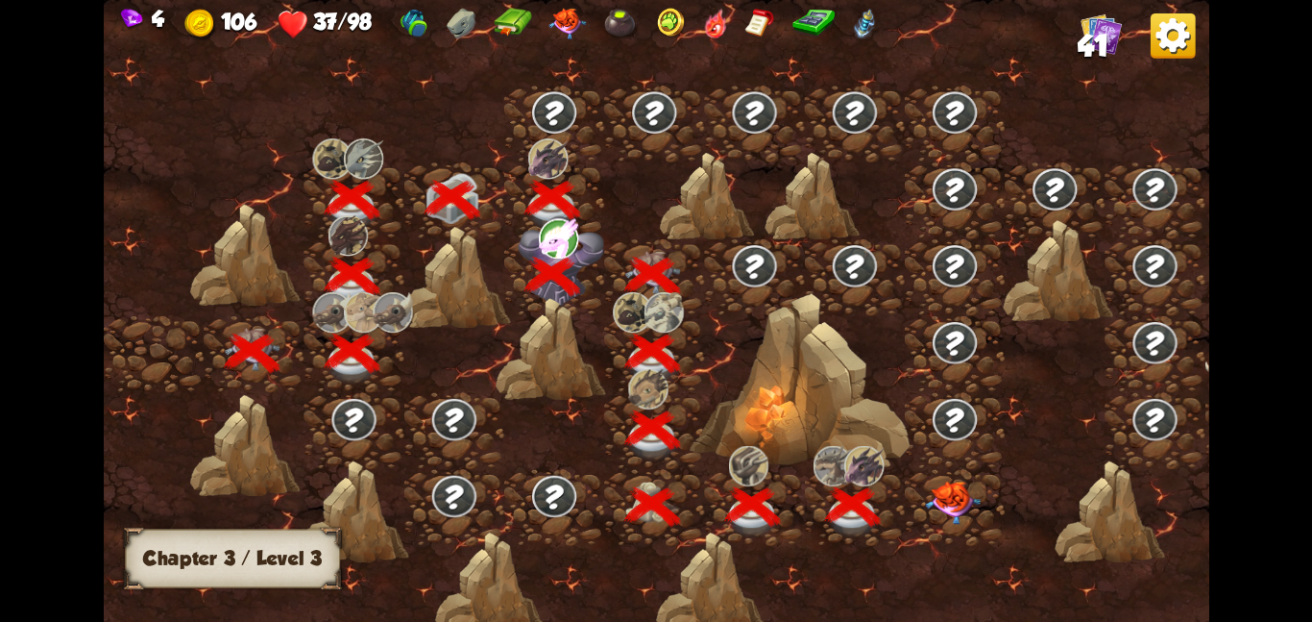
click at [983, 482] on div at bounding box center [955, 506] width 100 height 77
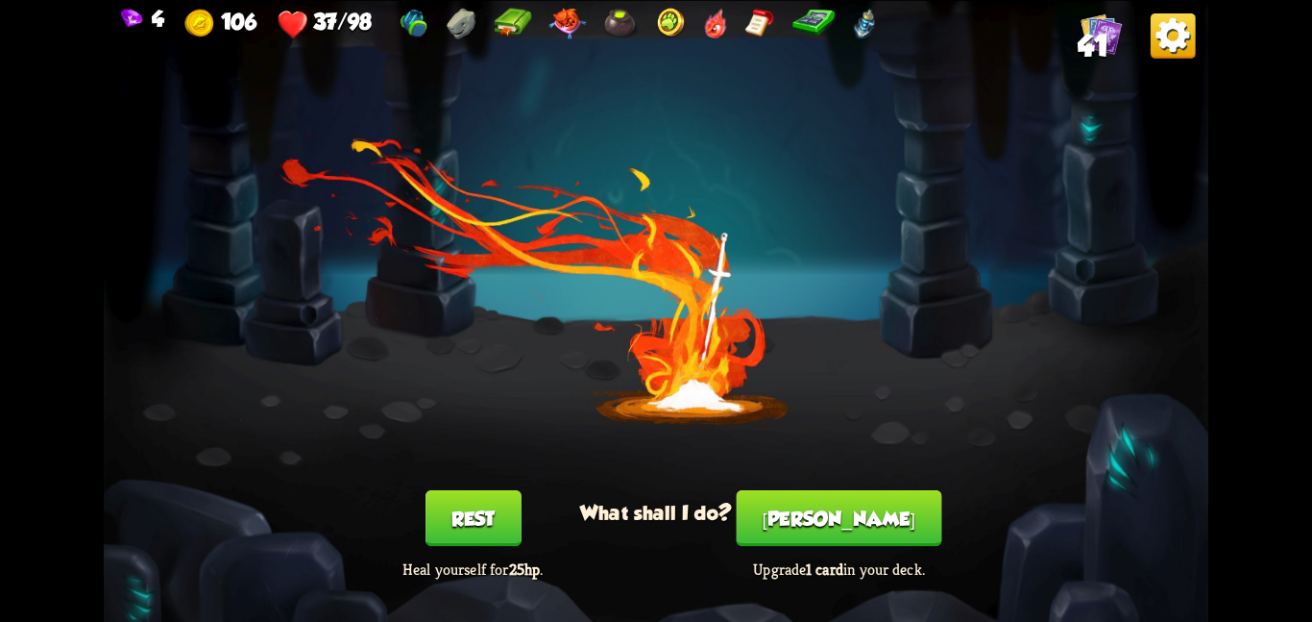
click at [465, 501] on button "Rest" at bounding box center [474, 518] width 96 height 56
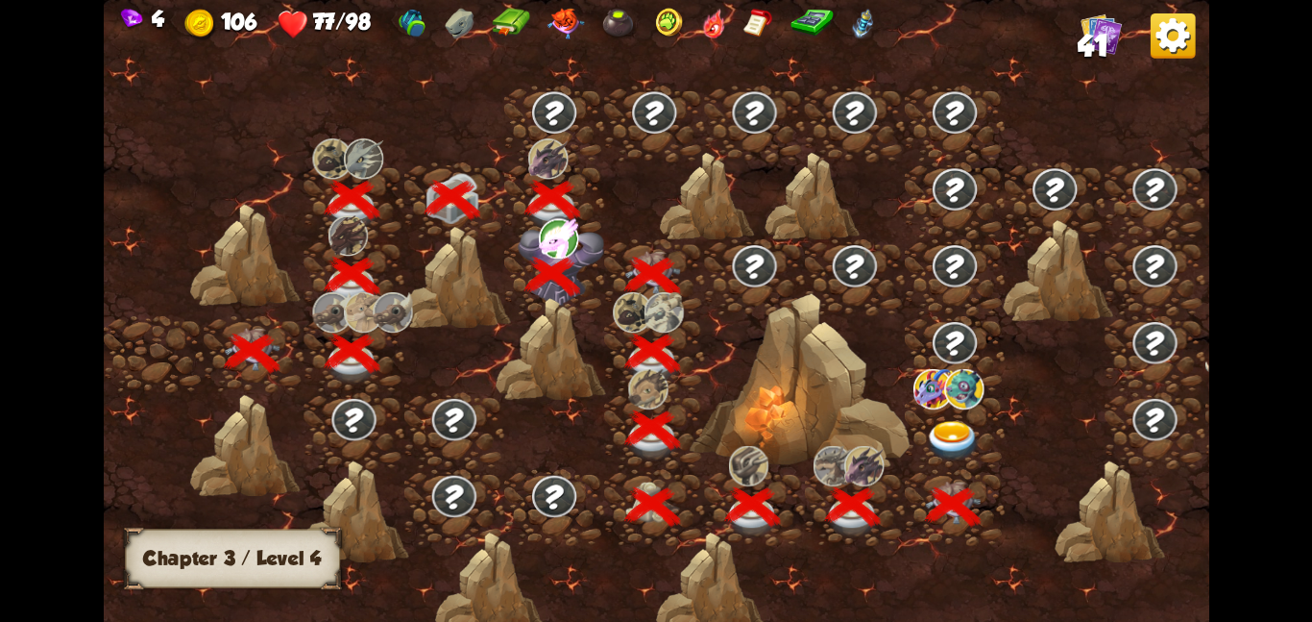
click at [966, 420] on img at bounding box center [953, 440] width 56 height 40
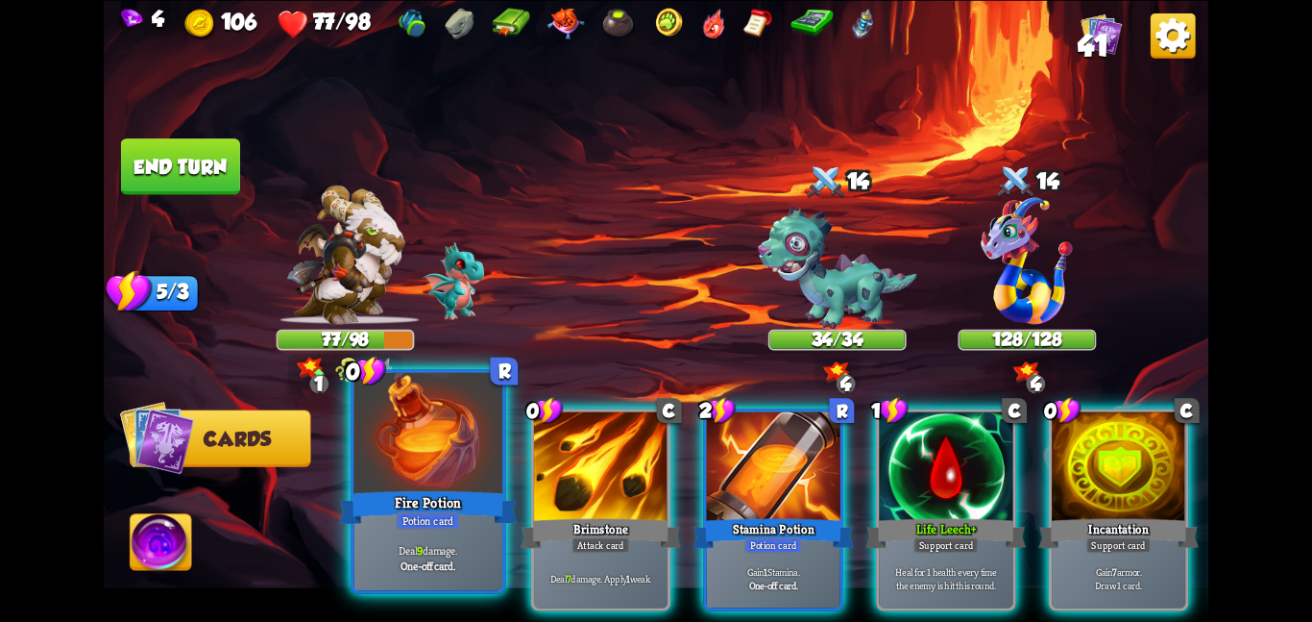
click at [472, 477] on div at bounding box center [428, 434] width 149 height 125
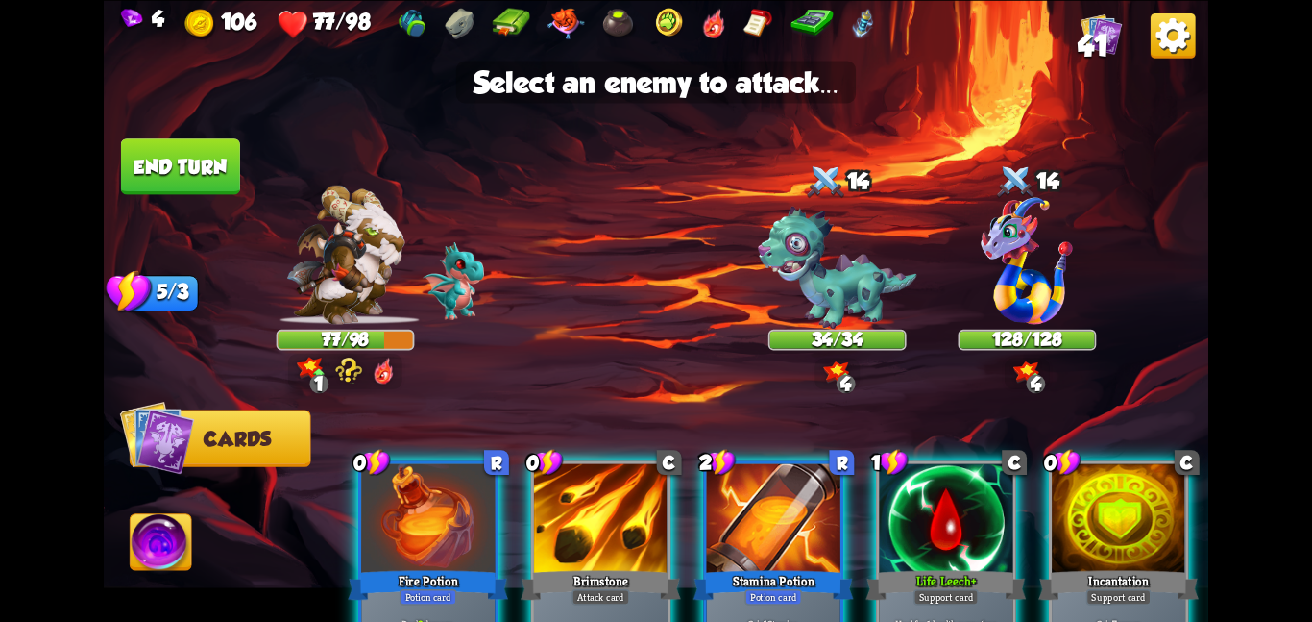
click at [472, 477] on div at bounding box center [428, 519] width 134 height 112
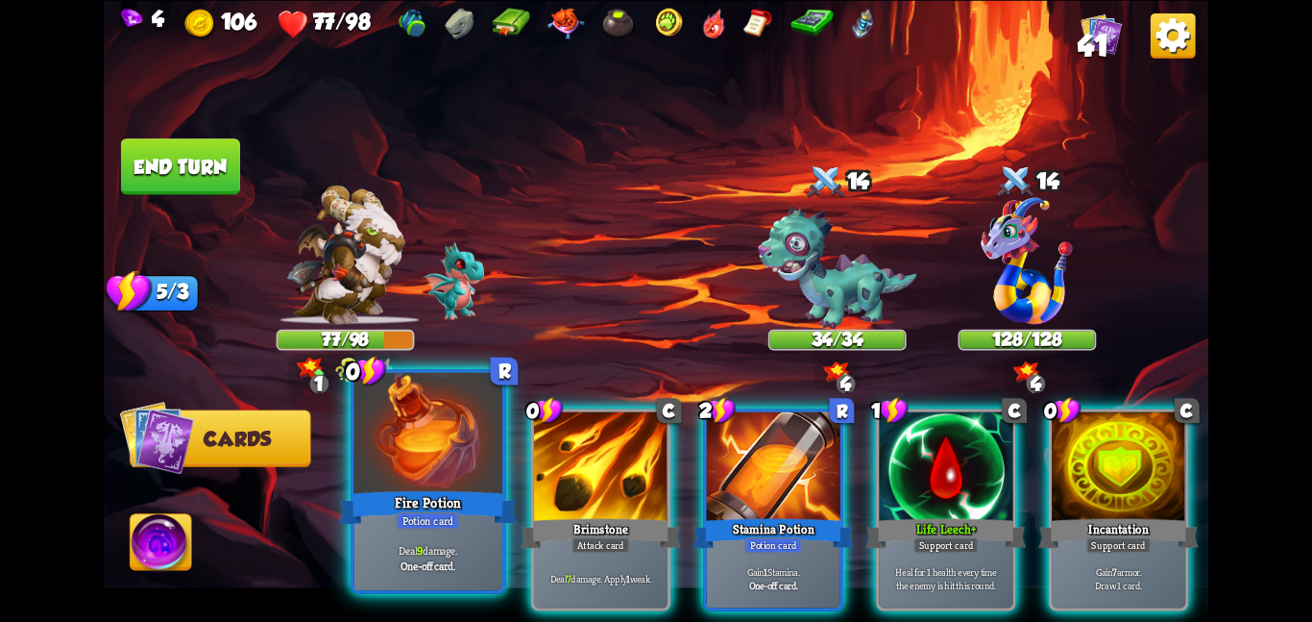
click at [472, 477] on div at bounding box center [428, 434] width 149 height 125
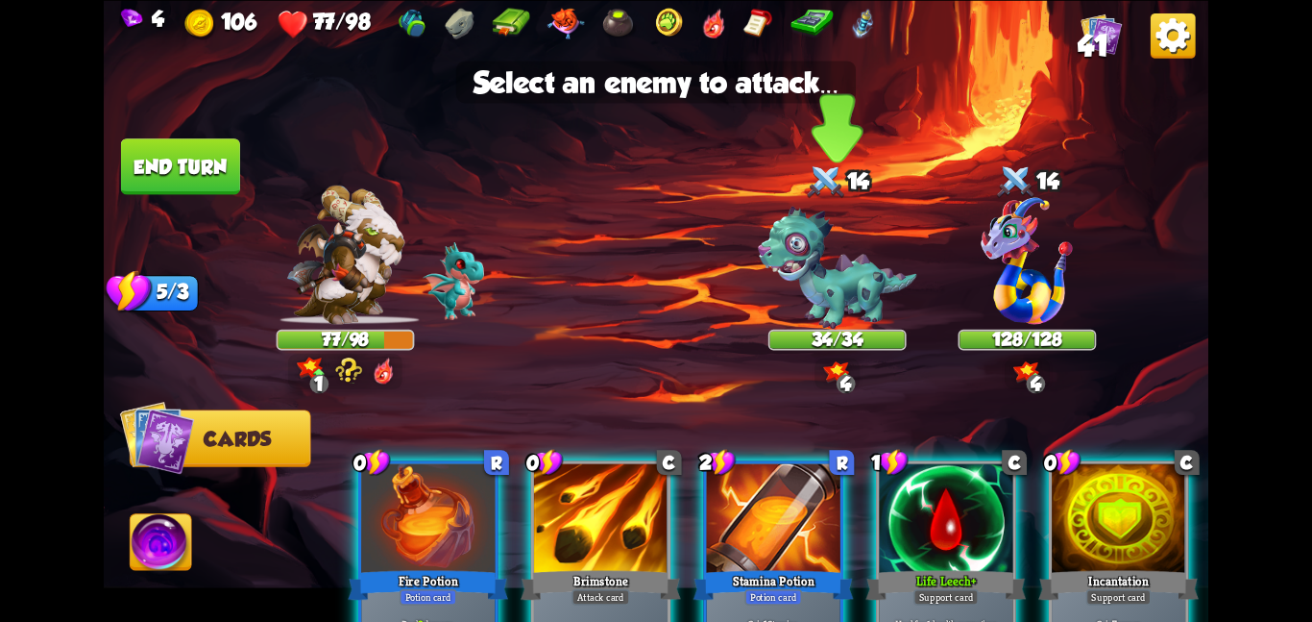
click at [817, 282] on img at bounding box center [837, 267] width 159 height 123
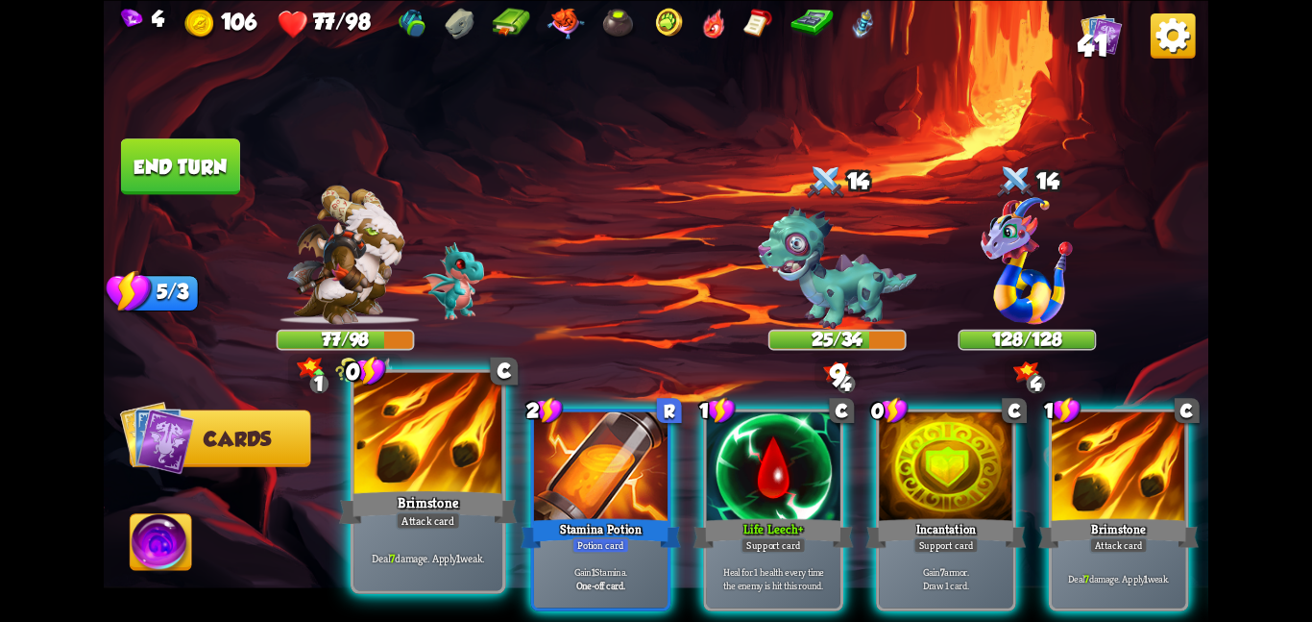
click at [410, 464] on div at bounding box center [428, 434] width 149 height 125
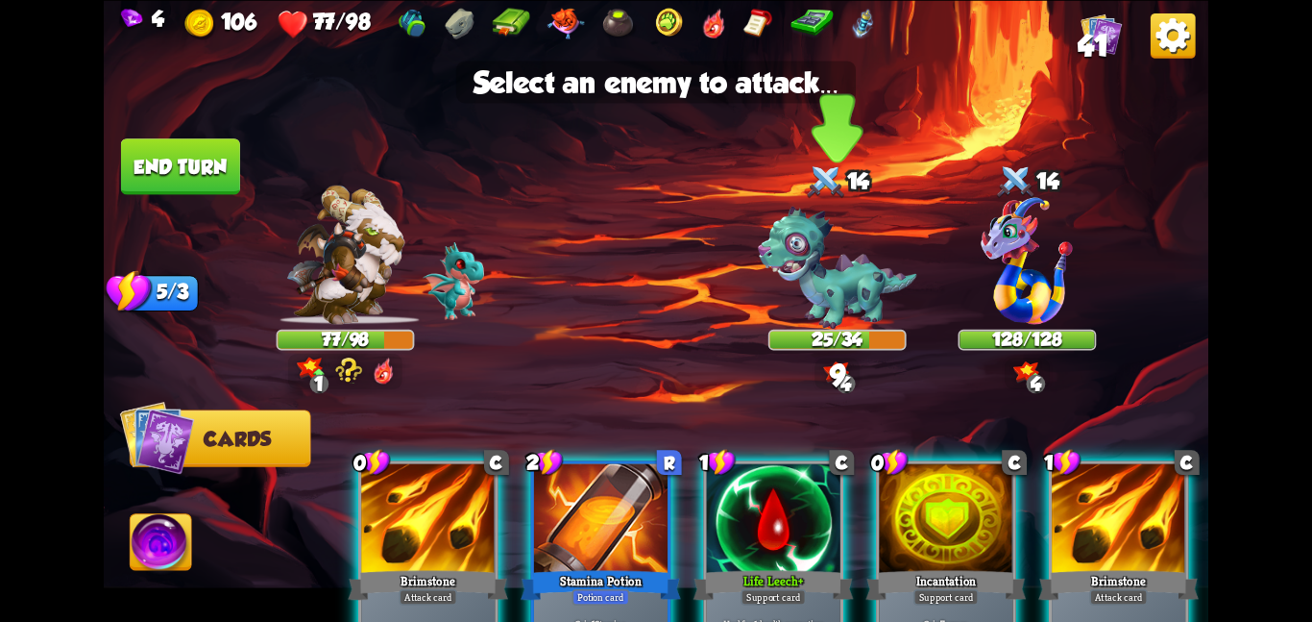
click at [800, 294] on img at bounding box center [837, 267] width 159 height 123
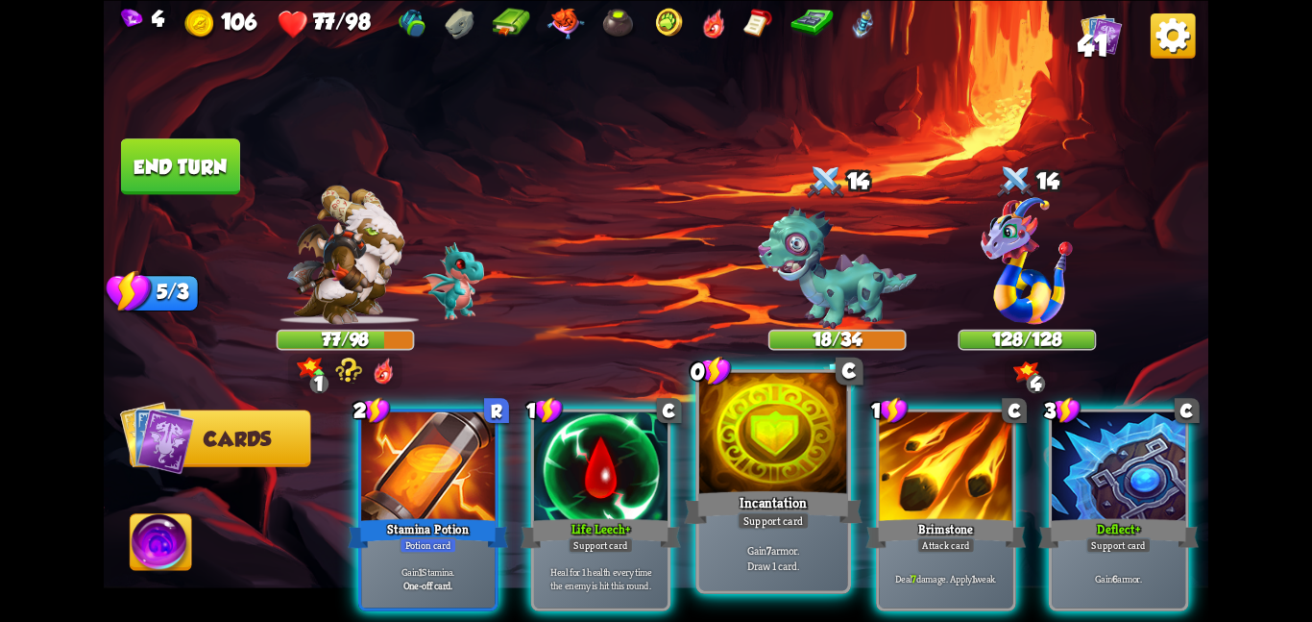
click at [803, 463] on div at bounding box center [773, 434] width 149 height 125
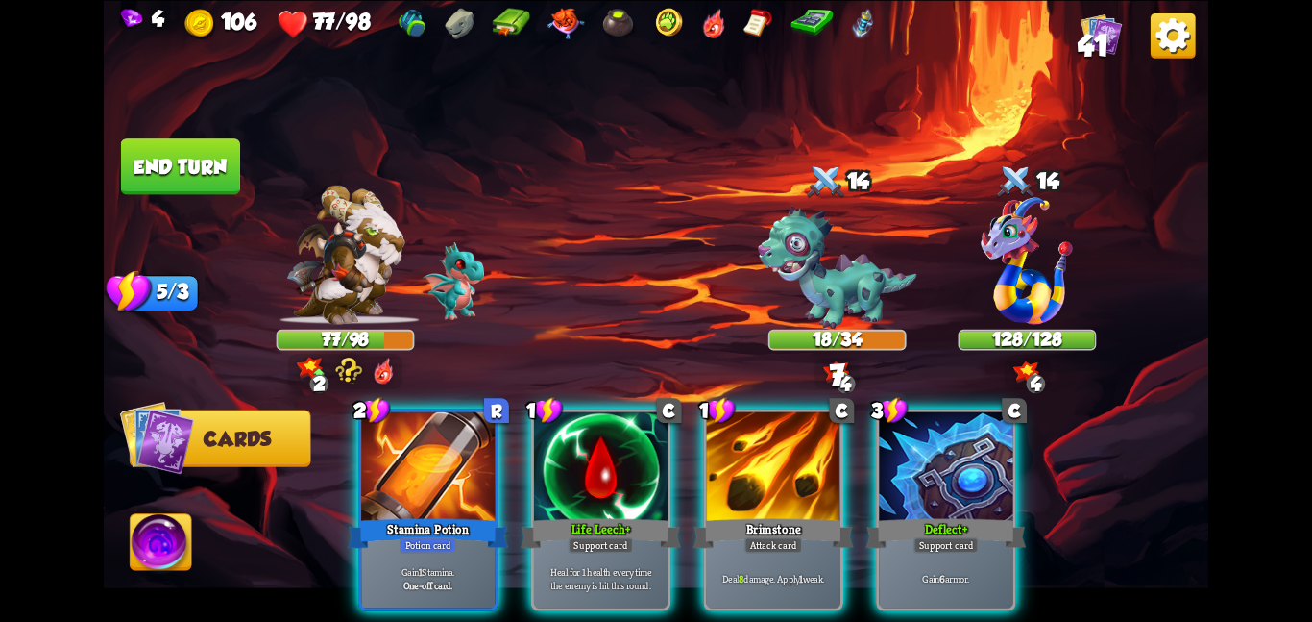
click at [803, 463] on div at bounding box center [774, 467] width 134 height 112
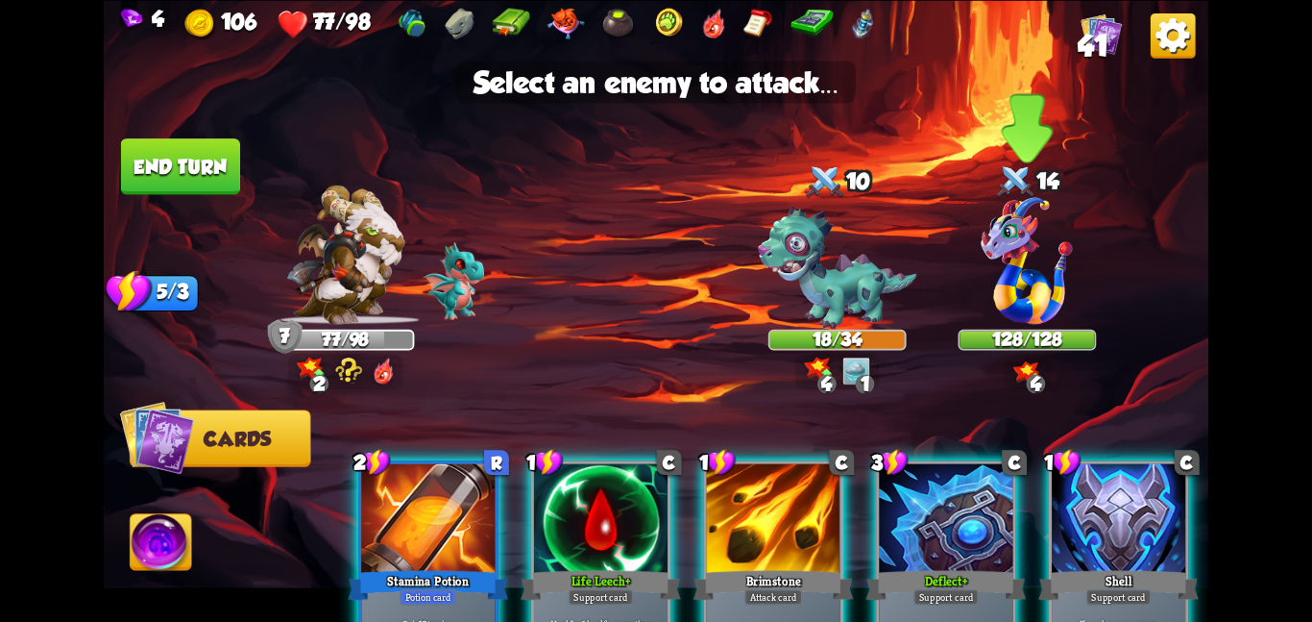
click at [970, 299] on div at bounding box center [1028, 263] width 138 height 121
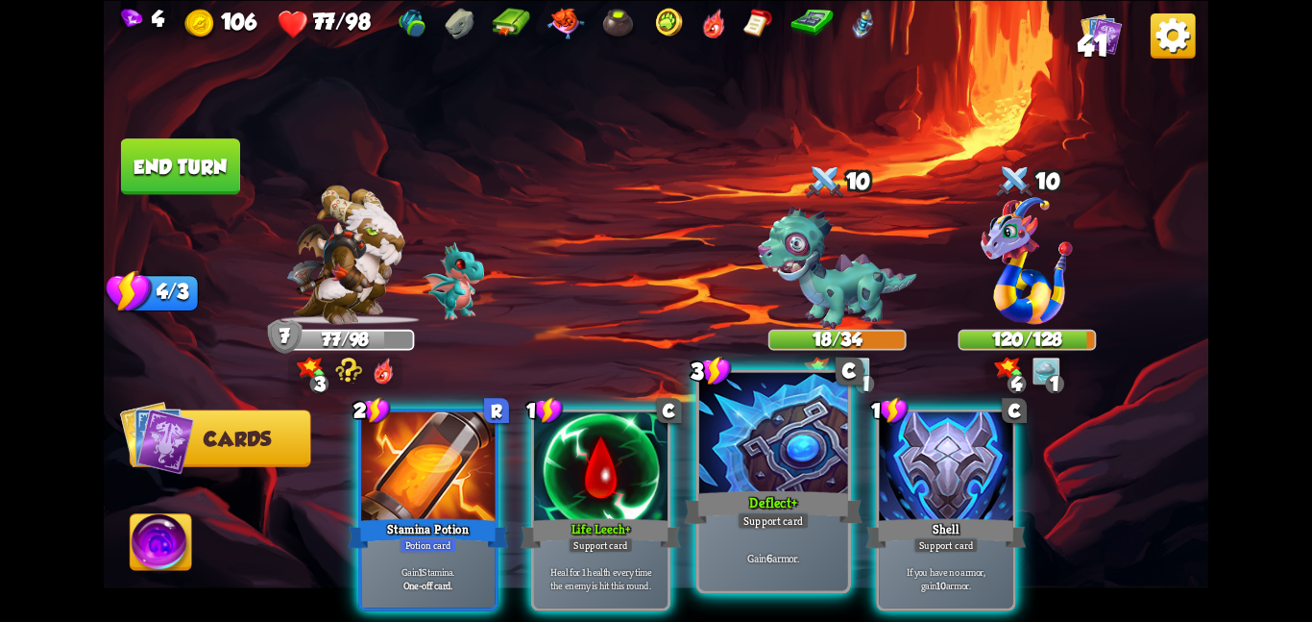
click at [754, 481] on div at bounding box center [773, 434] width 149 height 125
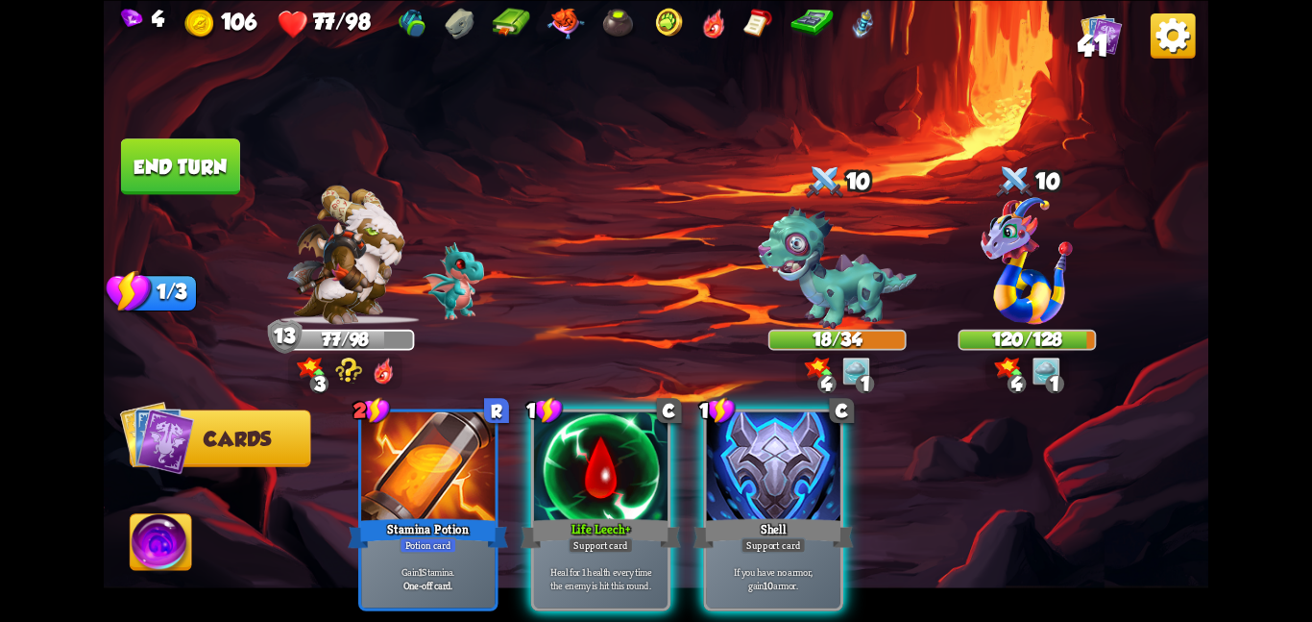
click at [188, 172] on button "End turn" at bounding box center [180, 166] width 119 height 56
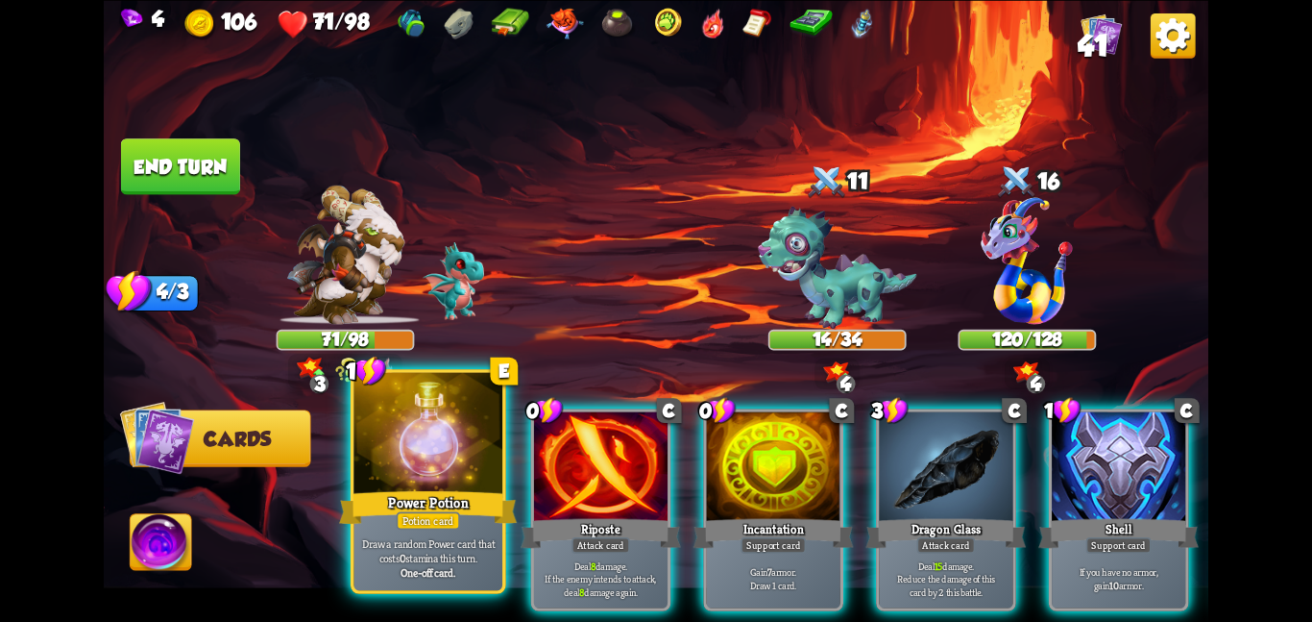
click at [438, 545] on p "Draw a random Power card that costs 0 stamina this turn." at bounding box center [427, 550] width 141 height 30
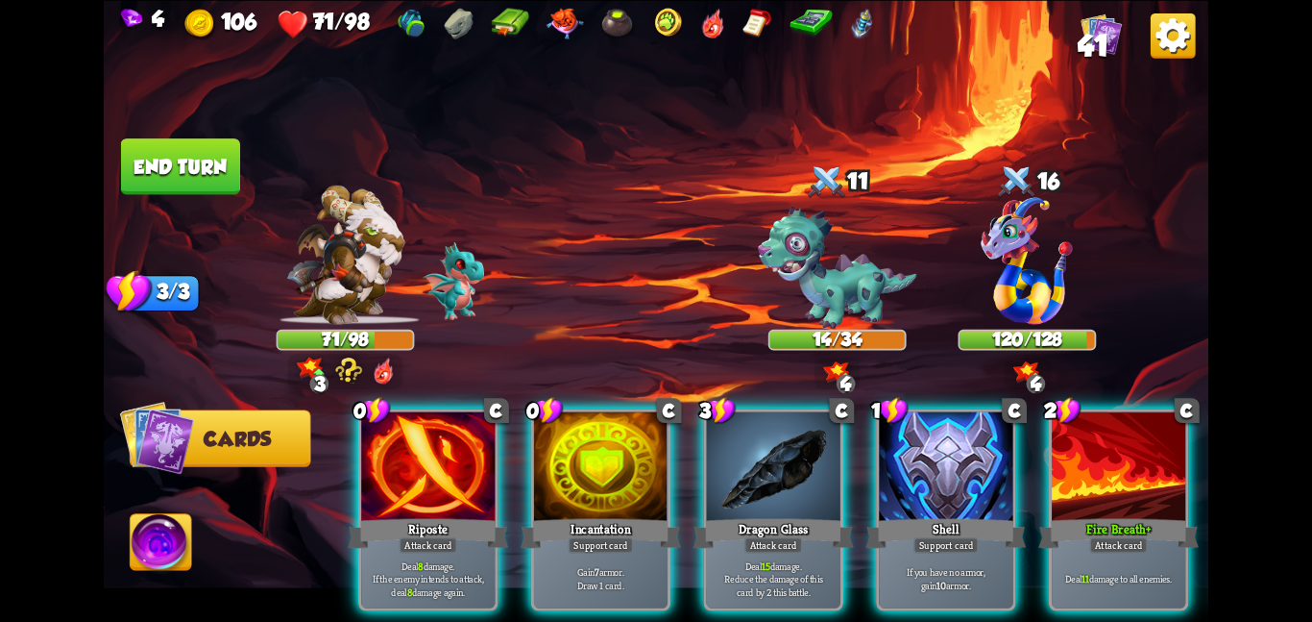
click at [438, 558] on p "Deal 8 damage. If the enemy intends to attack, deal 8 damage again." at bounding box center [428, 577] width 127 height 39
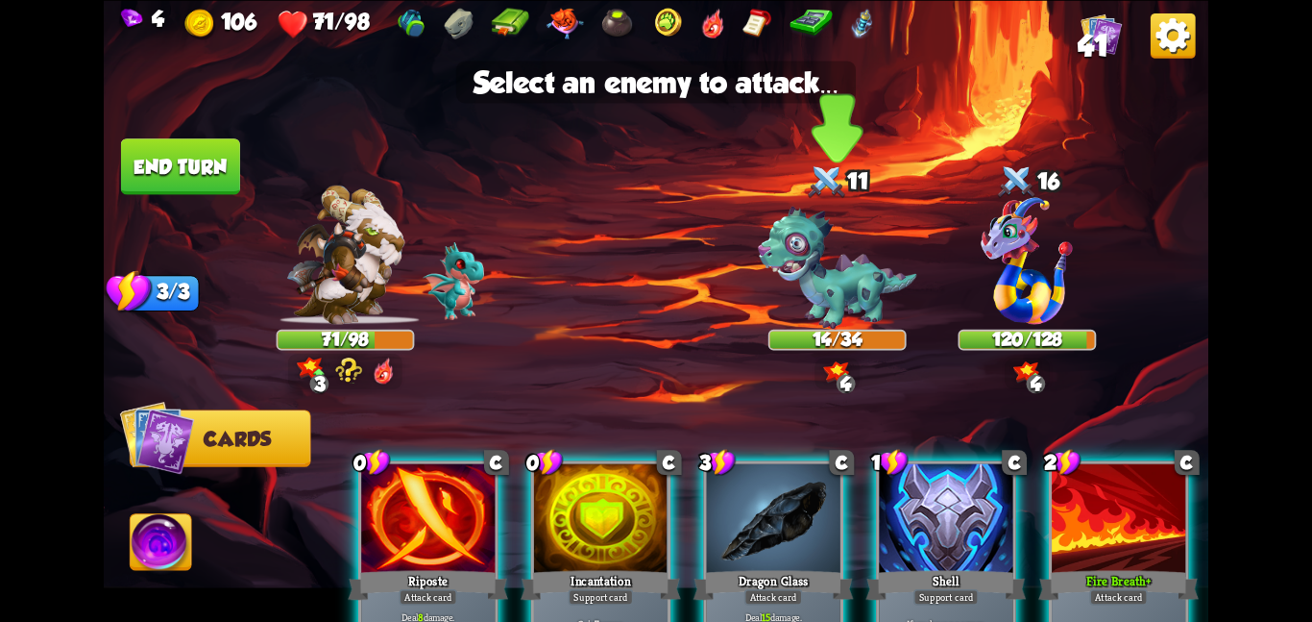
click at [875, 264] on img at bounding box center [837, 267] width 159 height 123
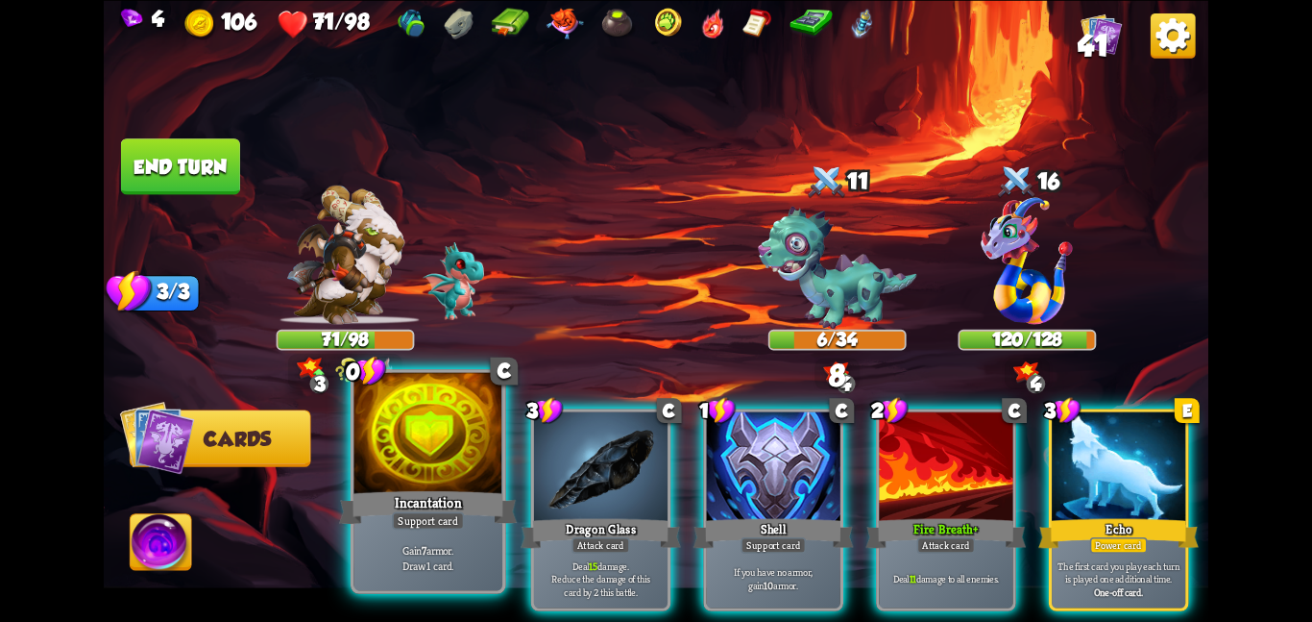
click at [383, 444] on div at bounding box center [428, 434] width 149 height 125
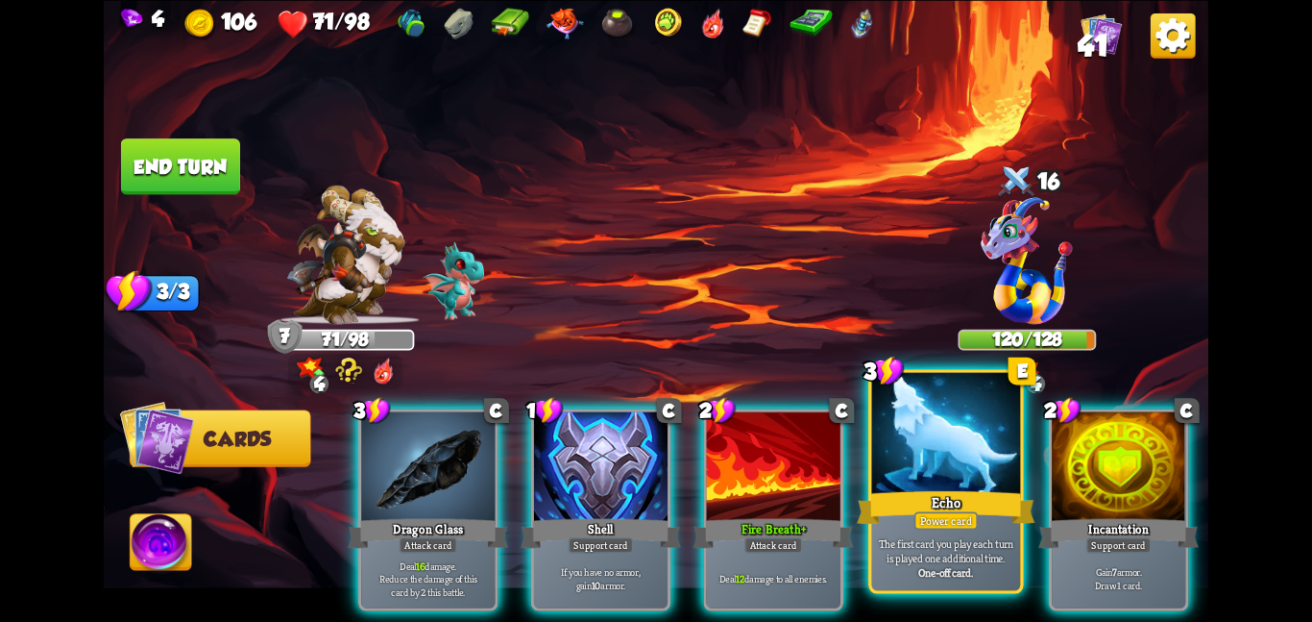
click at [929, 484] on div at bounding box center [946, 434] width 149 height 125
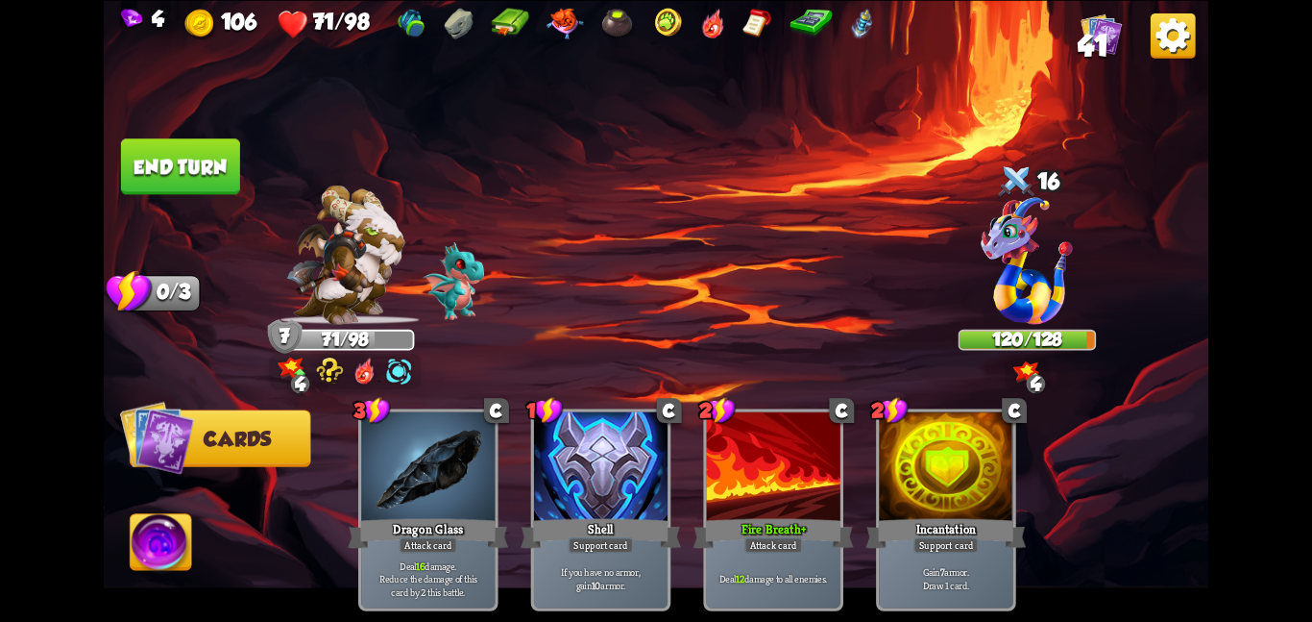
click at [155, 168] on button "End turn" at bounding box center [180, 166] width 119 height 56
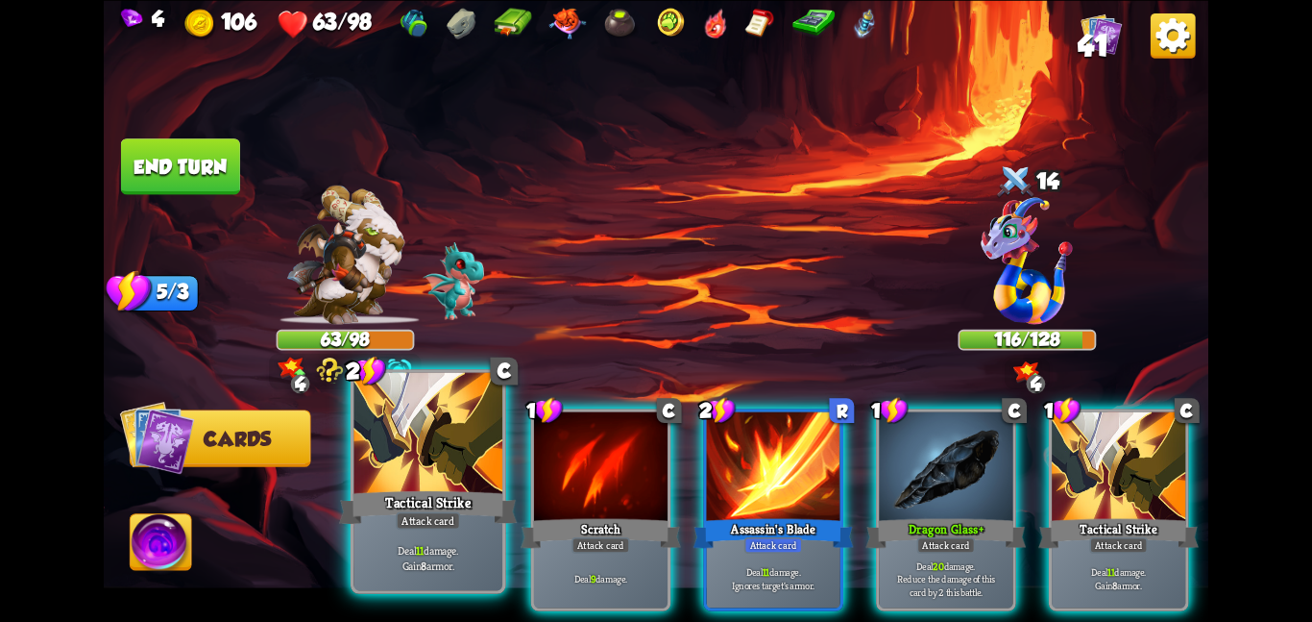
click at [478, 461] on div at bounding box center [428, 434] width 149 height 125
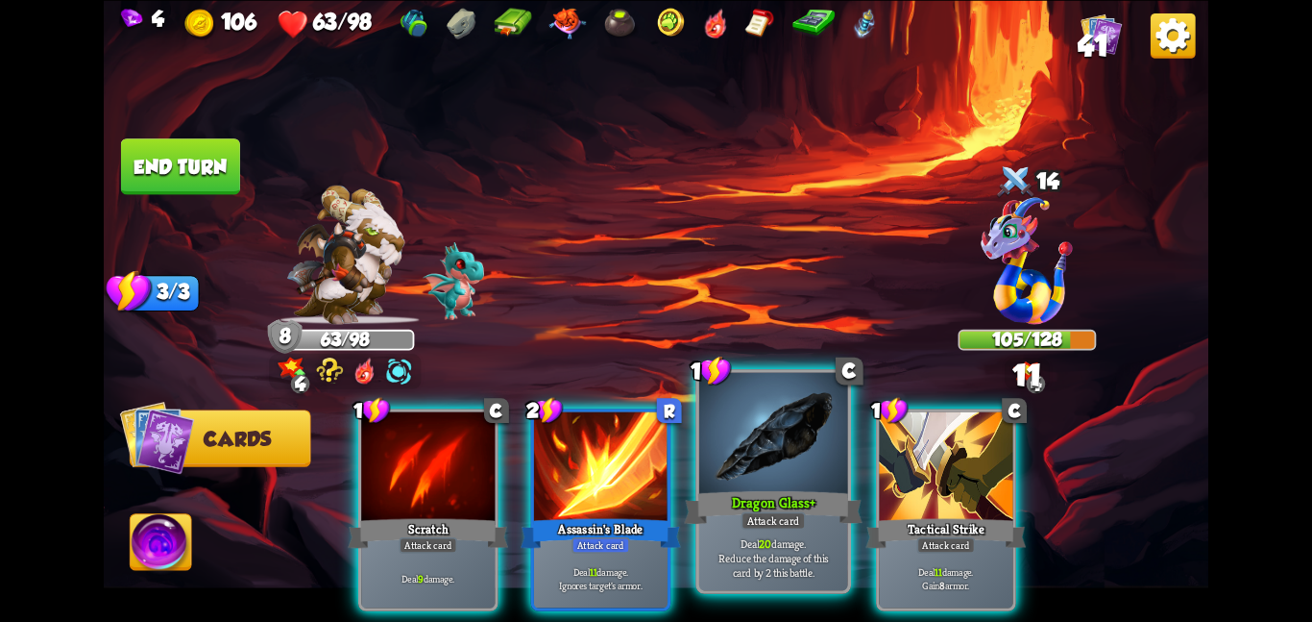
click at [760, 483] on div at bounding box center [773, 434] width 149 height 125
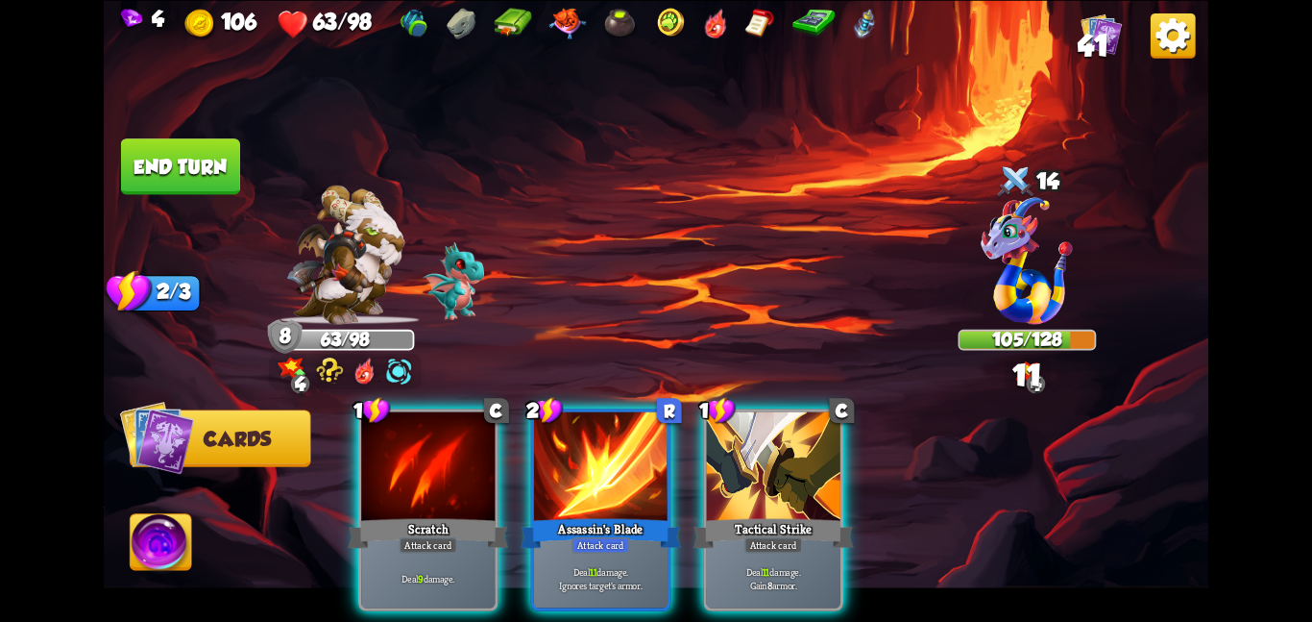
click at [760, 483] on div at bounding box center [774, 467] width 134 height 112
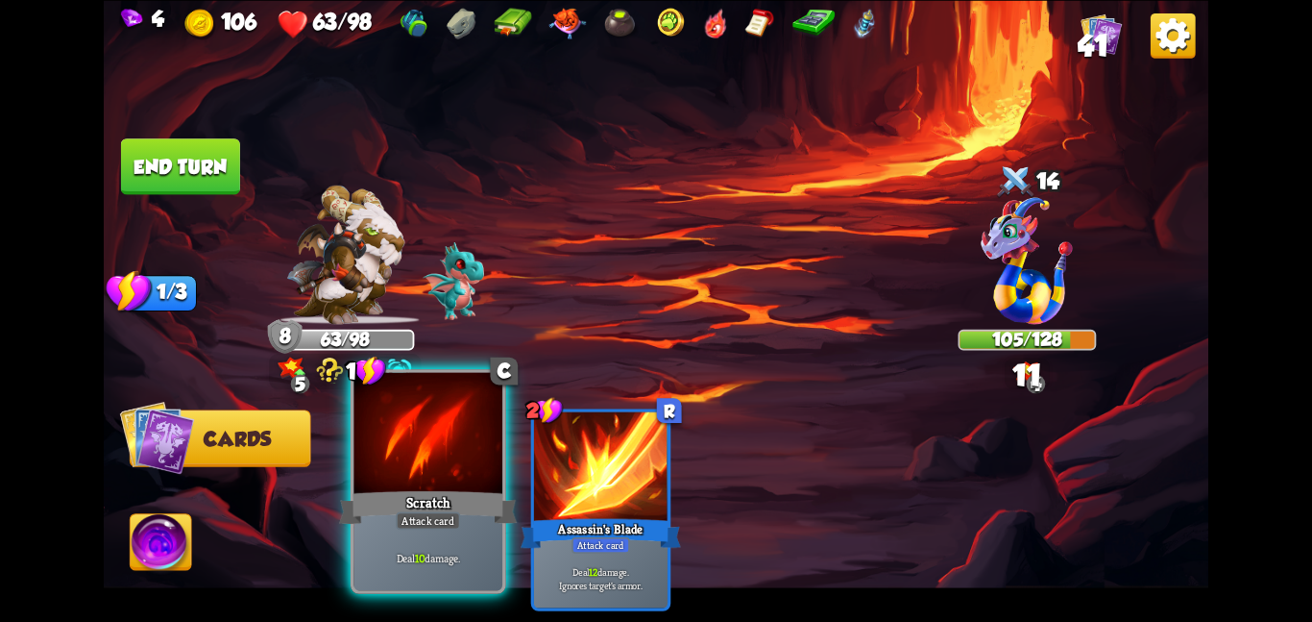
click at [376, 438] on div at bounding box center [428, 434] width 149 height 125
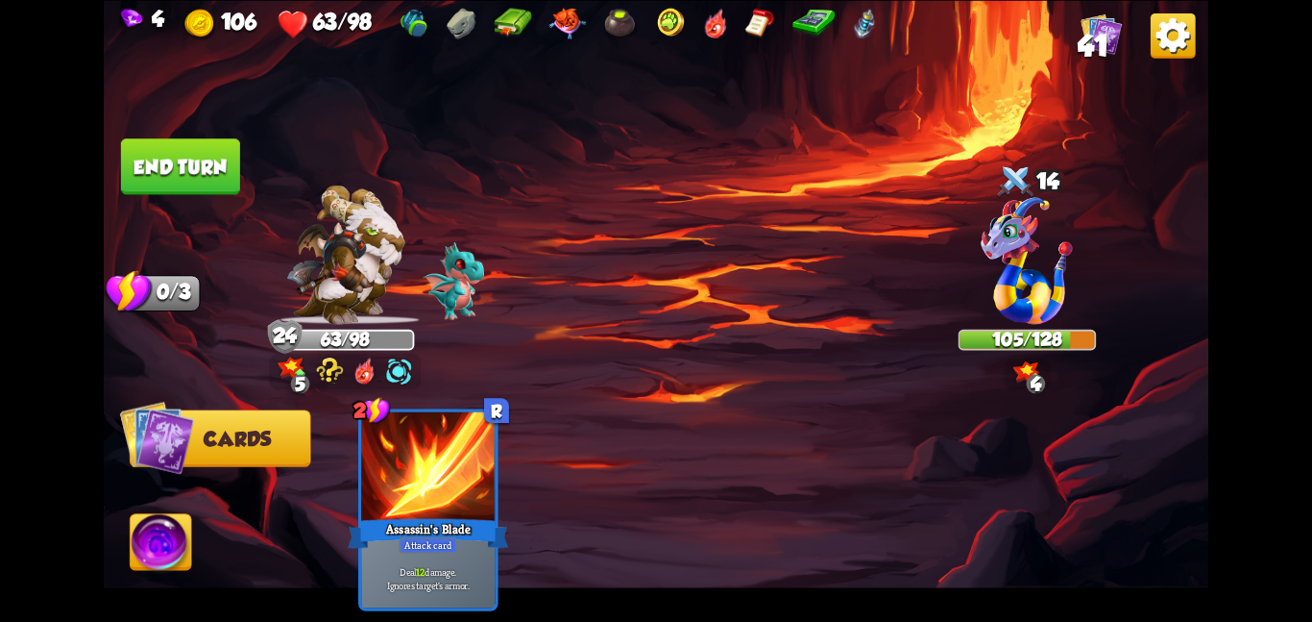
click at [165, 142] on button "End turn" at bounding box center [180, 166] width 119 height 56
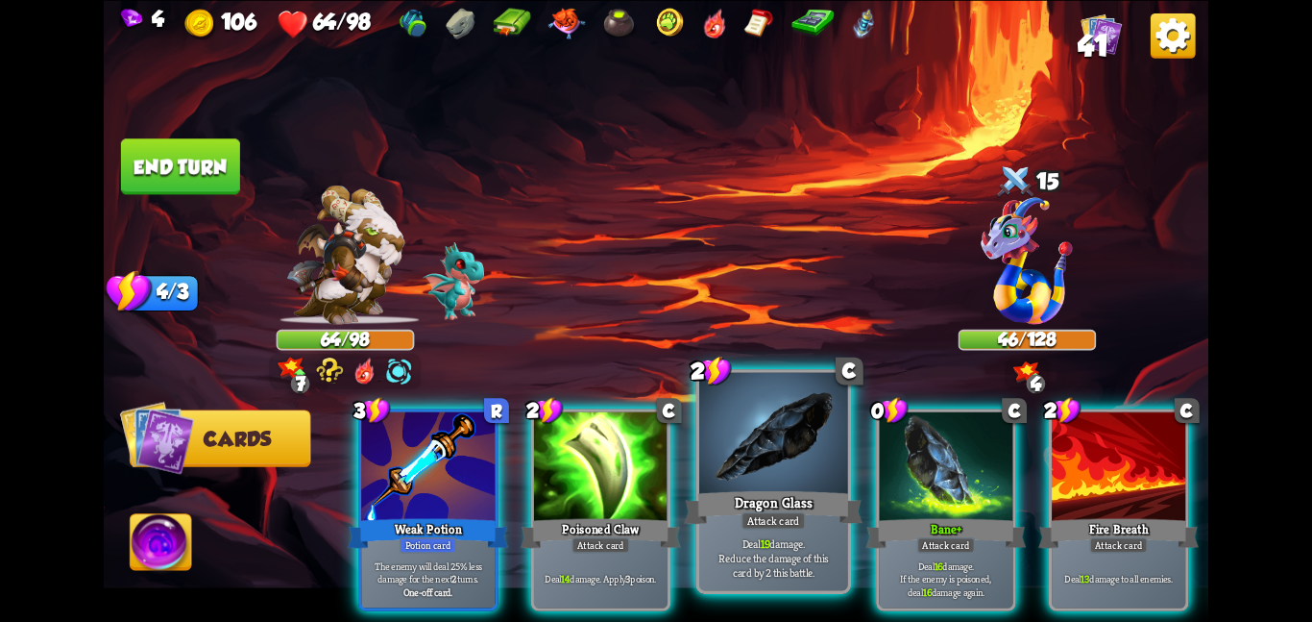
scroll to position [0, 4]
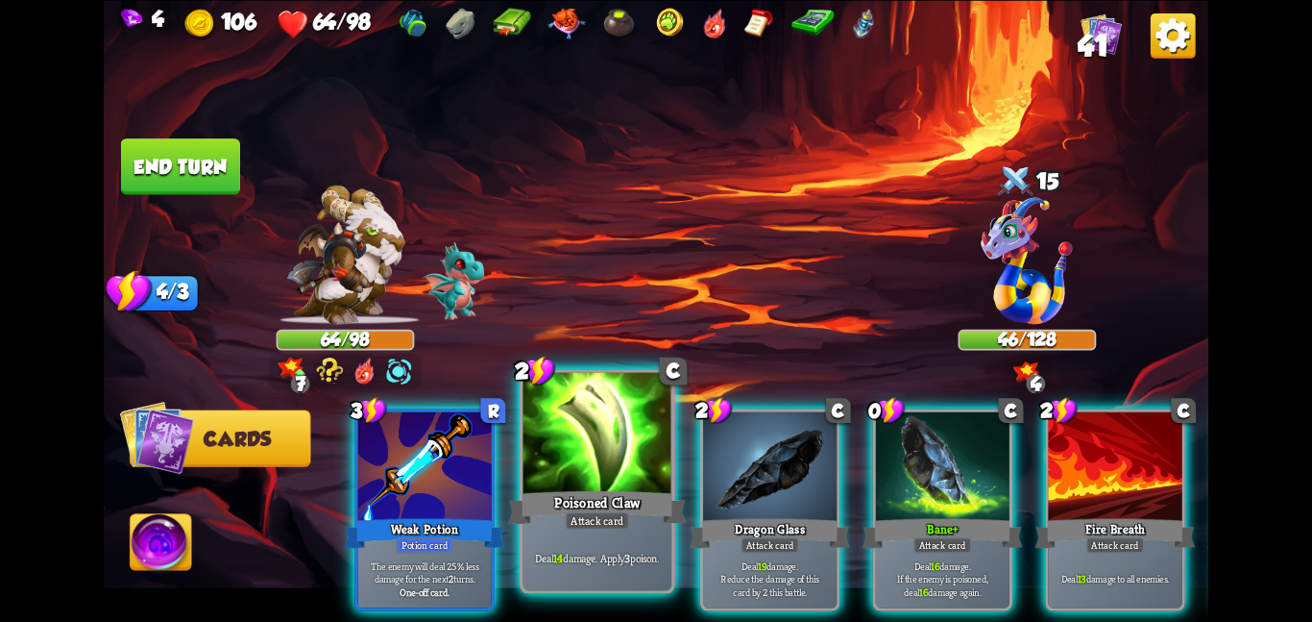
click at [618, 450] on div at bounding box center [598, 434] width 149 height 125
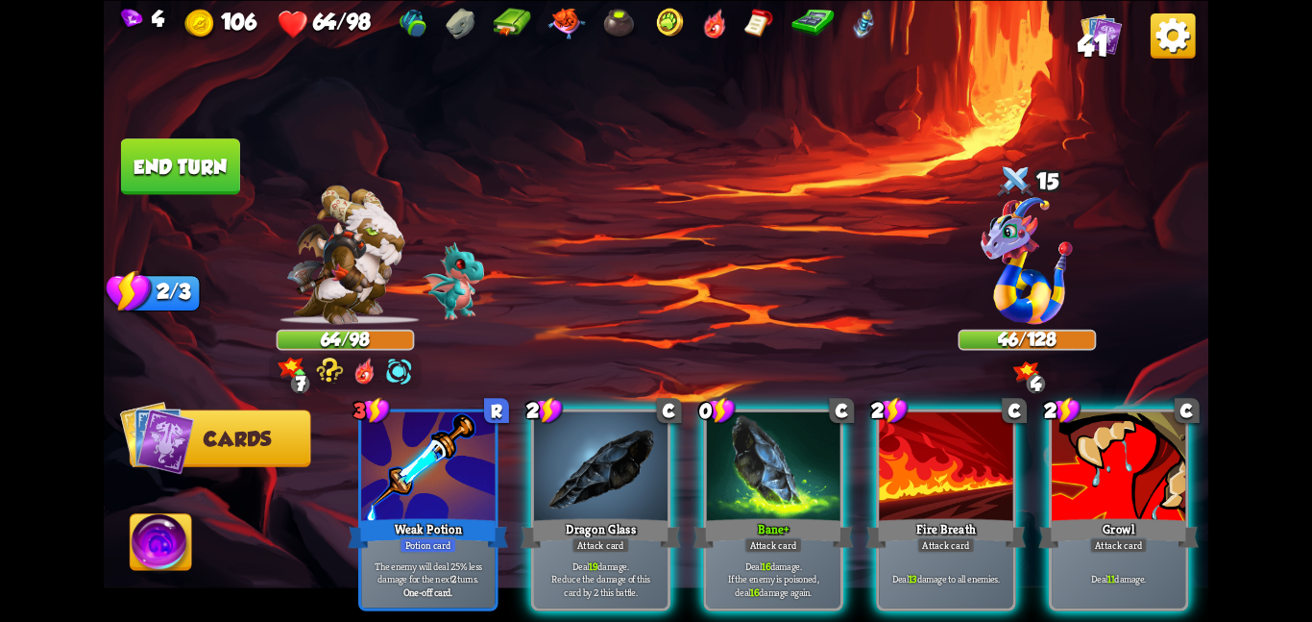
scroll to position [0, 0]
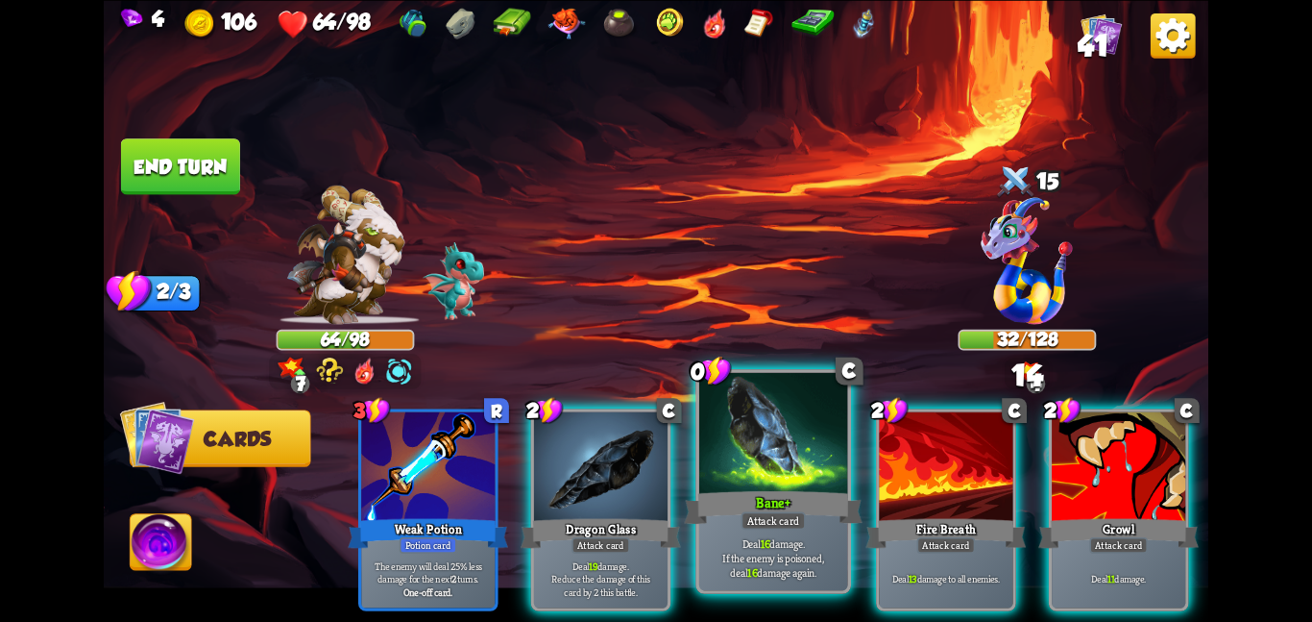
click at [724, 436] on div at bounding box center [773, 434] width 149 height 125
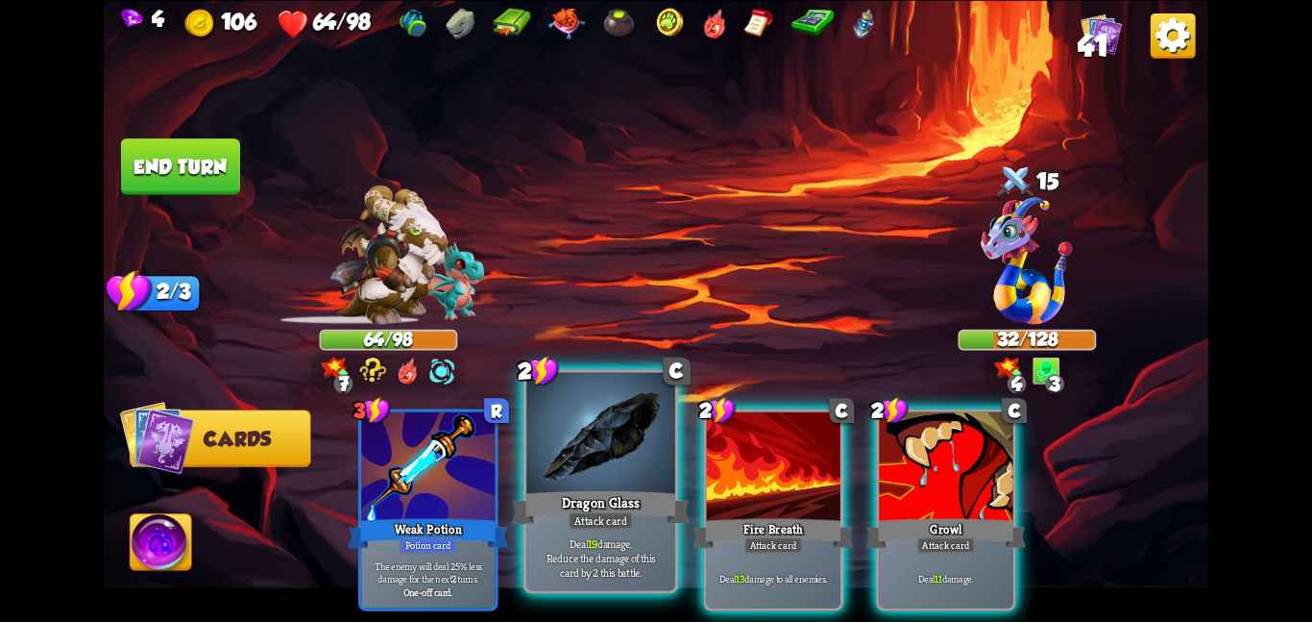
click at [579, 430] on div at bounding box center [601, 434] width 149 height 125
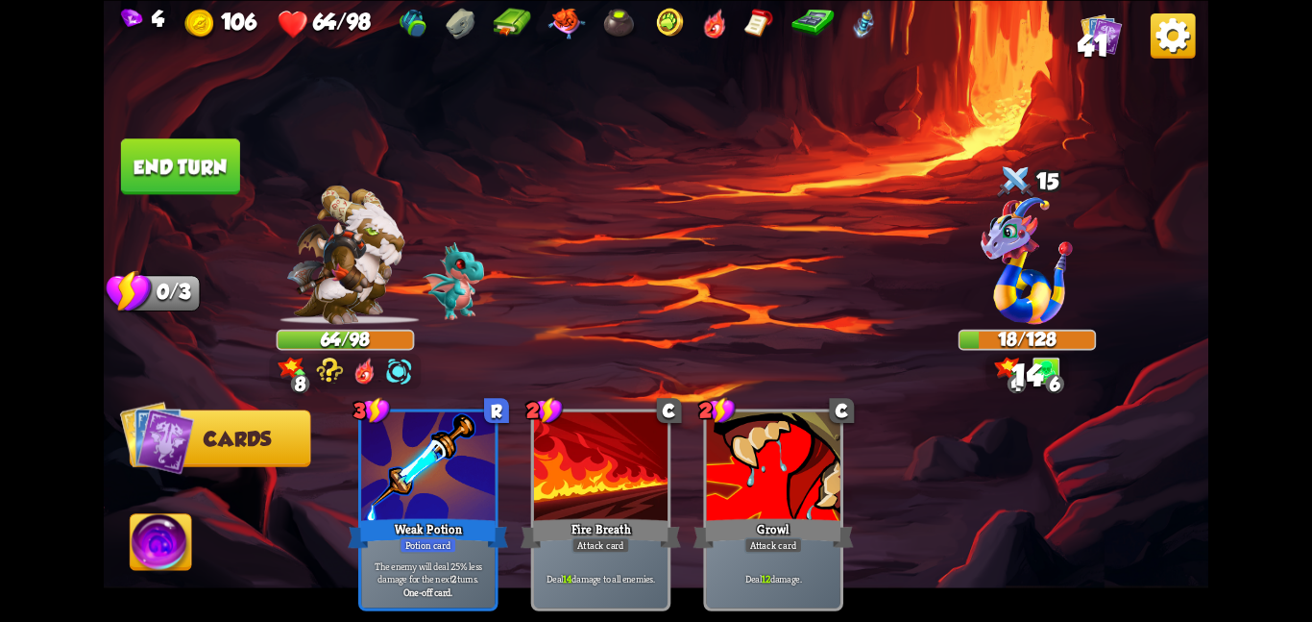
click at [219, 169] on button "End turn" at bounding box center [180, 166] width 119 height 56
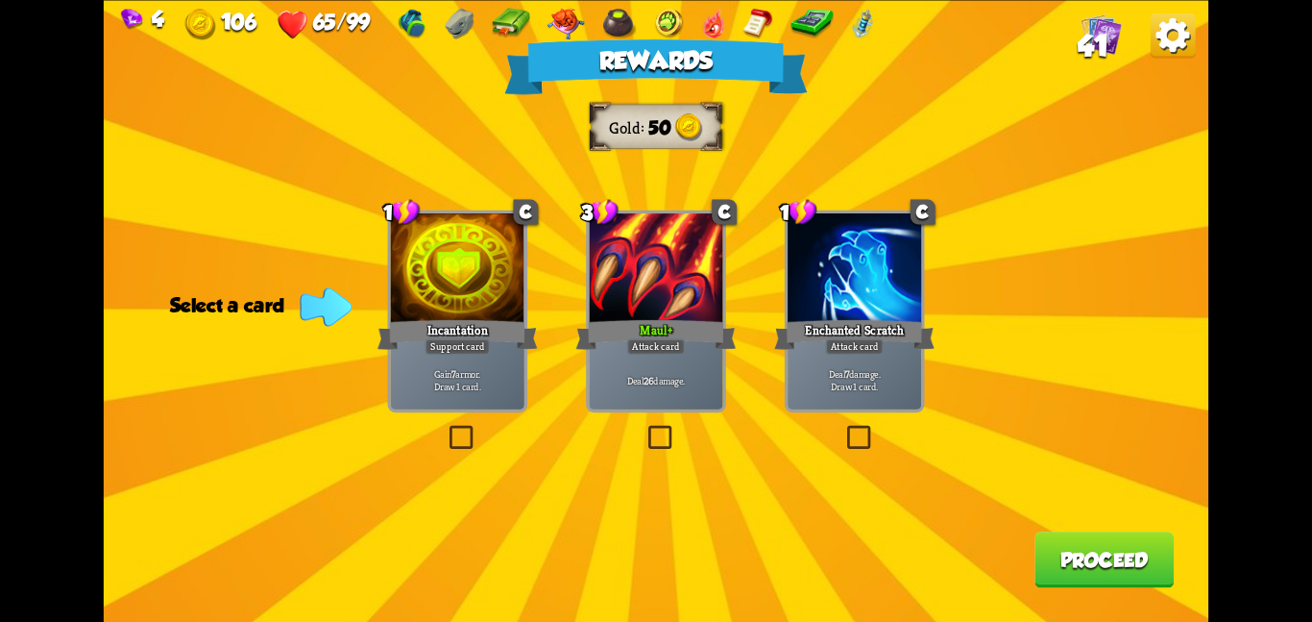
click at [656, 340] on div "Attack card" at bounding box center [656, 346] width 59 height 16
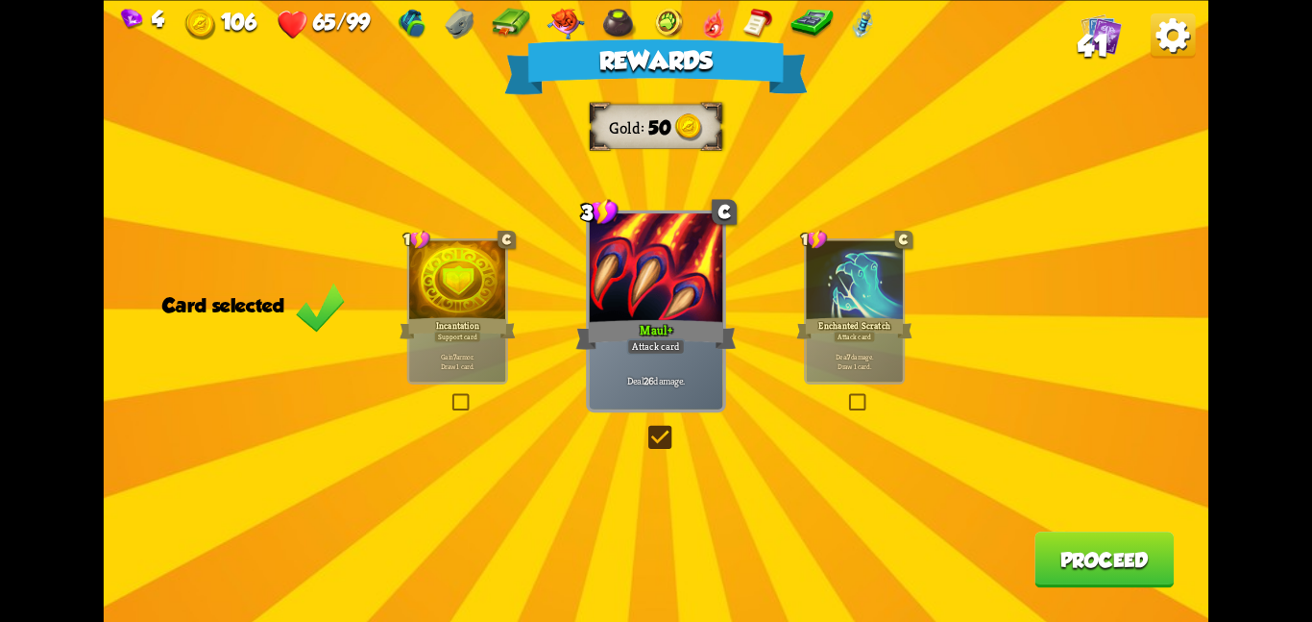
click at [1052, 535] on button "Proceed" at bounding box center [1104, 559] width 139 height 56
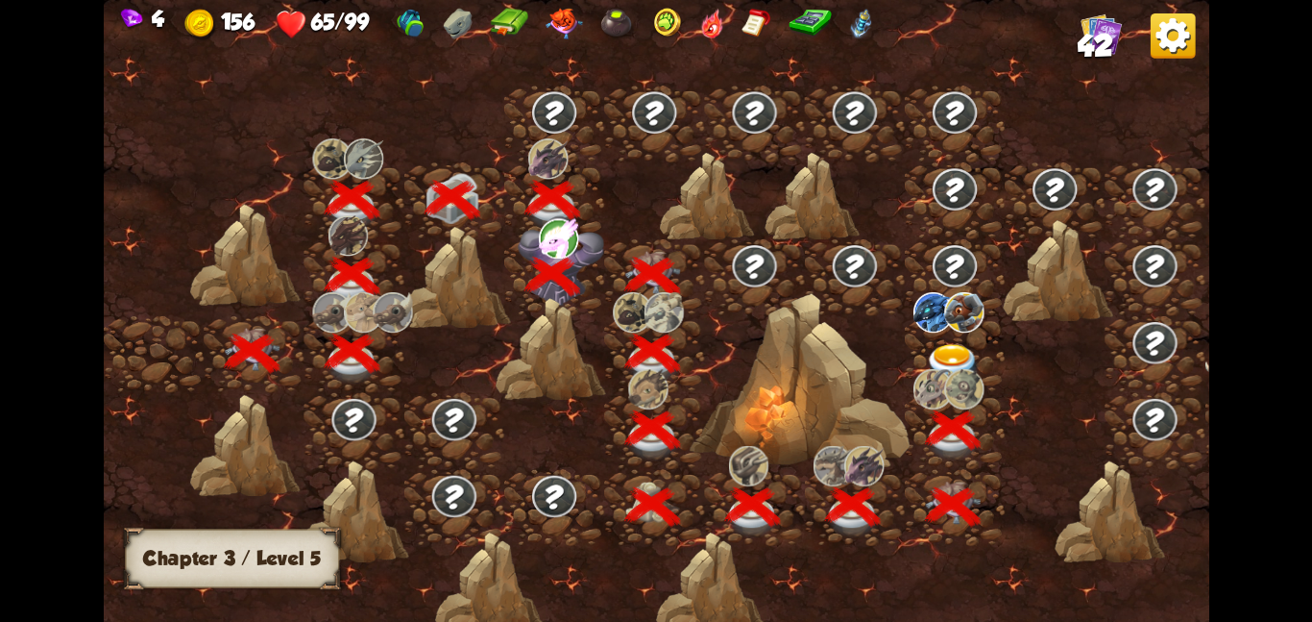
click at [964, 355] on img at bounding box center [953, 363] width 56 height 40
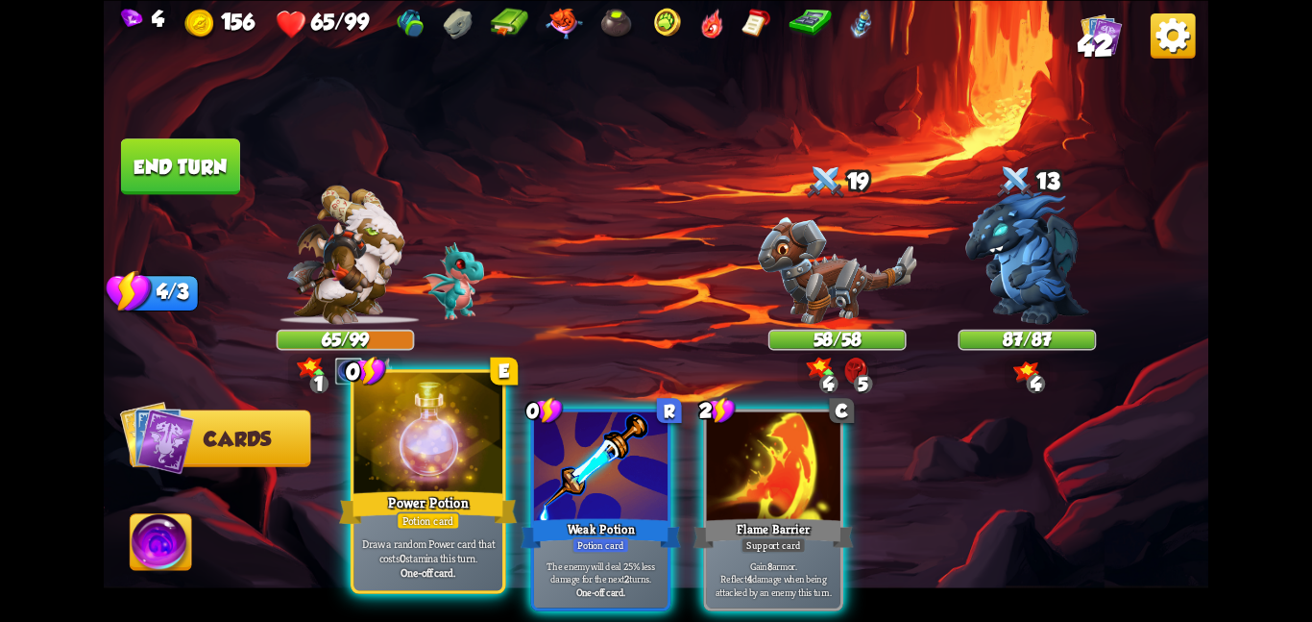
click at [452, 408] on div at bounding box center [428, 434] width 149 height 125
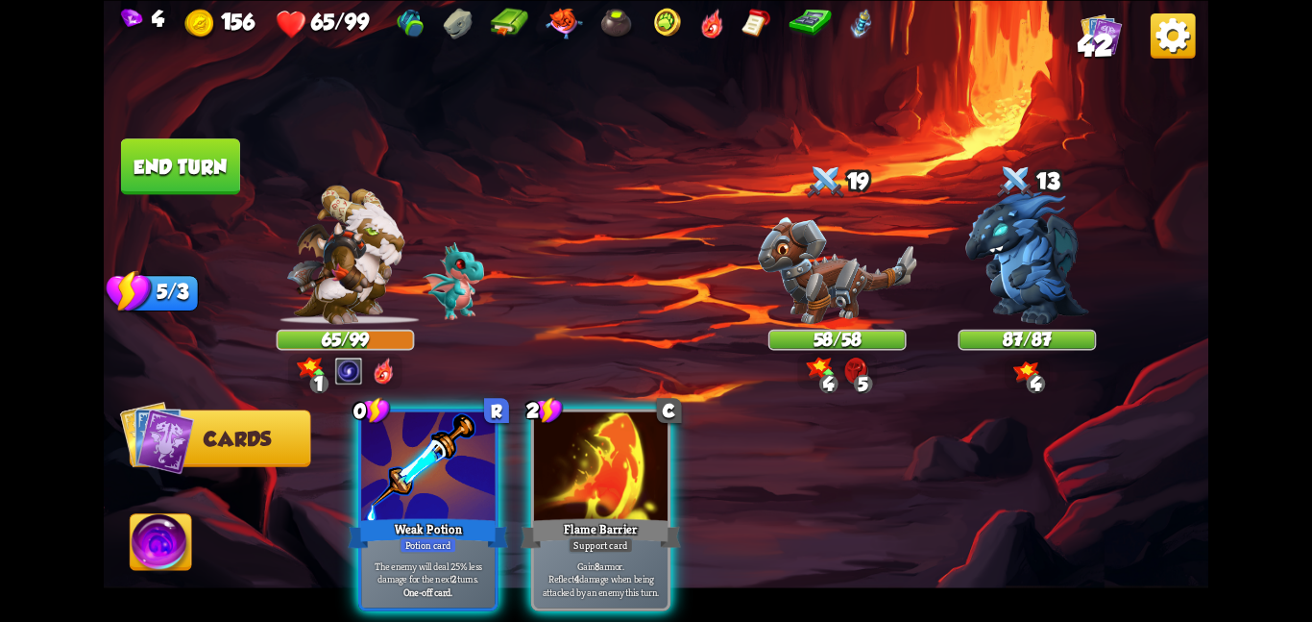
click at [452, 411] on div at bounding box center [428, 467] width 134 height 112
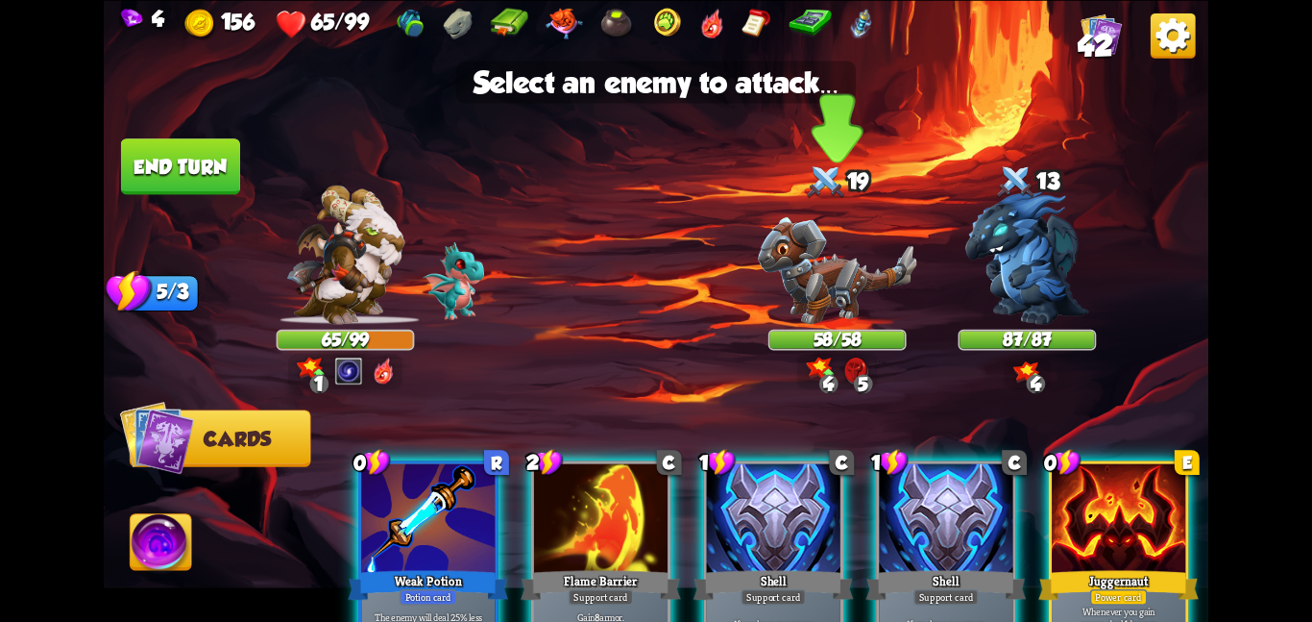
click at [850, 293] on img at bounding box center [837, 270] width 159 height 108
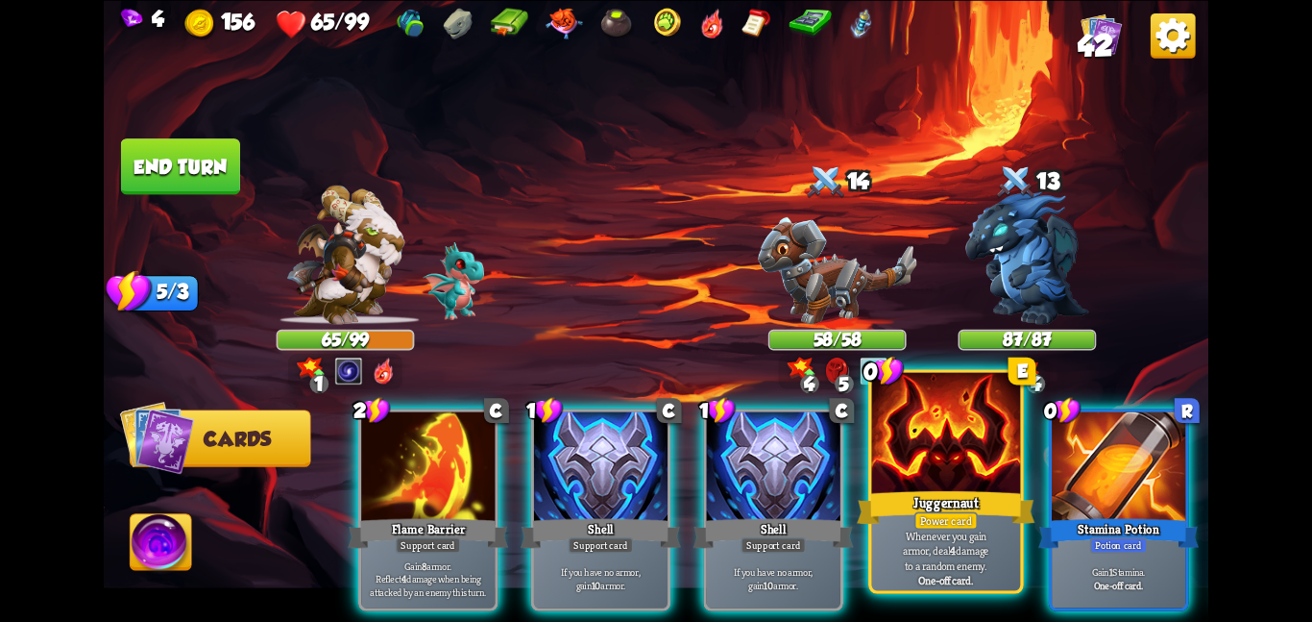
click at [903, 452] on div at bounding box center [946, 434] width 149 height 125
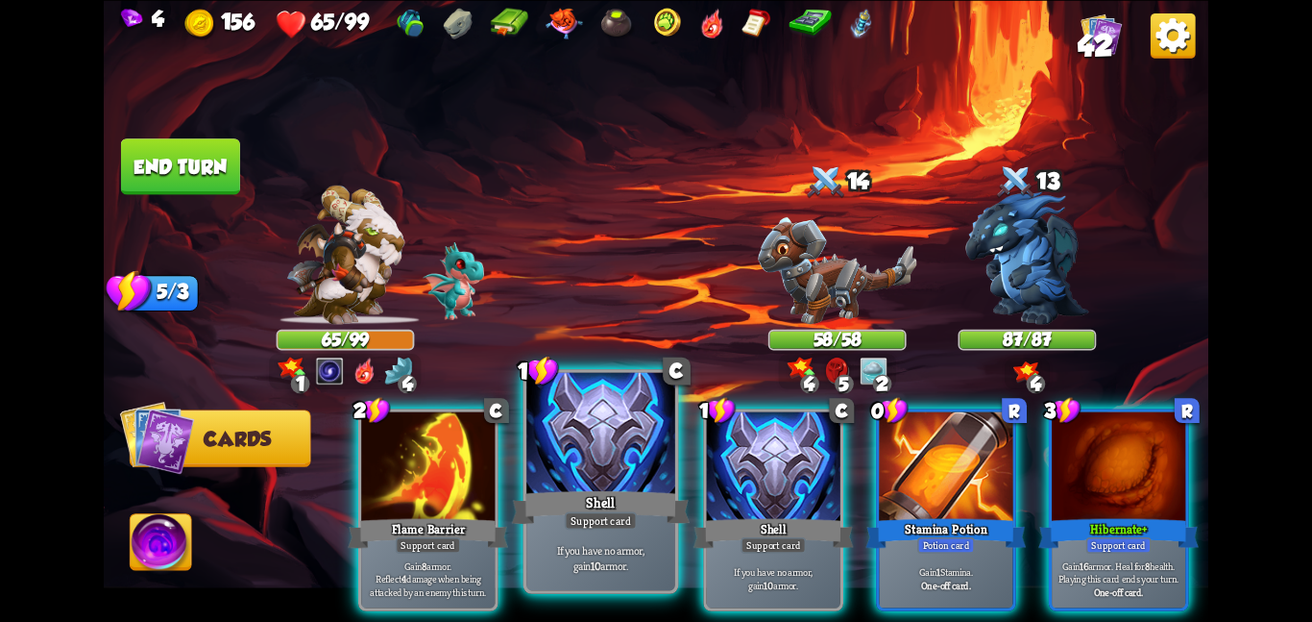
click at [594, 488] on div "Shell" at bounding box center [601, 506] width 178 height 39
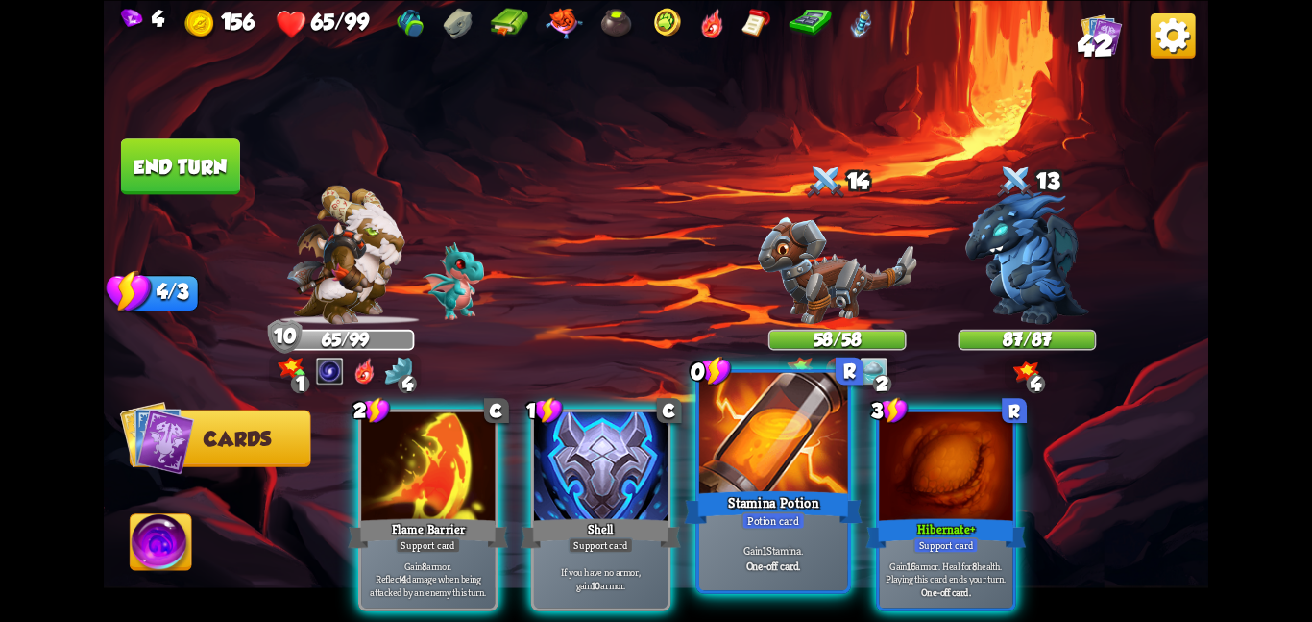
click at [749, 428] on div at bounding box center [773, 434] width 149 height 125
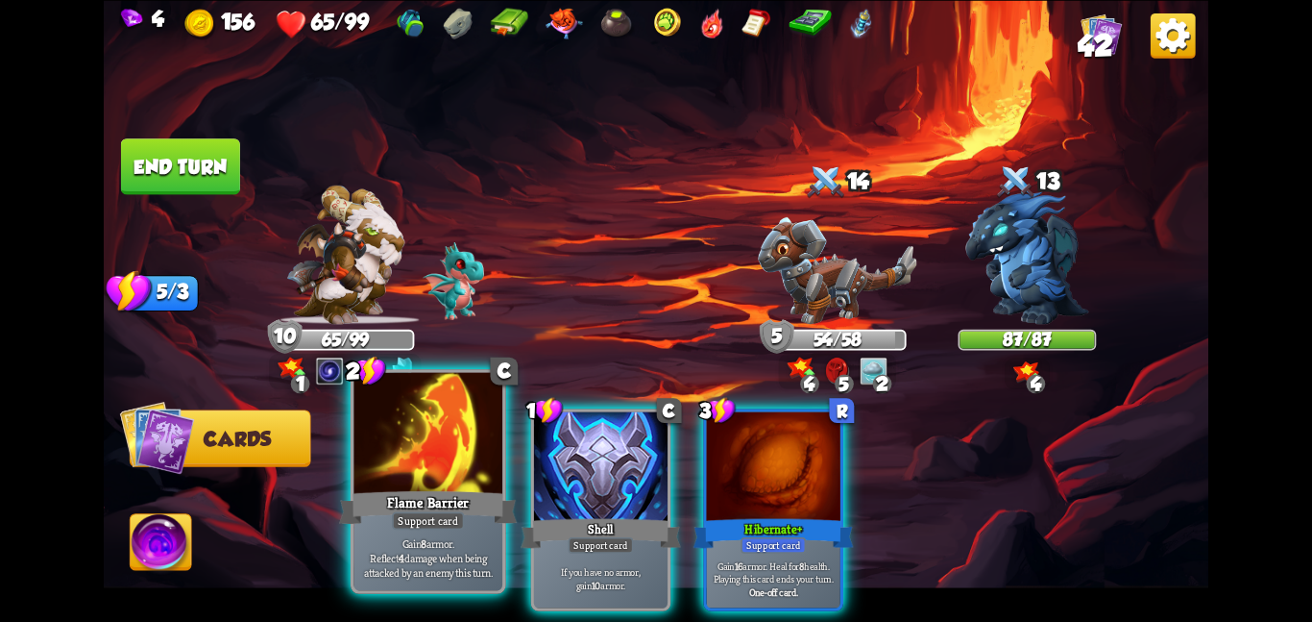
click at [378, 432] on div at bounding box center [428, 434] width 149 height 125
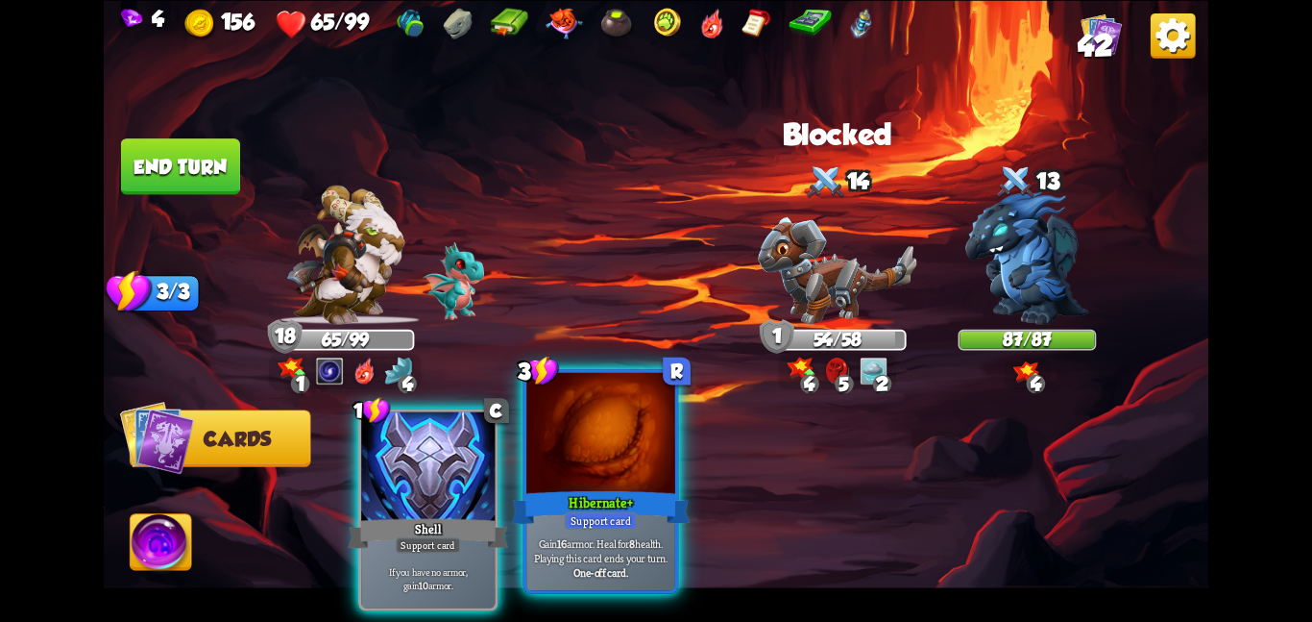
click at [594, 454] on div at bounding box center [601, 434] width 149 height 125
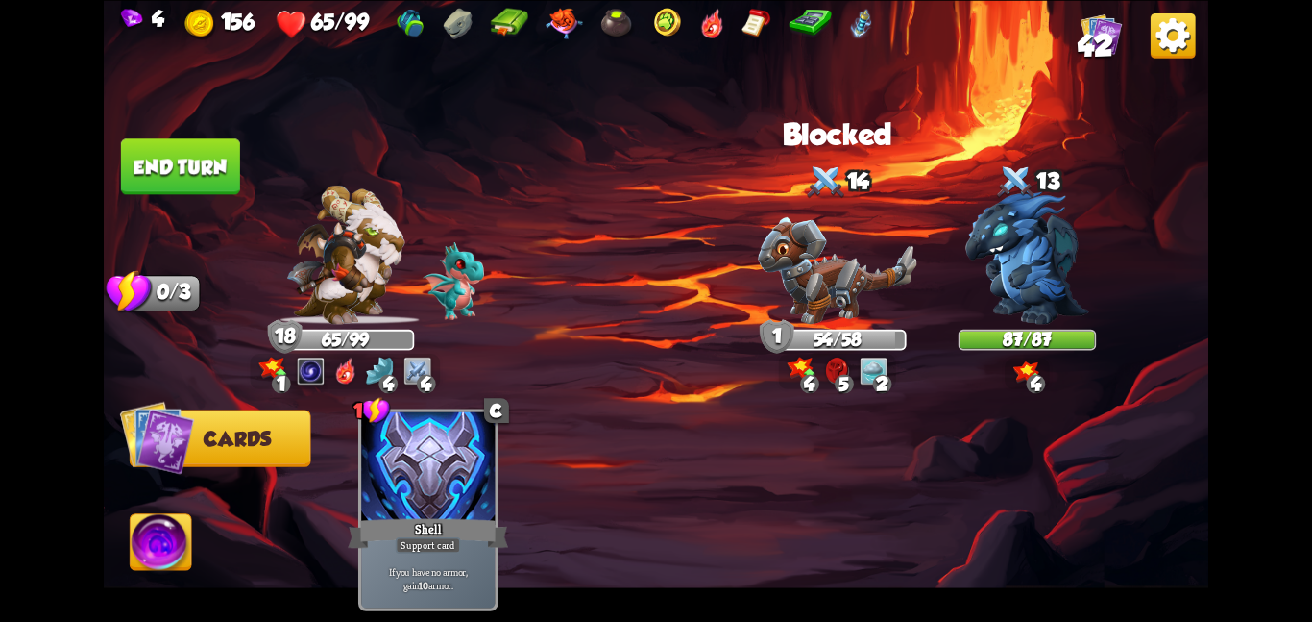
click at [199, 187] on button "End turn" at bounding box center [180, 166] width 119 height 56
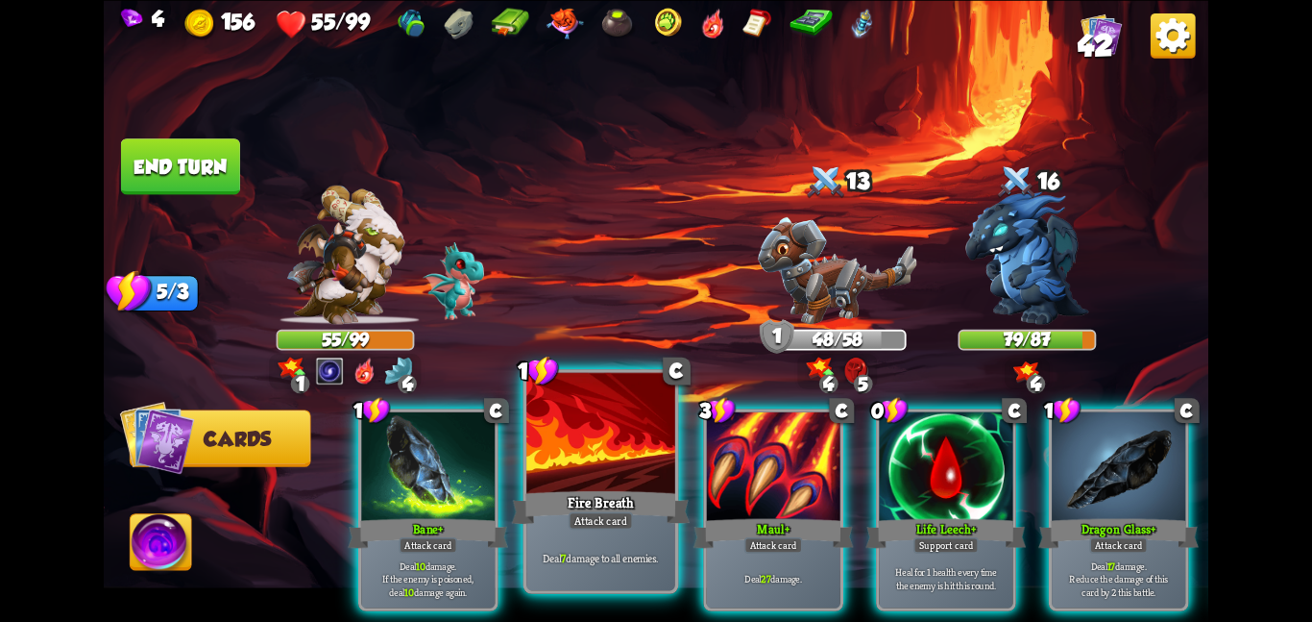
click at [595, 511] on div "Attack card" at bounding box center [601, 520] width 64 height 18
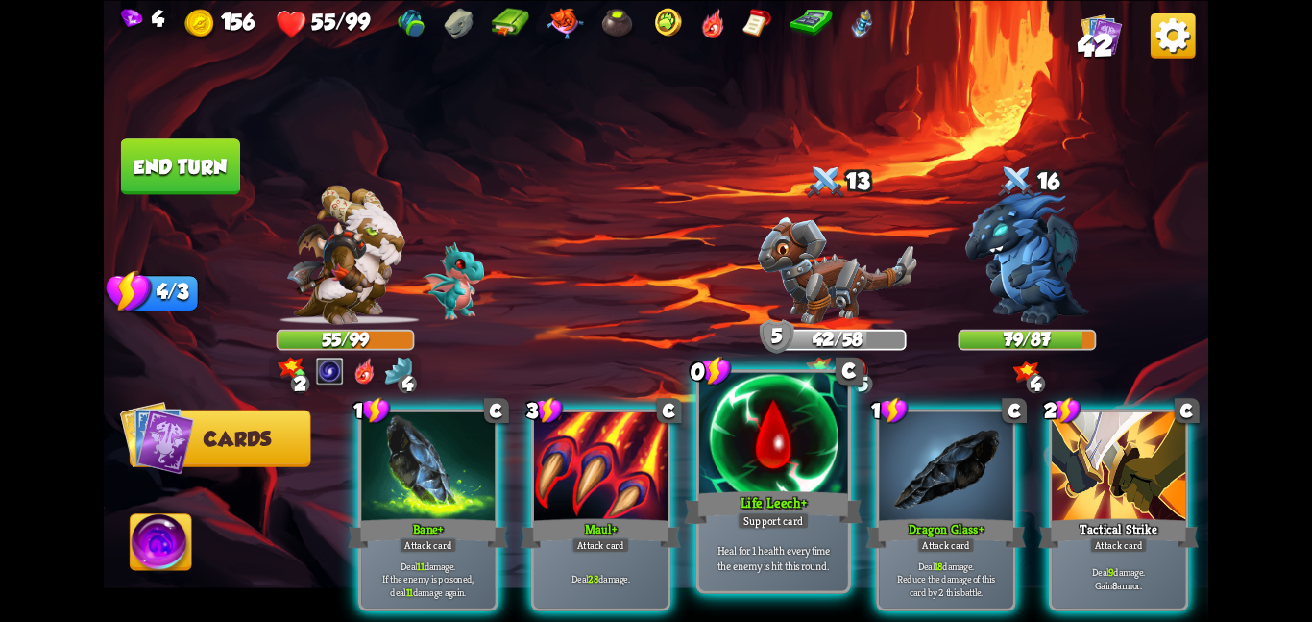
scroll to position [0, 553]
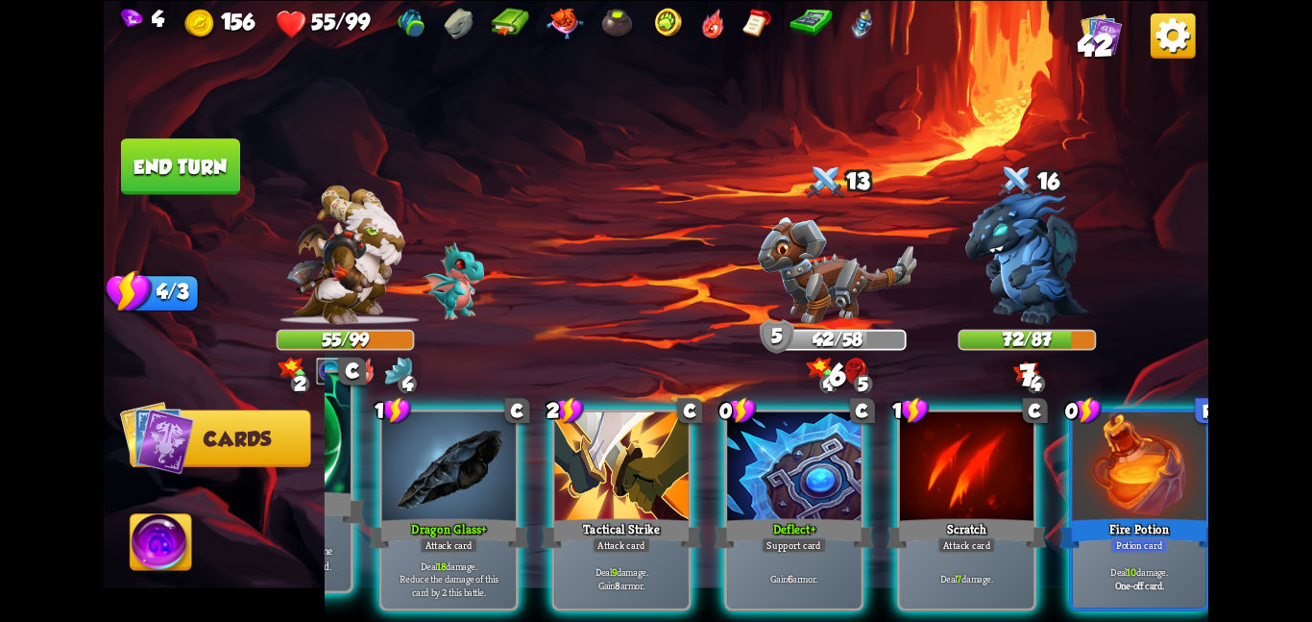
click at [751, 549] on div "Gain 6 armor." at bounding box center [794, 578] width 134 height 59
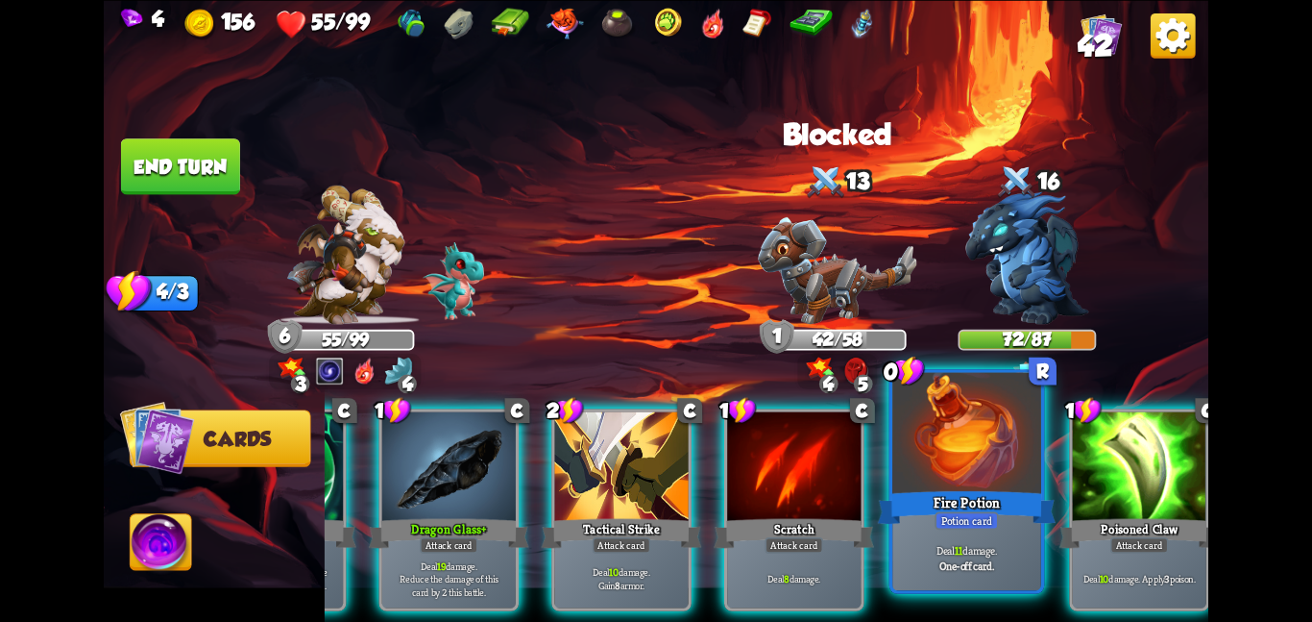
click at [951, 543] on p "Deal 11 damage." at bounding box center [966, 550] width 141 height 14
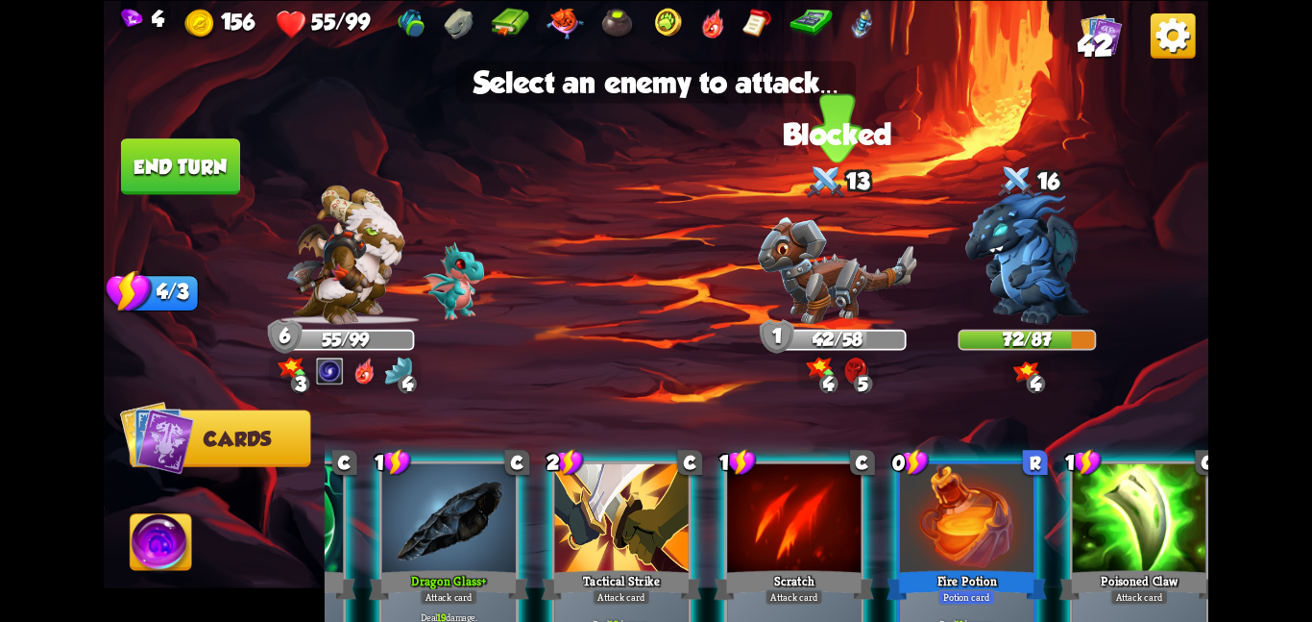
click at [867, 239] on img at bounding box center [837, 270] width 159 height 108
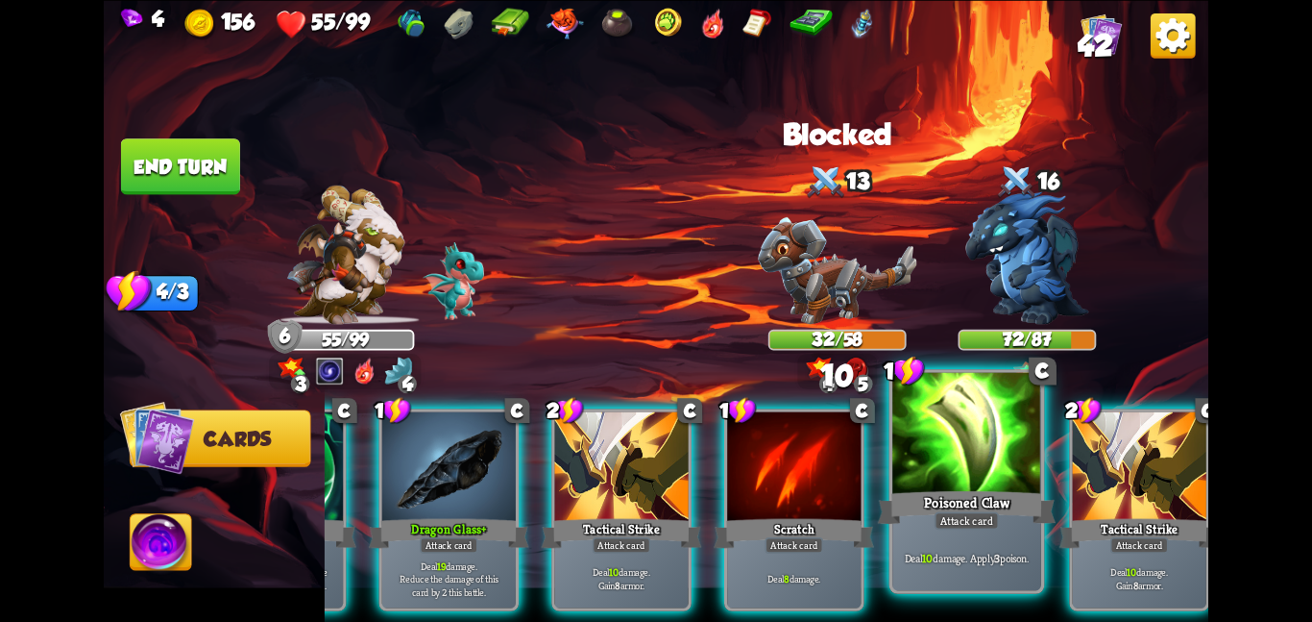
click at [948, 474] on div at bounding box center [967, 434] width 149 height 125
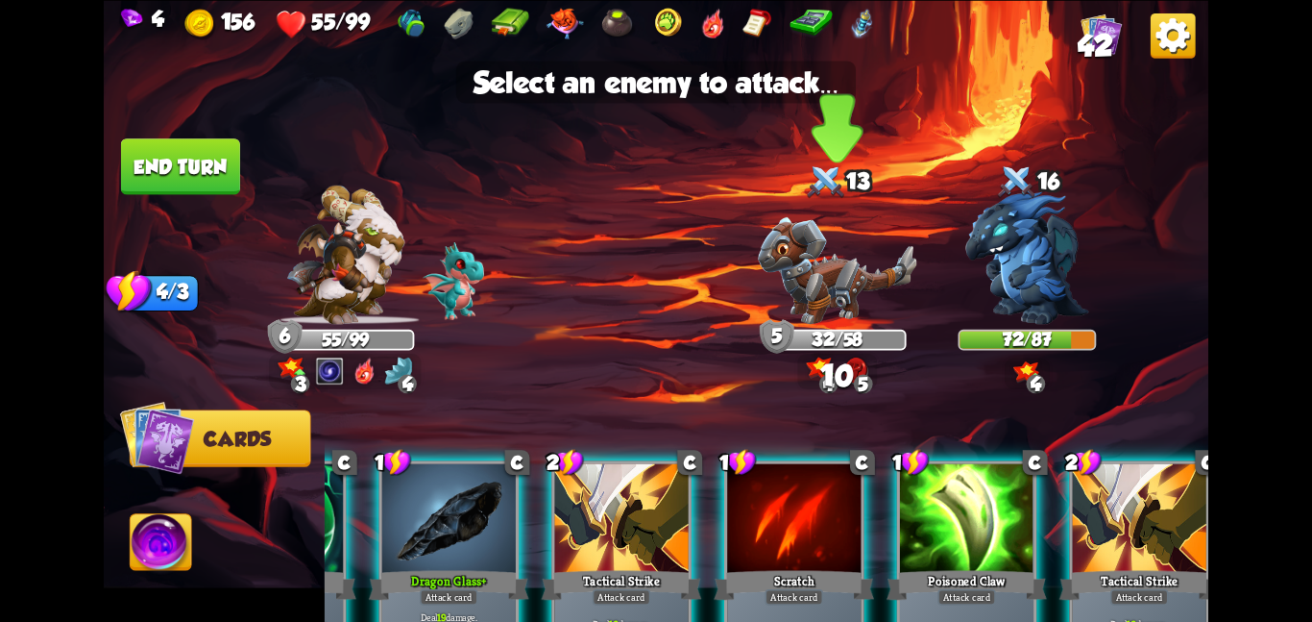
click at [869, 338] on div "32/58" at bounding box center [838, 339] width 135 height 17
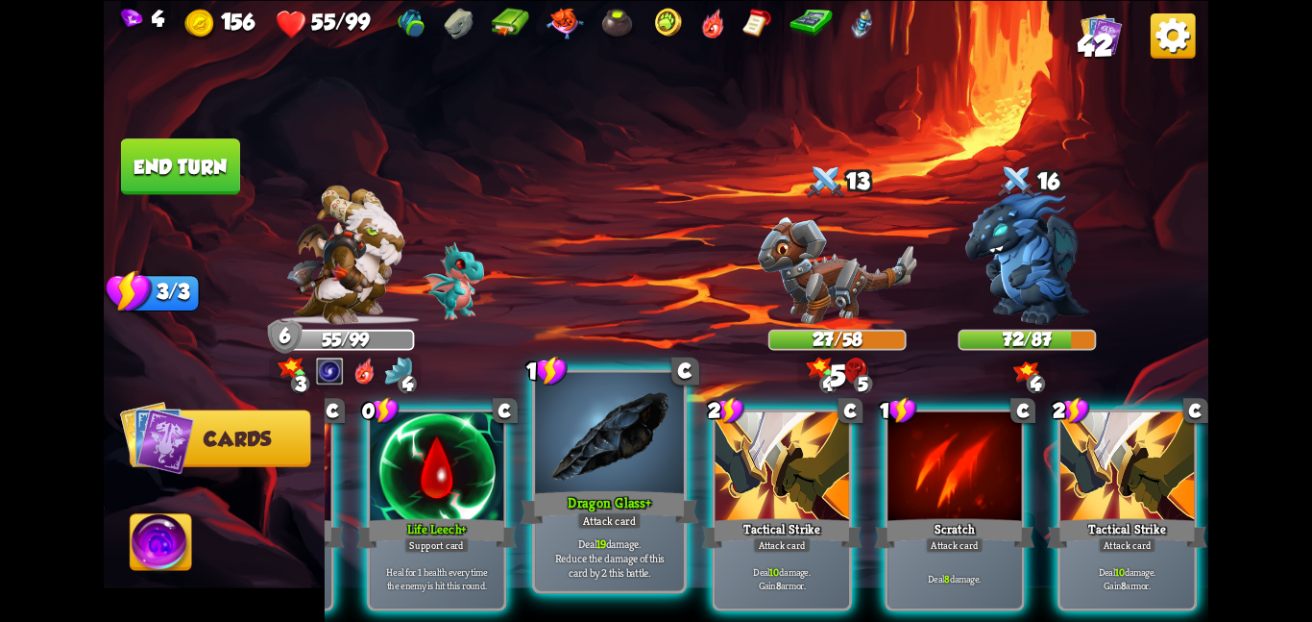
scroll to position [0, 0]
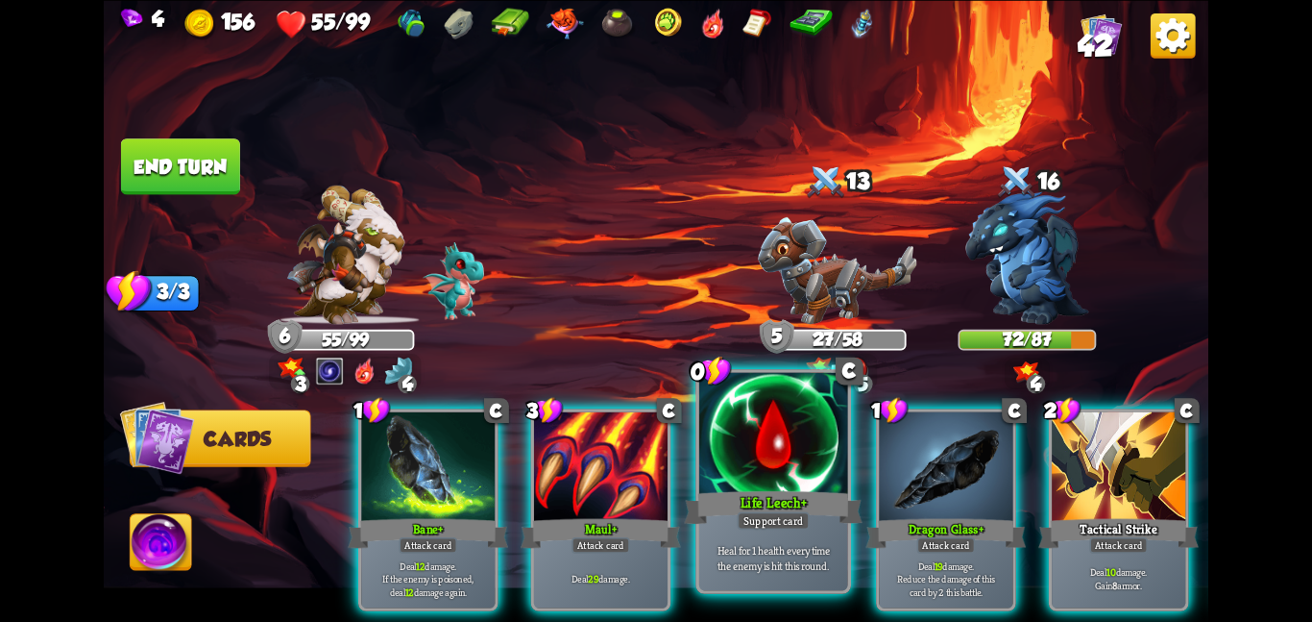
click at [793, 502] on div "Life Leech+" at bounding box center [773, 506] width 178 height 39
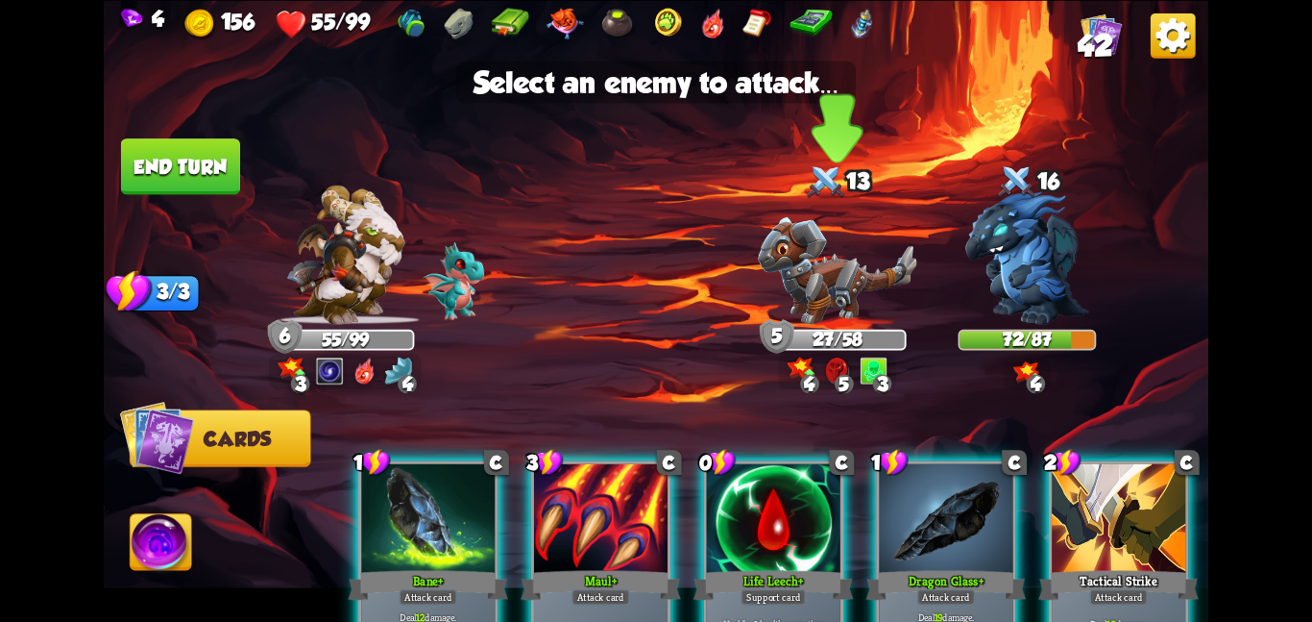
click at [821, 322] on img at bounding box center [837, 270] width 159 height 108
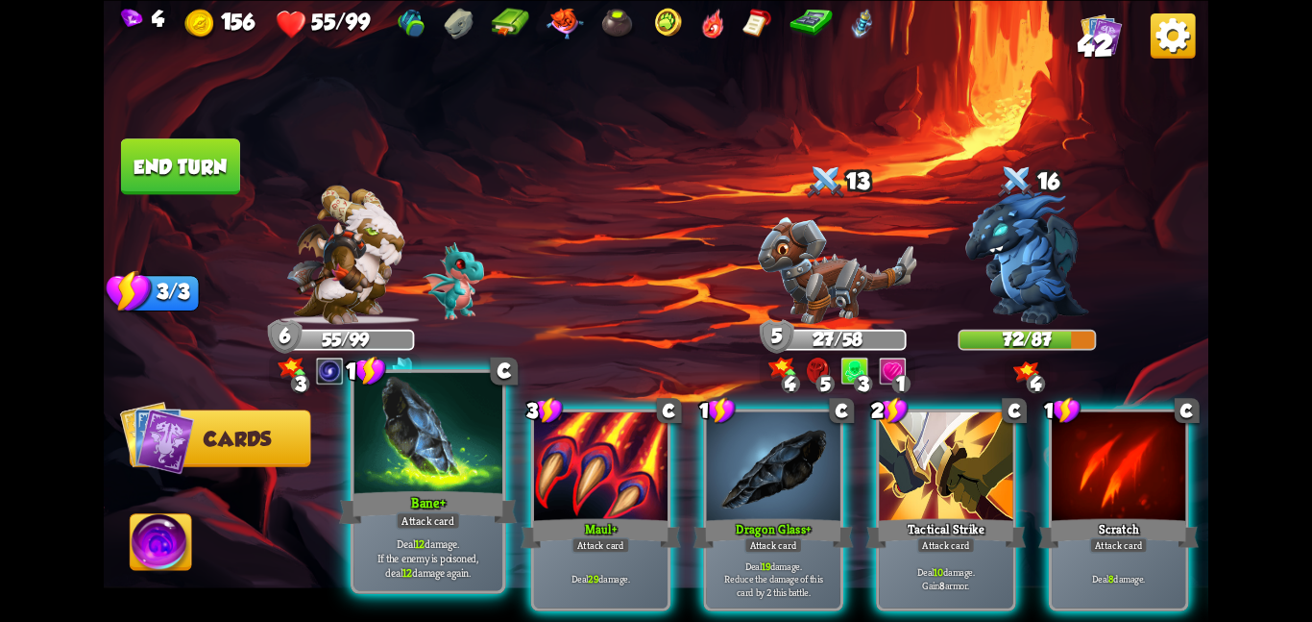
click at [440, 498] on div "Bane+" at bounding box center [428, 506] width 178 height 39
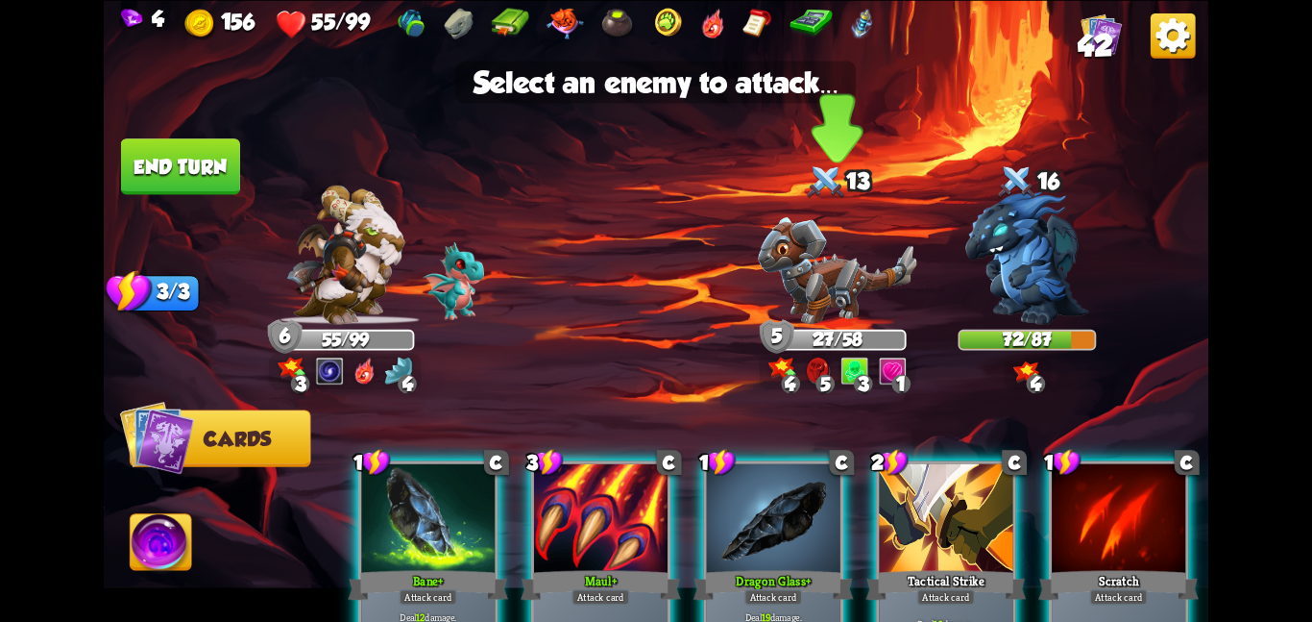
click at [778, 257] on img at bounding box center [837, 270] width 159 height 108
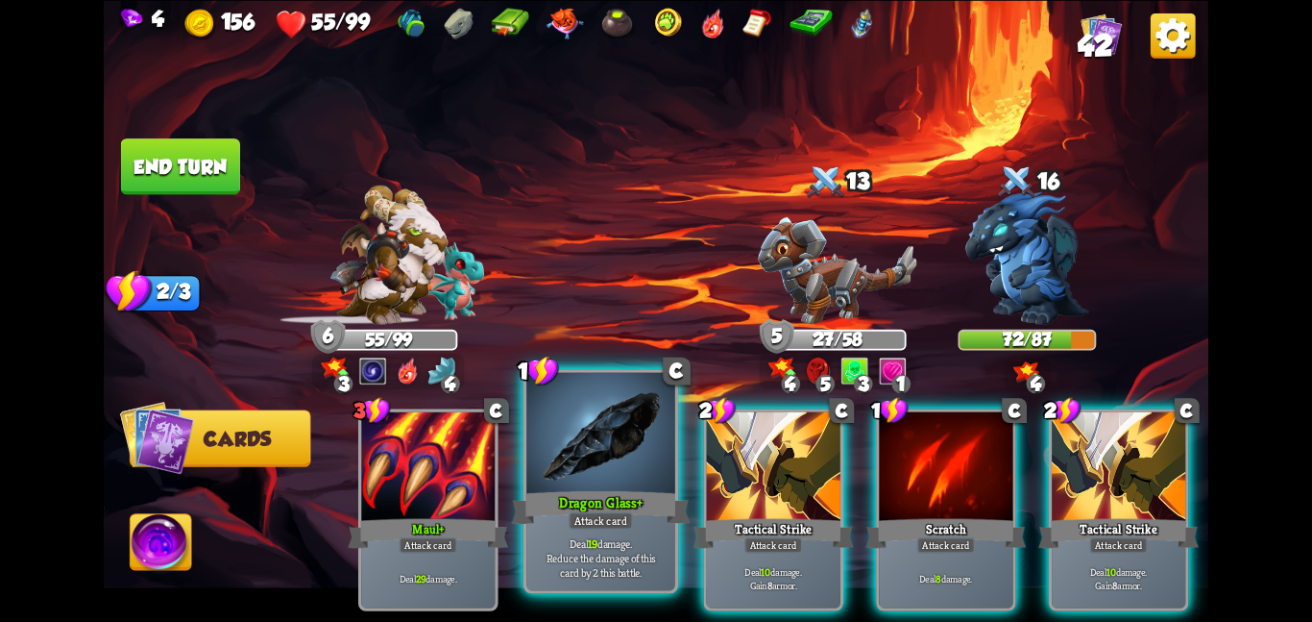
click at [660, 457] on div at bounding box center [601, 434] width 149 height 125
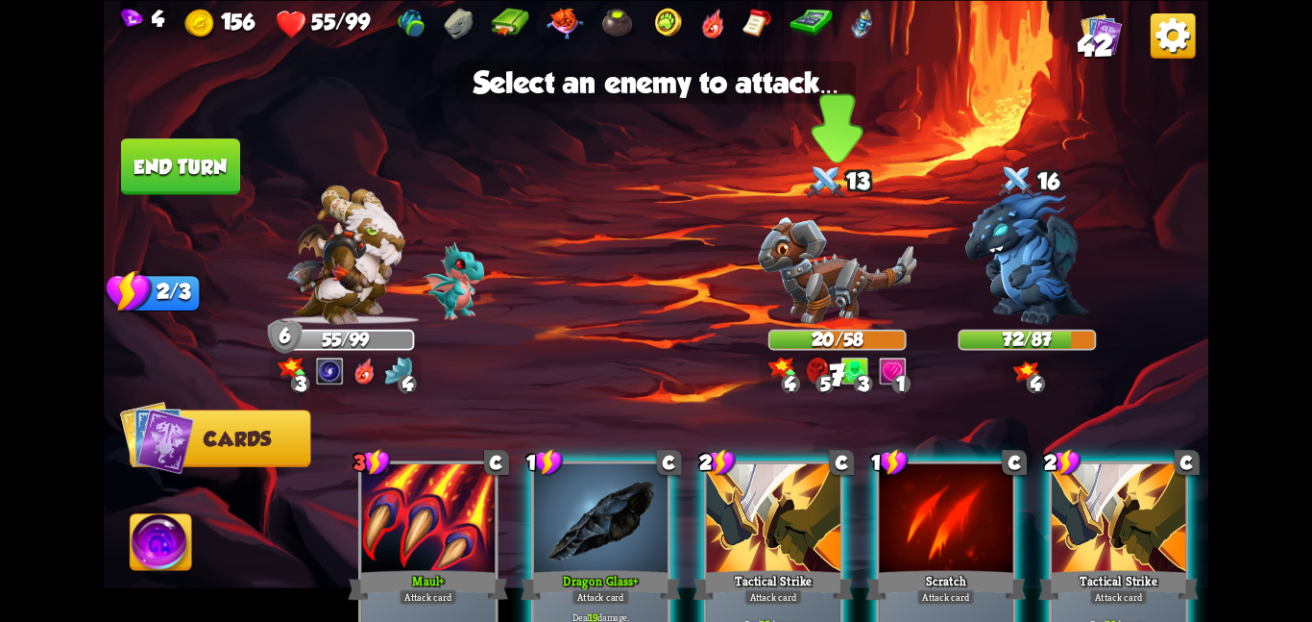
click at [847, 233] on img at bounding box center [837, 270] width 159 height 108
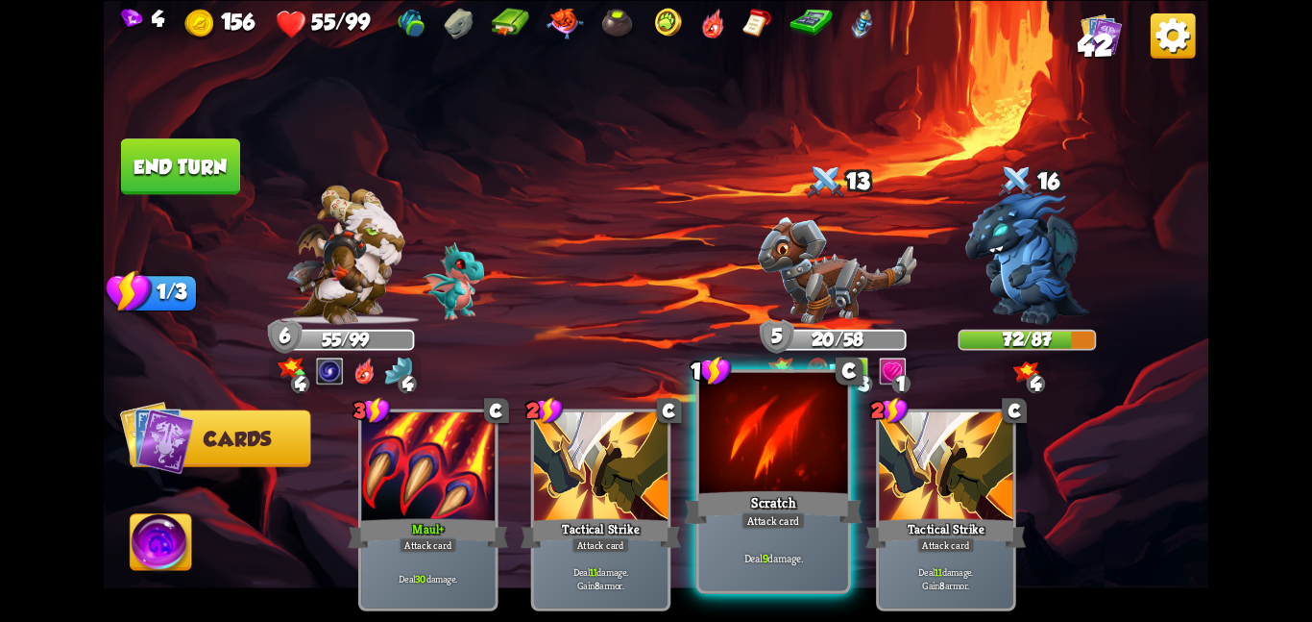
click at [747, 417] on div at bounding box center [773, 434] width 149 height 125
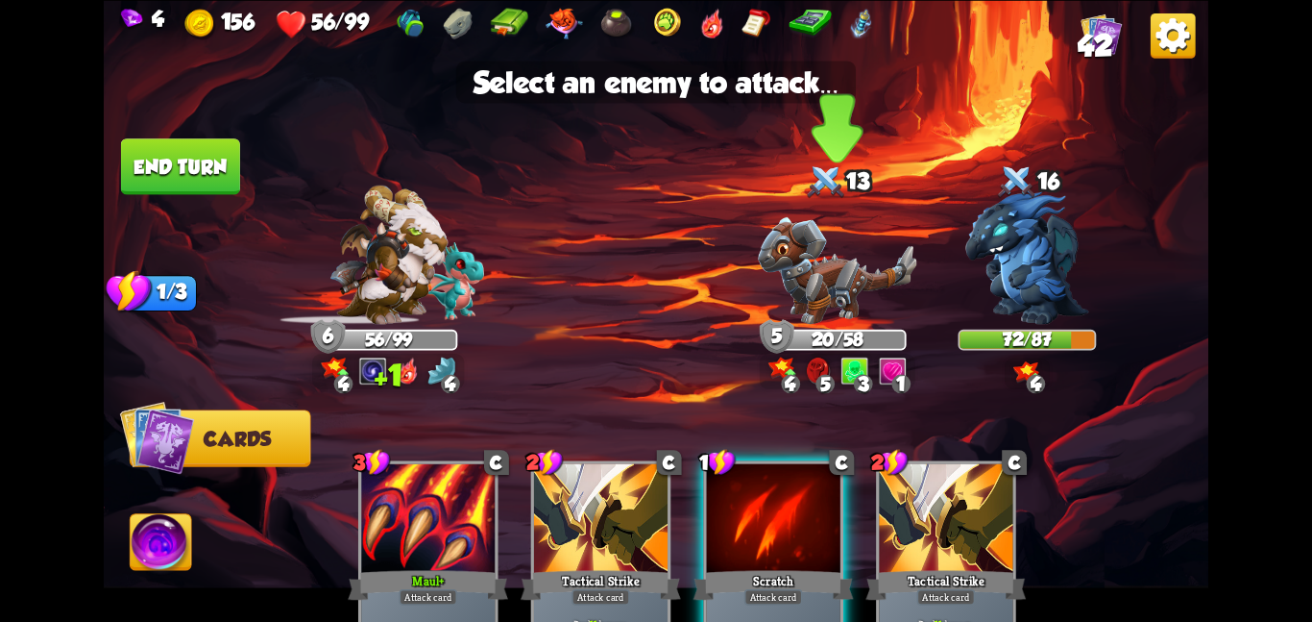
click at [799, 306] on img at bounding box center [837, 270] width 159 height 108
